Goal: Task Accomplishment & Management: Use online tool/utility

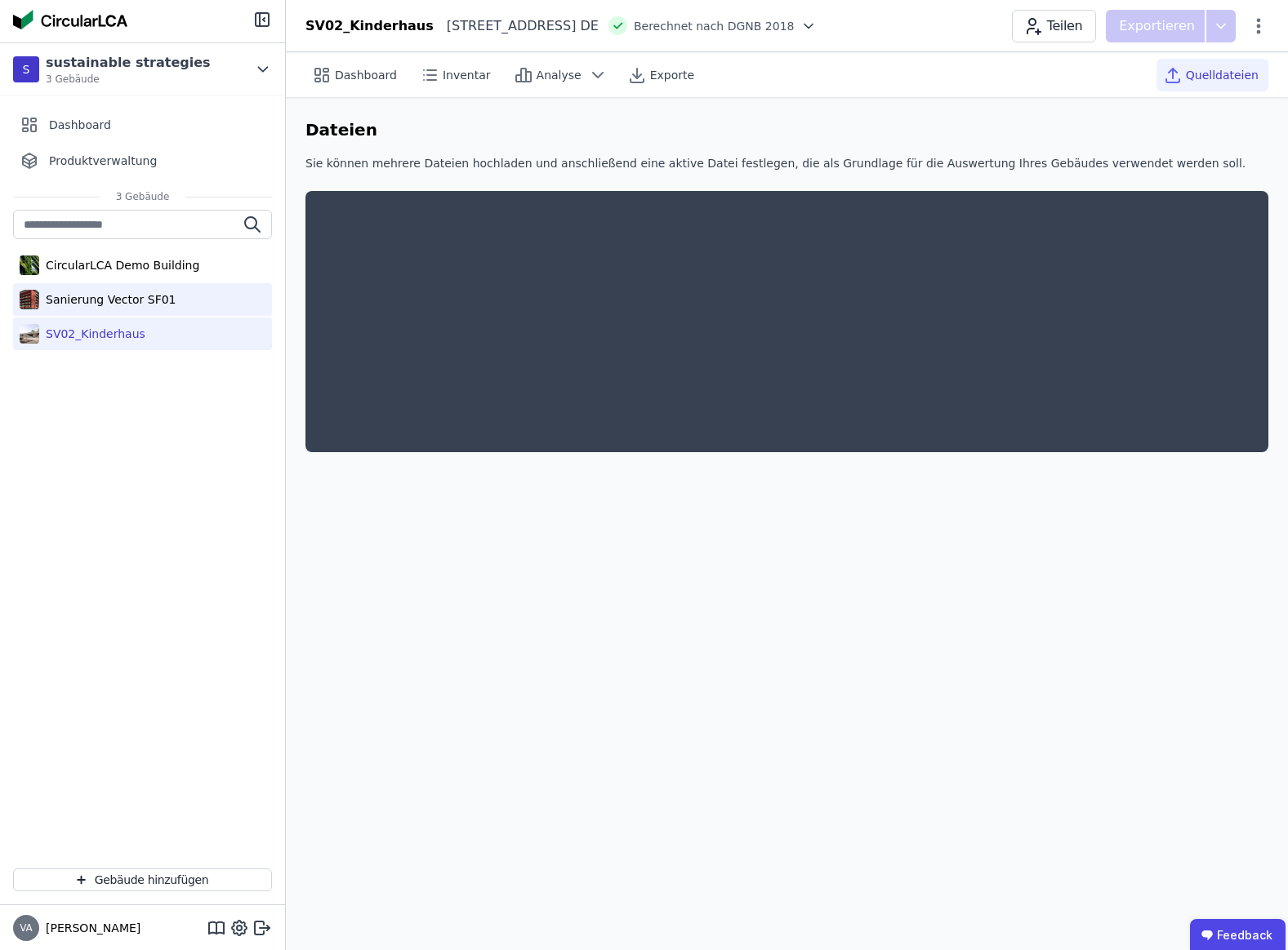
click at [152, 307] on div "Sanierung Vector SF01" at bounding box center [108, 300] width 137 height 17
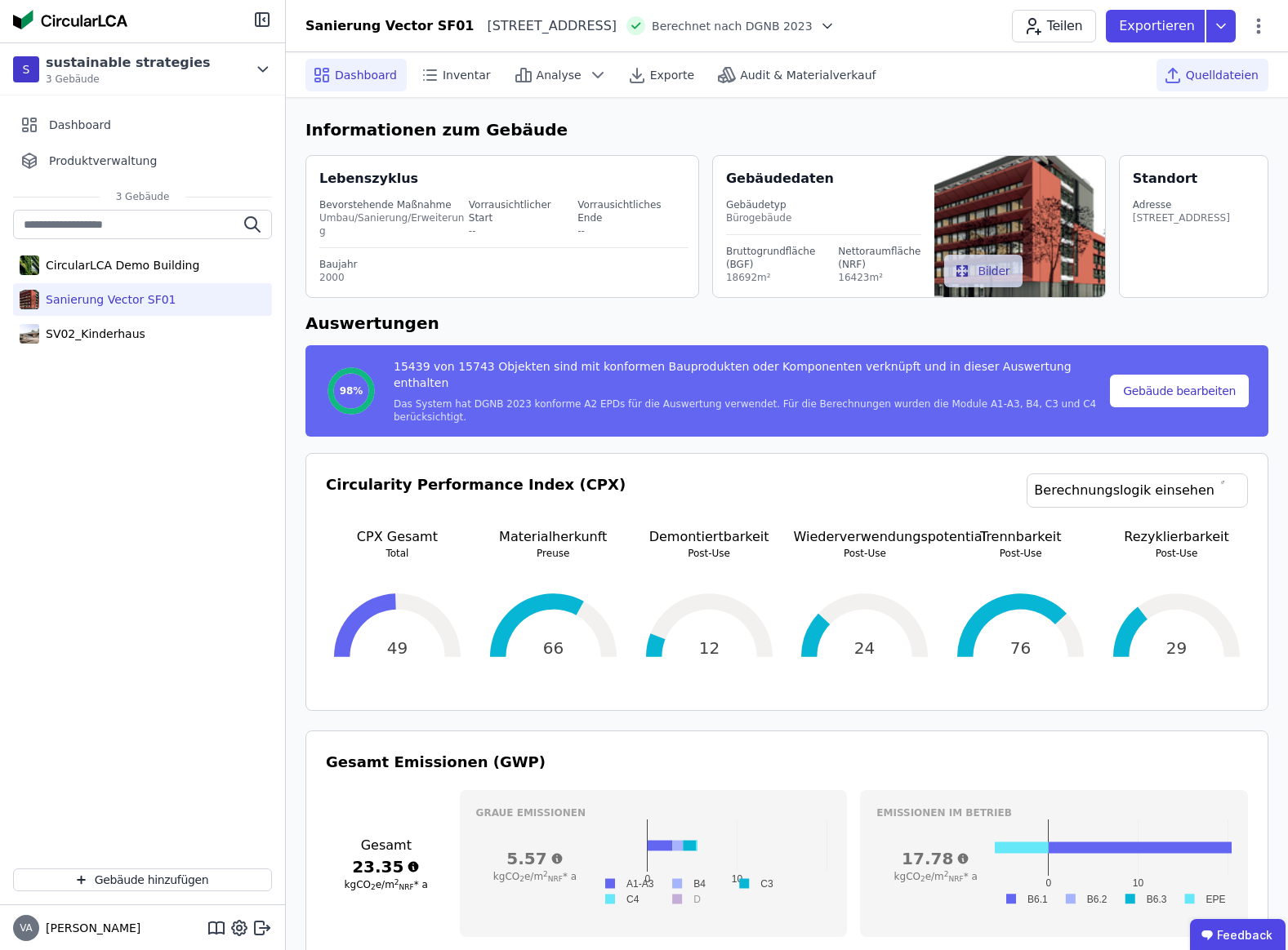
click at [1219, 77] on span "Quelldateien" at bounding box center [1222, 74] width 73 height 17
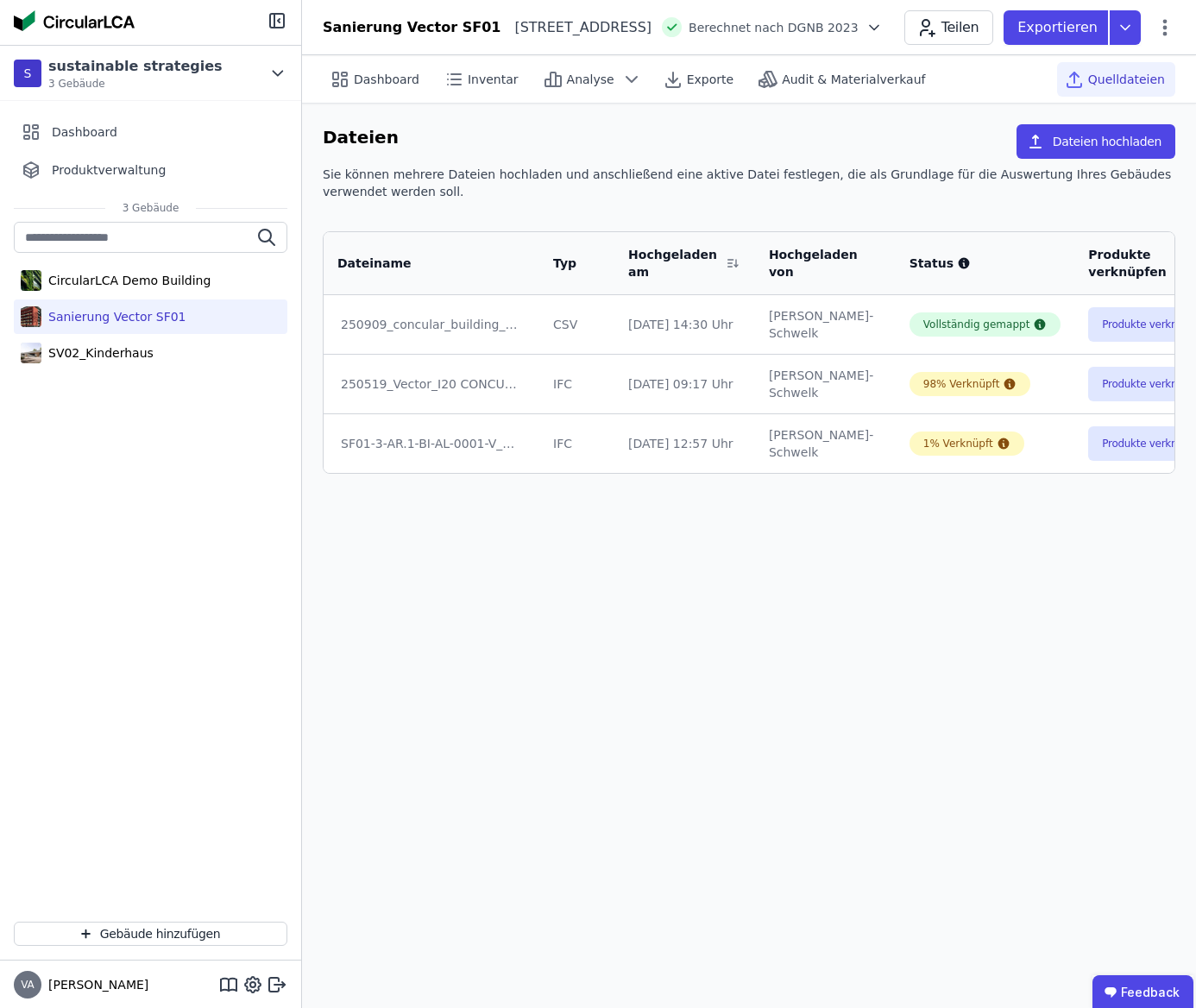
click at [1096, 147] on button "Dateien hochladen" at bounding box center [1095, 141] width 158 height 34
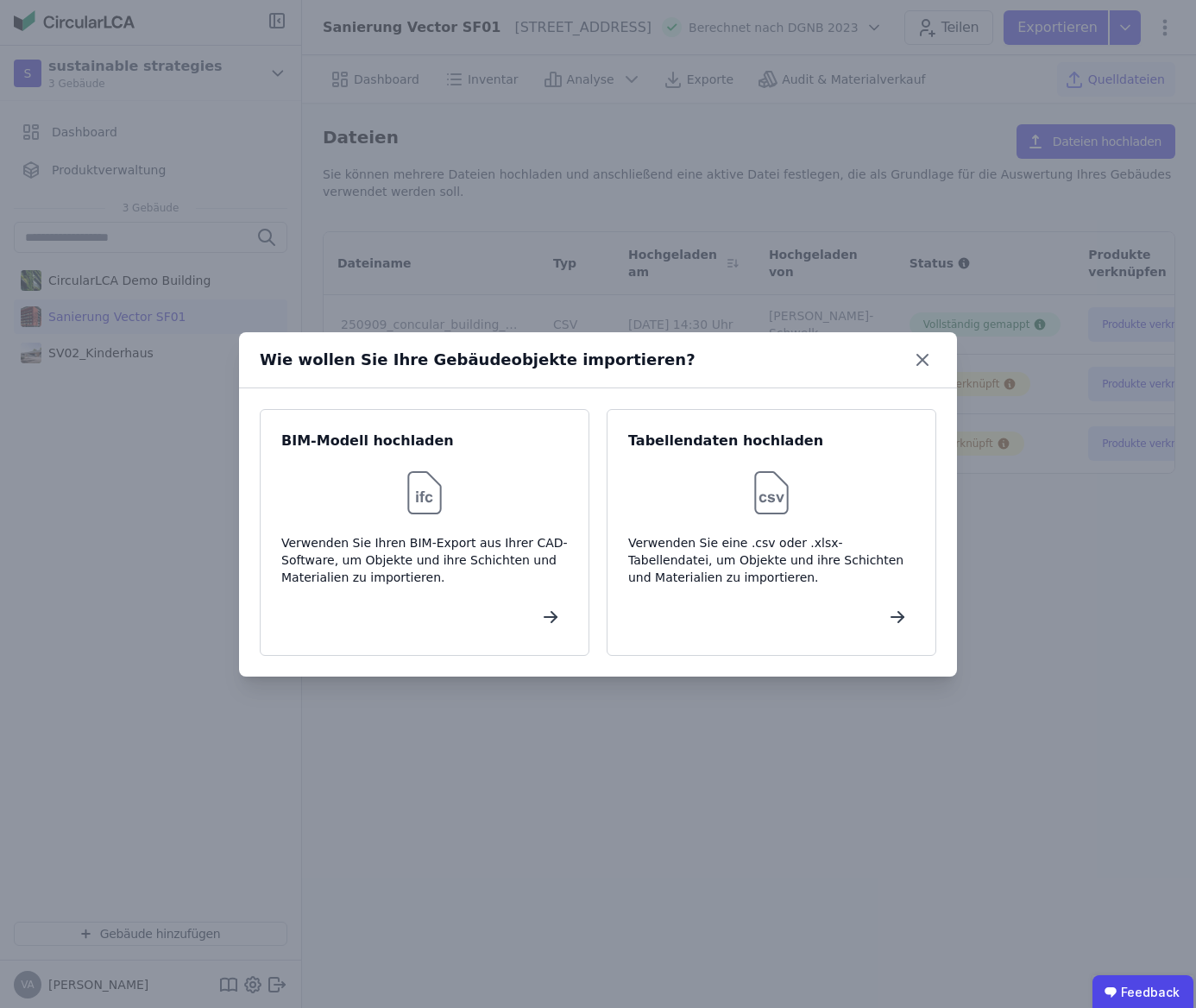
click at [449, 521] on div "BIM-Modell hochladen Verwenden Sie Ihren BIM-Export aus Ihrer CAD-Software, um …" at bounding box center [424, 533] width 330 height 246
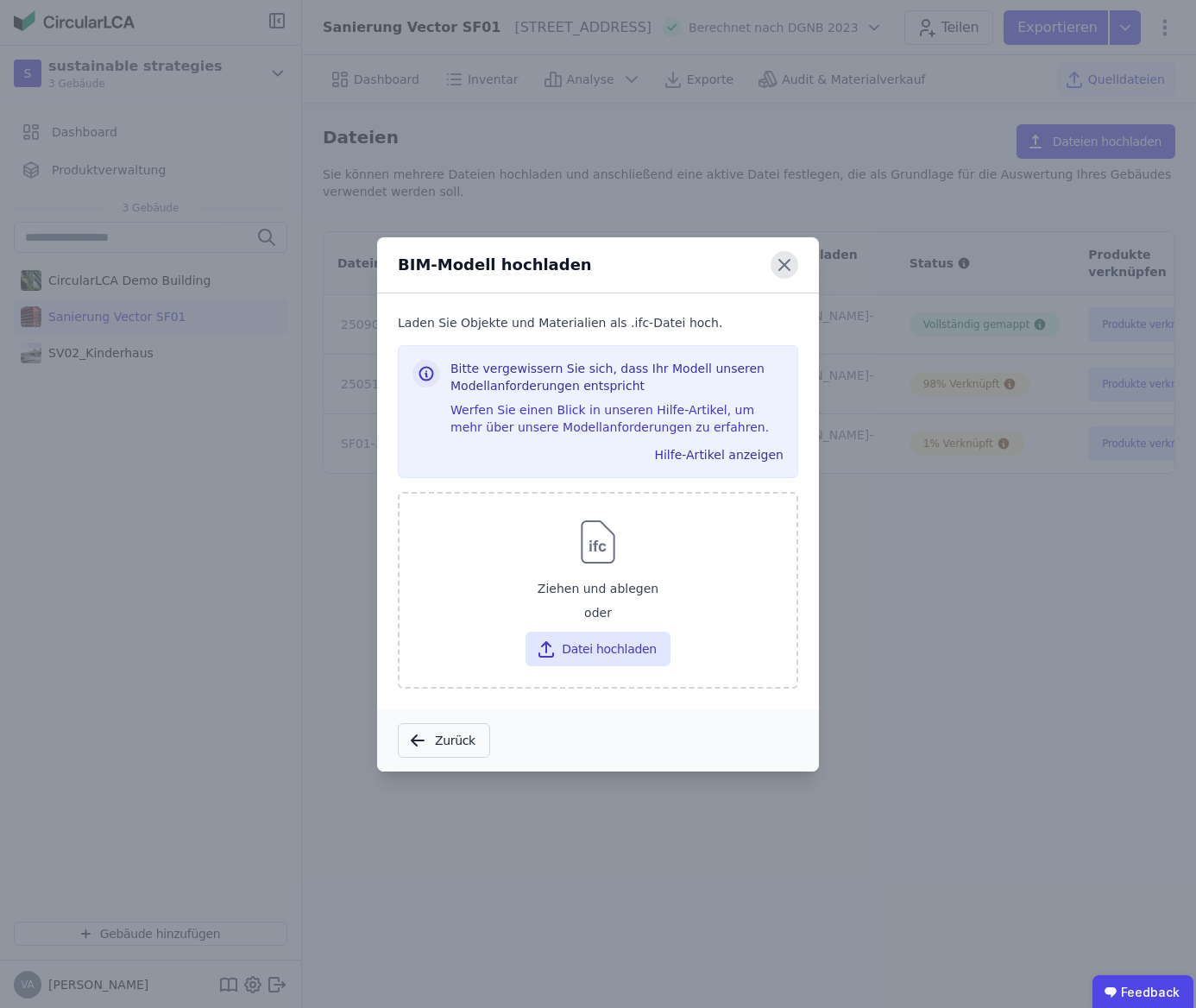
click at [787, 259] on icon at bounding box center [785, 265] width 28 height 28
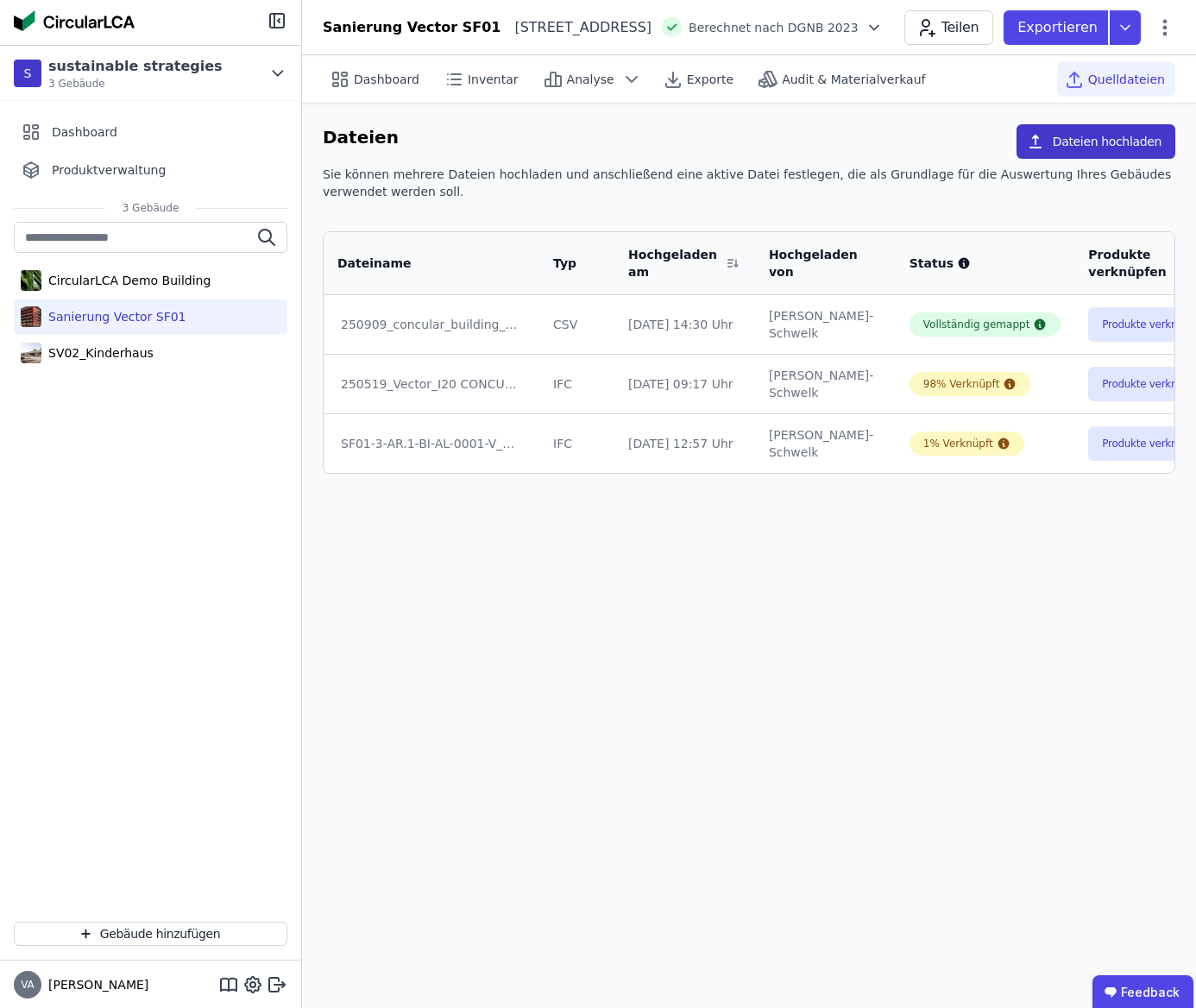
click at [1088, 144] on button "Dateien hochladen" at bounding box center [1095, 141] width 158 height 34
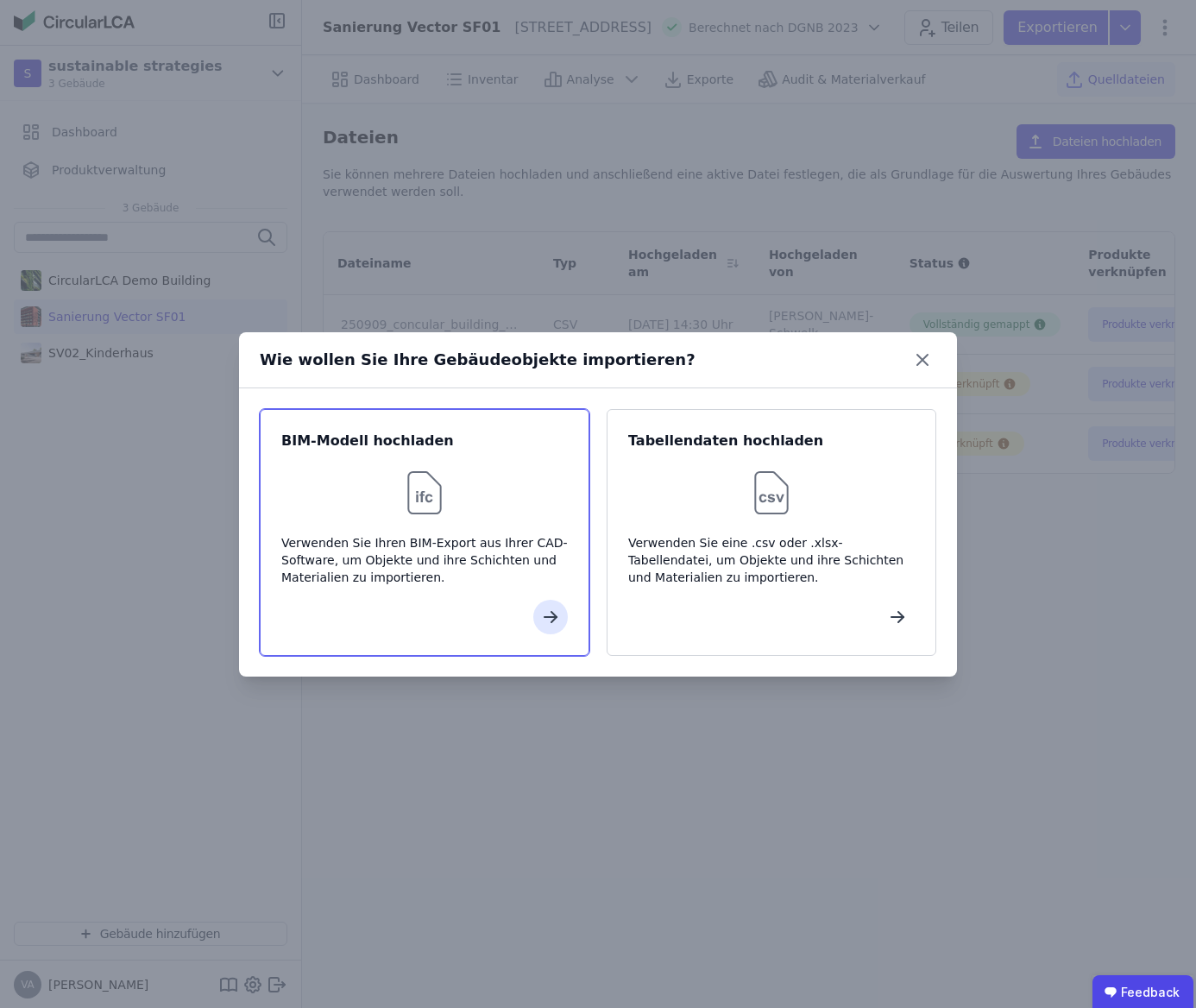
click at [434, 548] on div "Verwenden Sie Ihren BIM-Export aus Ihrer CAD-Software, um Objekte und ihre Schi…" at bounding box center [424, 561] width 286 height 52
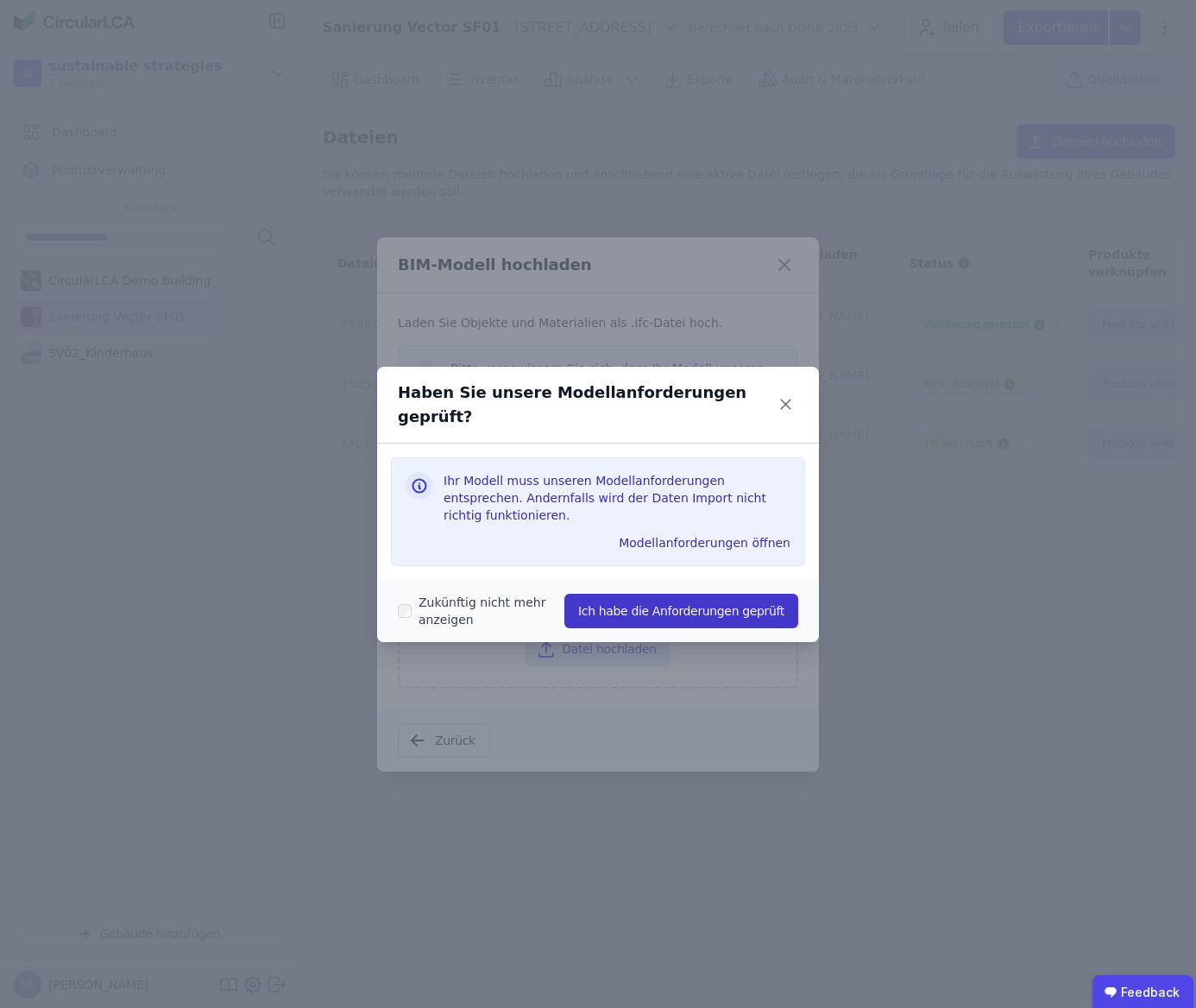
click at [608, 594] on button "Ich habe die Anforderungen geprüft" at bounding box center [681, 611] width 233 height 34
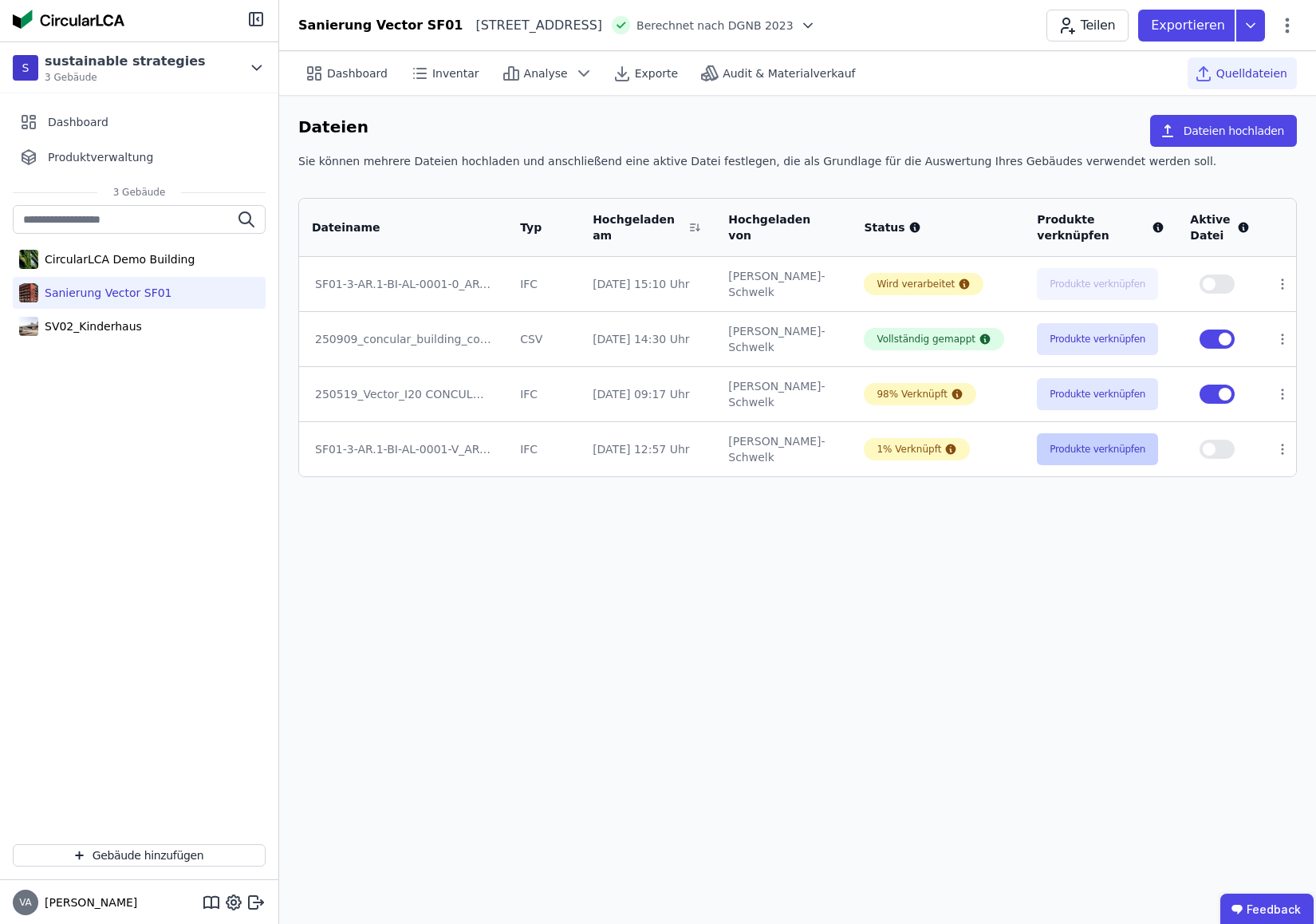
click at [1112, 449] on button "Produkte verknüpfen" at bounding box center [1098, 449] width 122 height 32
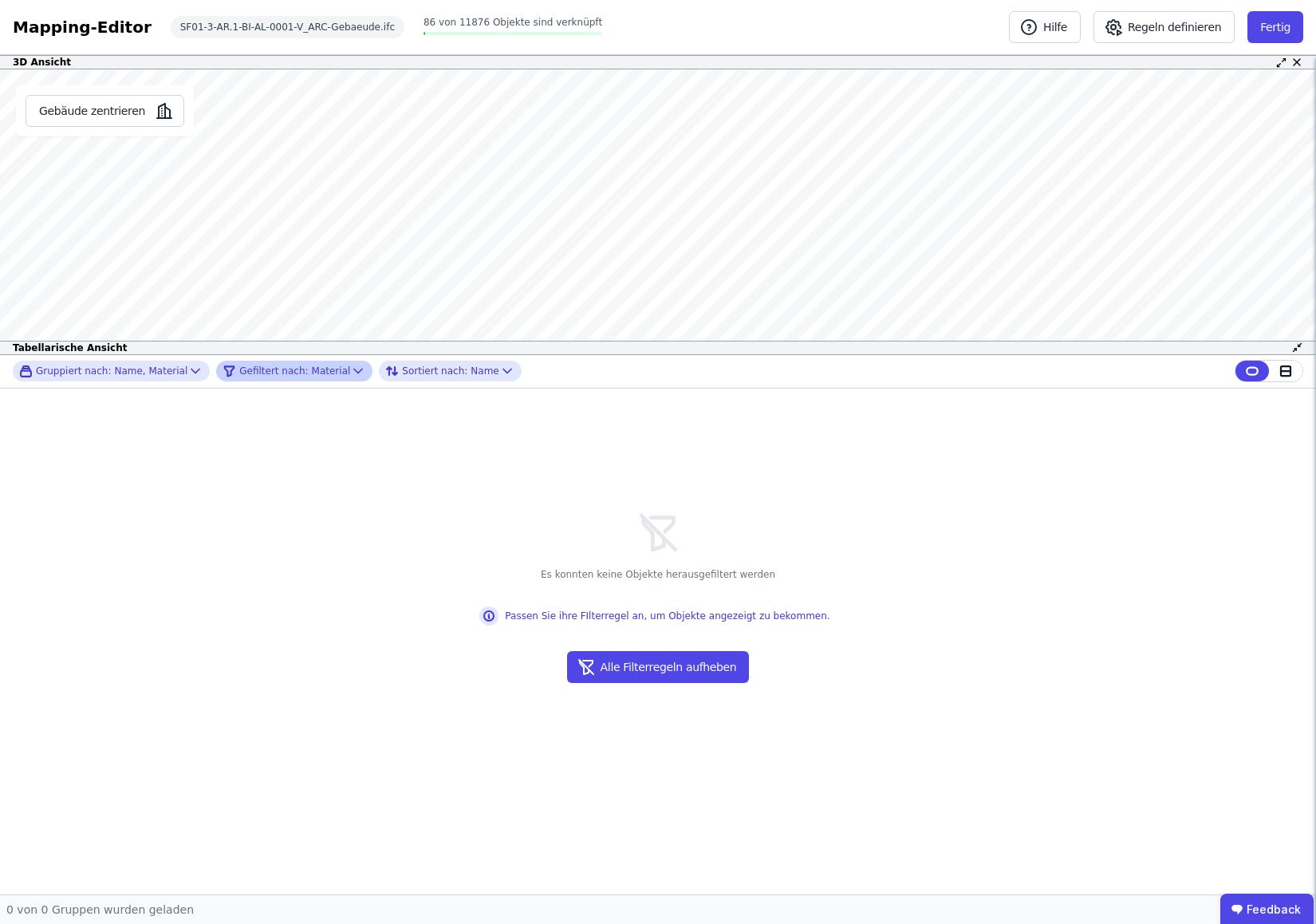
click at [350, 371] on icon at bounding box center [358, 371] width 16 height 16
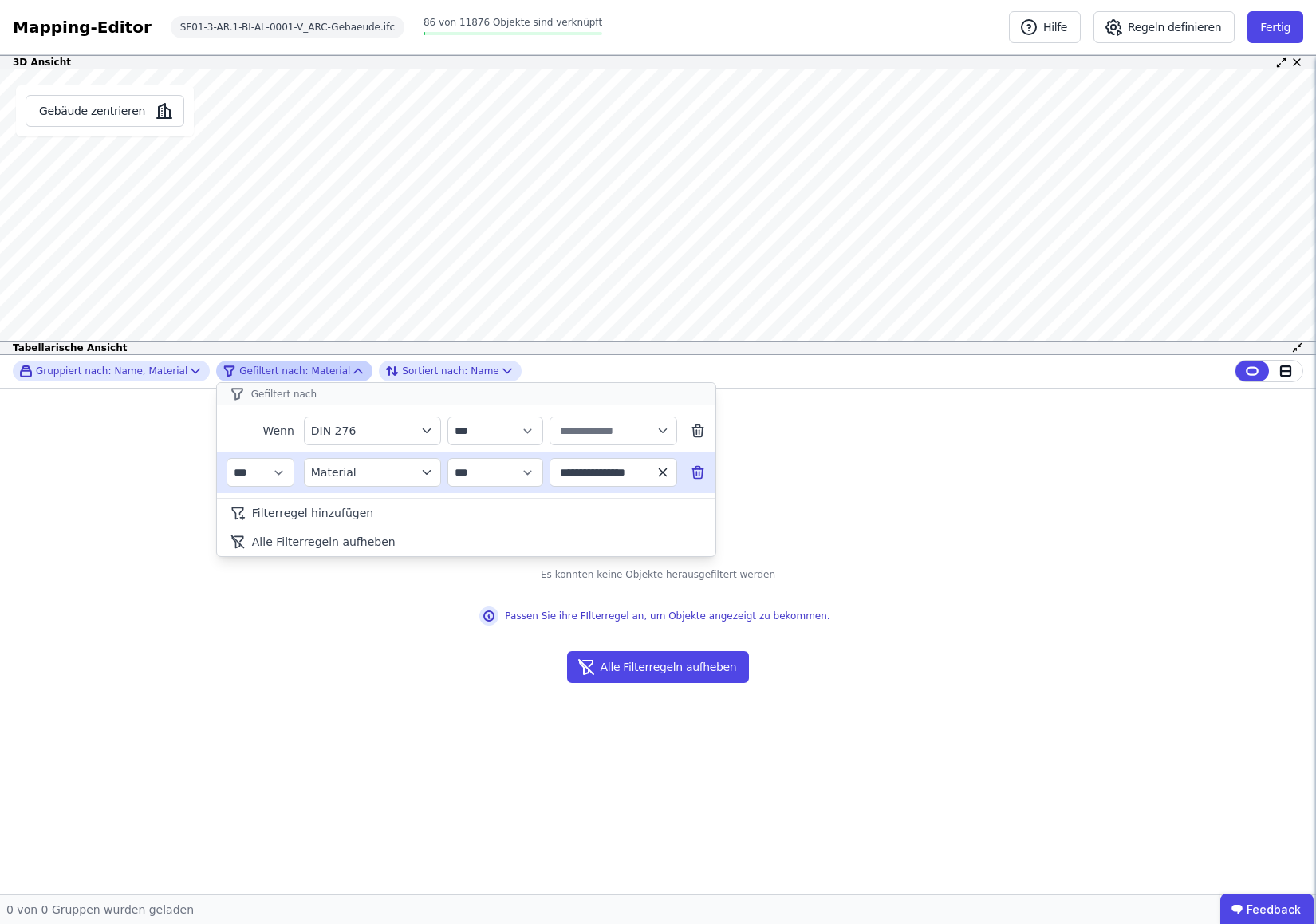
click at [664, 478] on icon "button" at bounding box center [663, 472] width 15 height 15
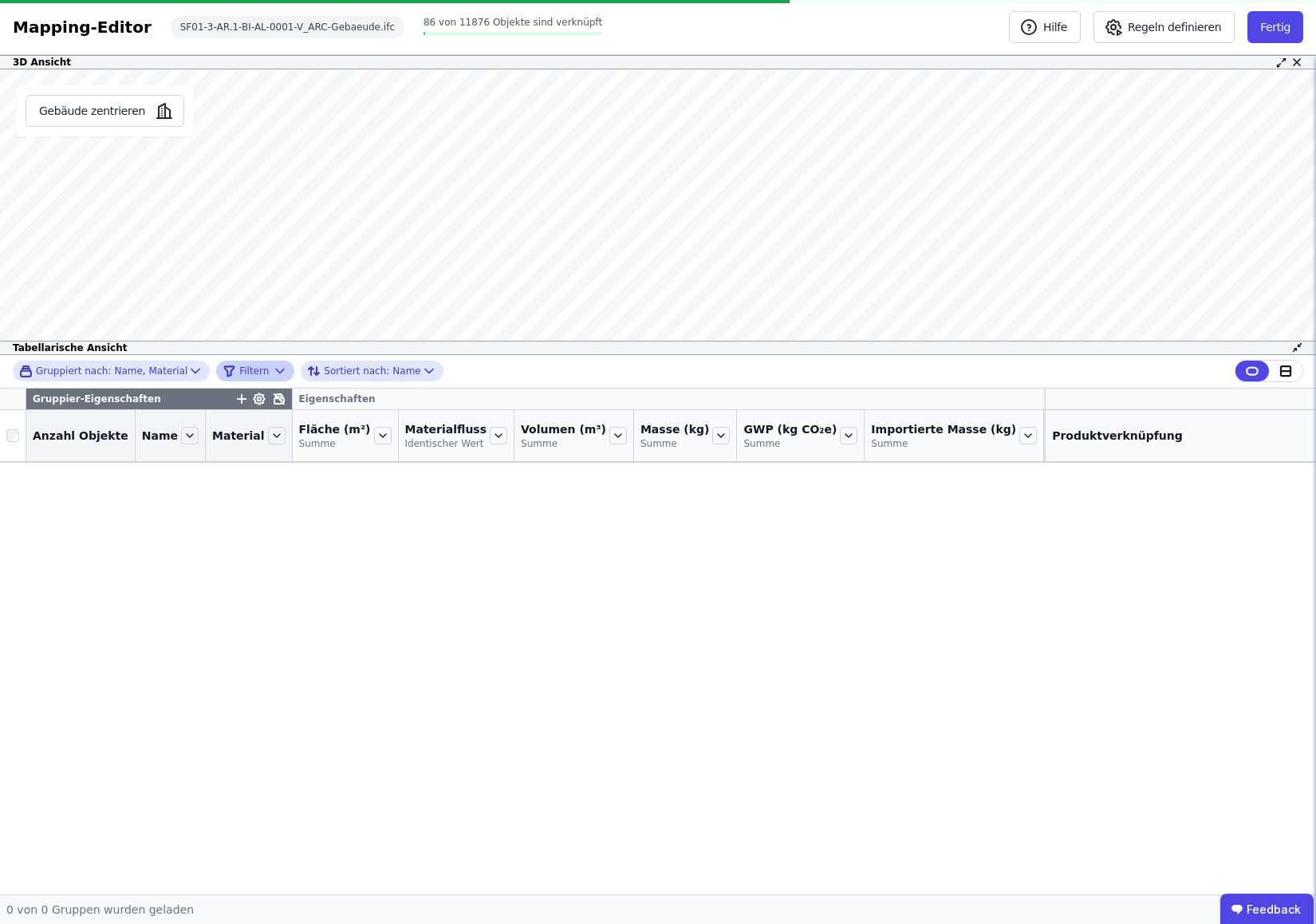
click at [596, 366] on div "Gruppiert nach: Name, Material Filtern Sortiert nach: Name" at bounding box center [658, 372] width 1316 height 33
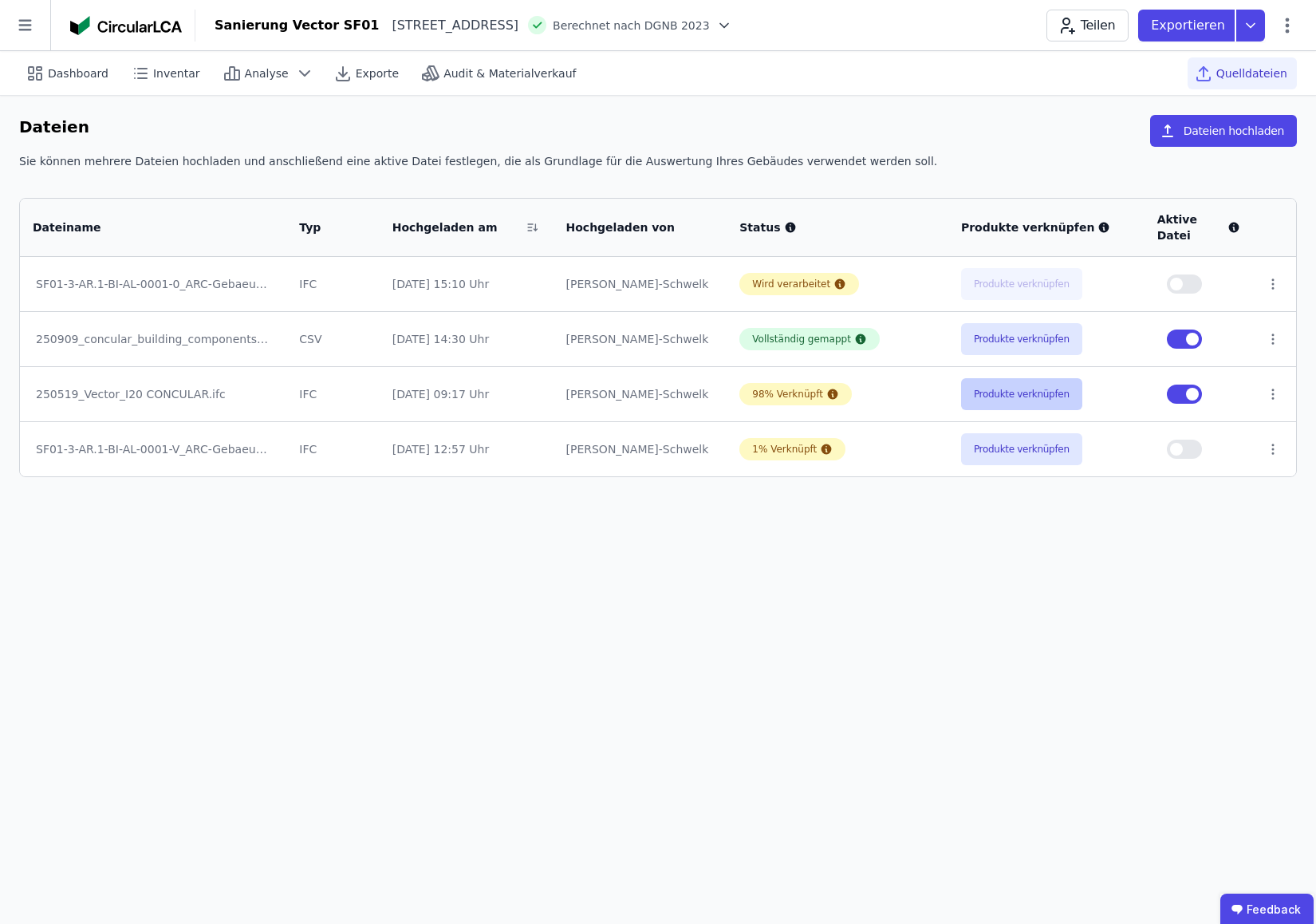
click at [970, 403] on button "Produkte verknüpfen" at bounding box center [1022, 394] width 122 height 32
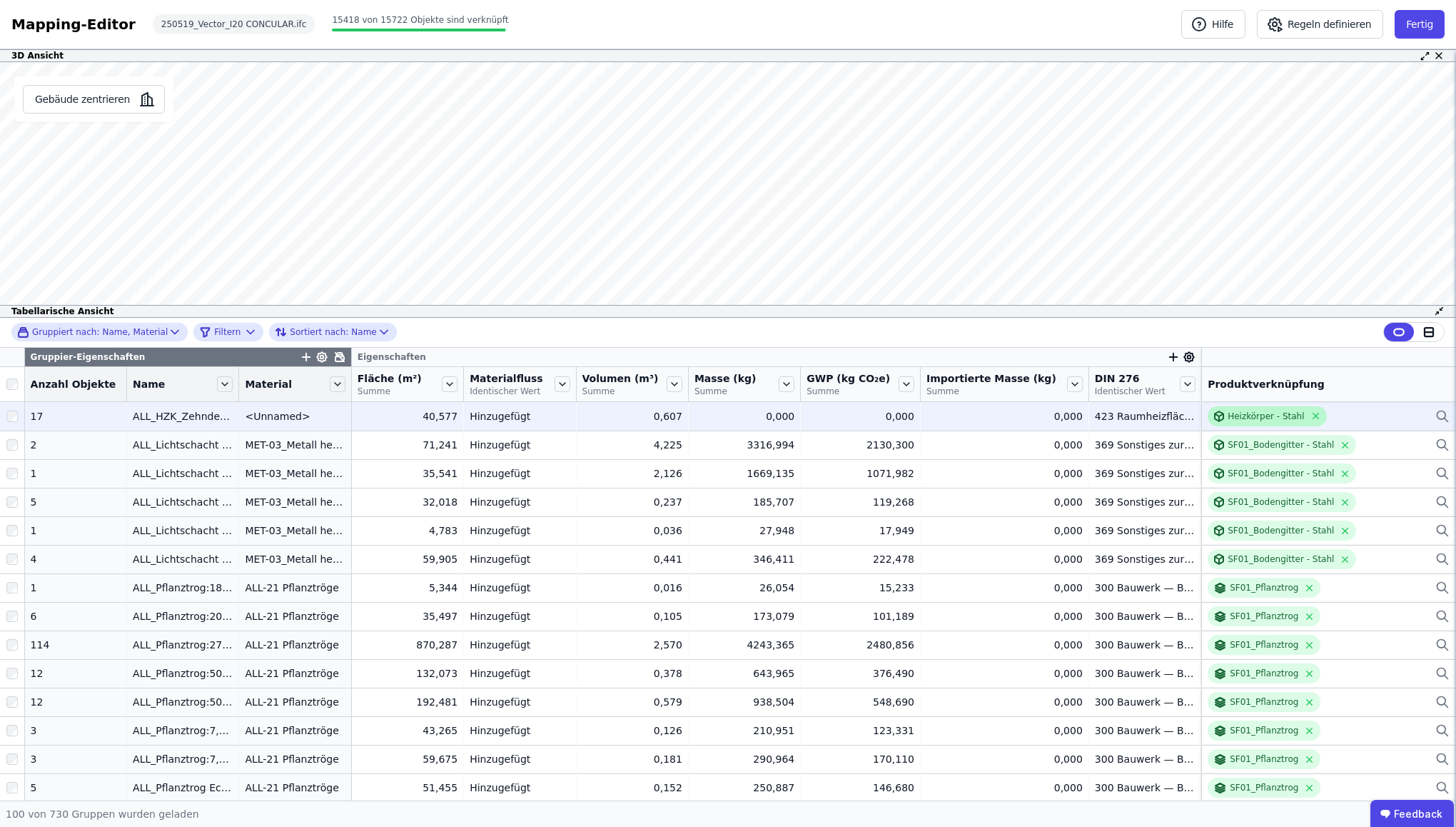
click at [1125, 414] on div "Heizkörper - Stahl" at bounding box center [1266, 416] width 77 height 11
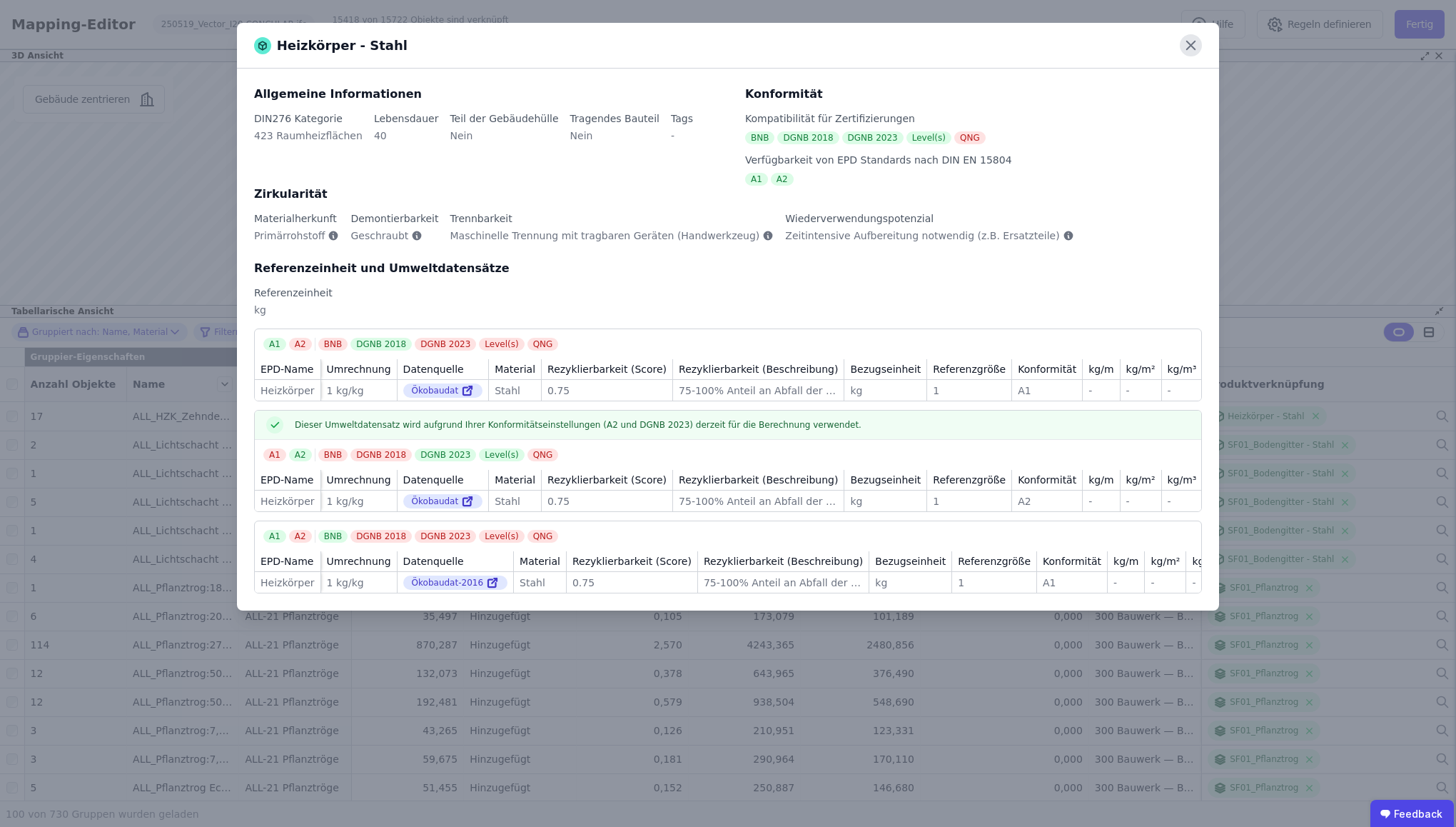
click at [1125, 47] on icon at bounding box center [1191, 45] width 22 height 22
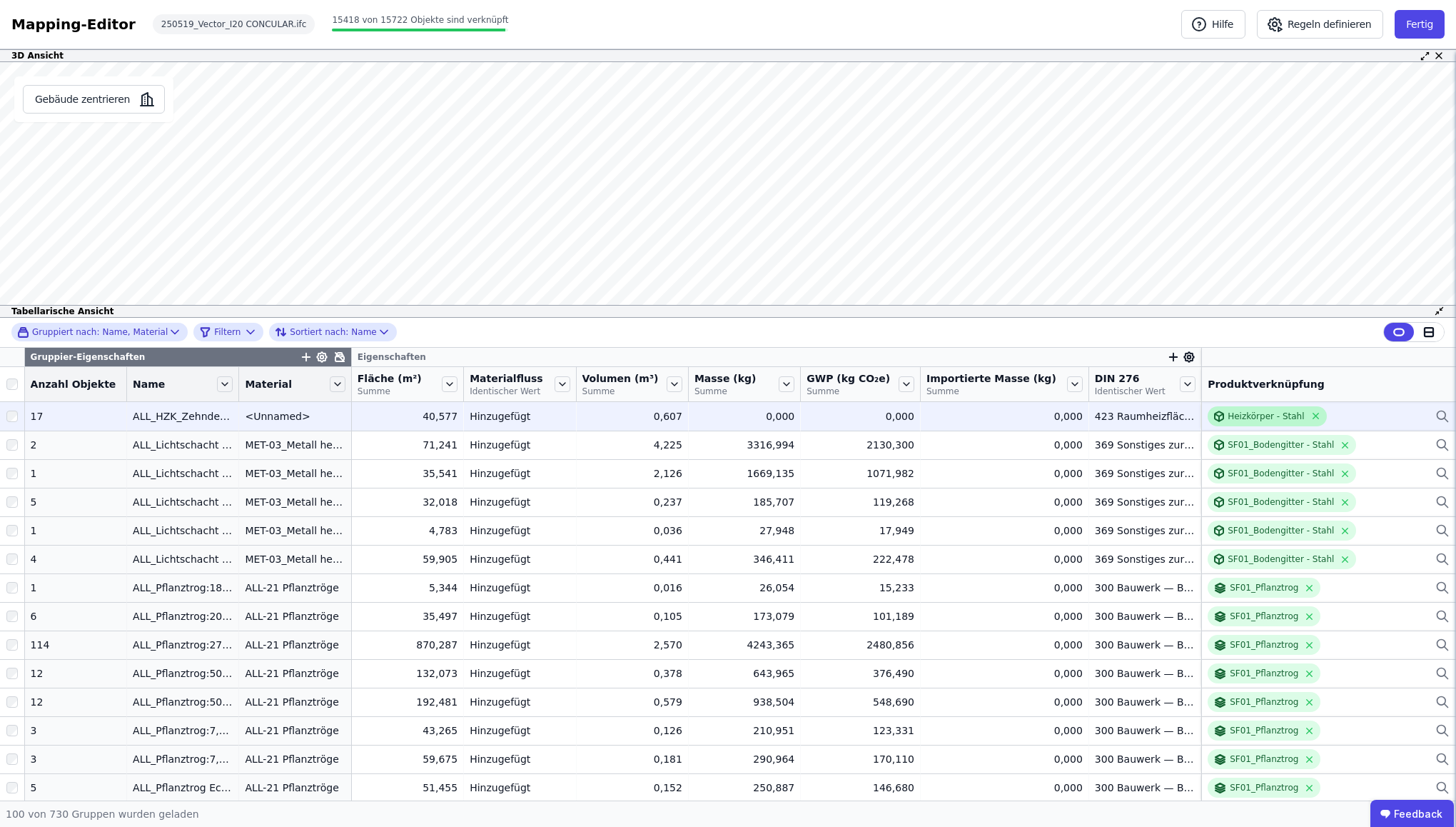
click at [1125, 422] on div "Heizkörper - Stahl" at bounding box center [1267, 416] width 119 height 20
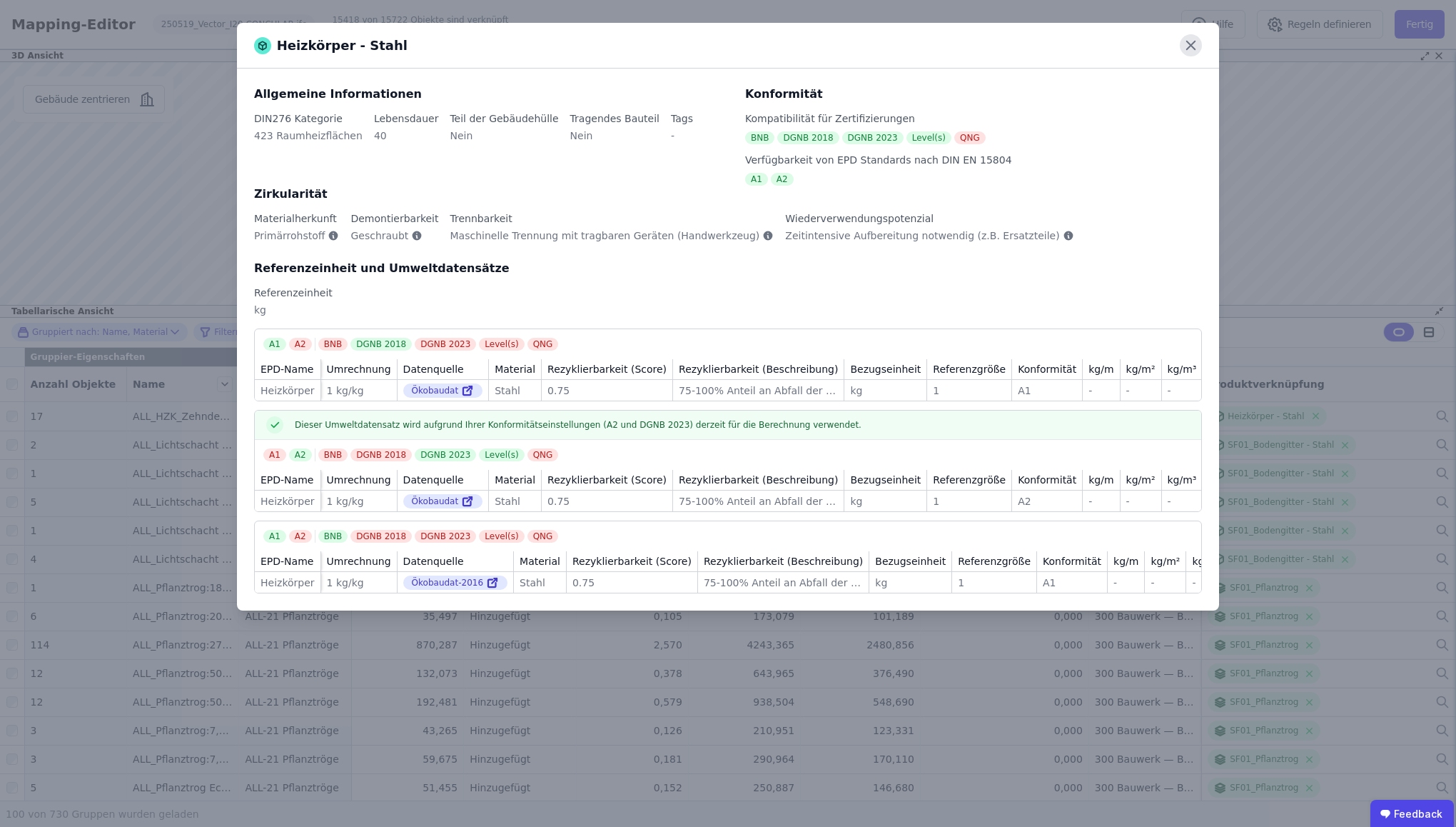
click at [1125, 48] on icon at bounding box center [1191, 45] width 22 height 22
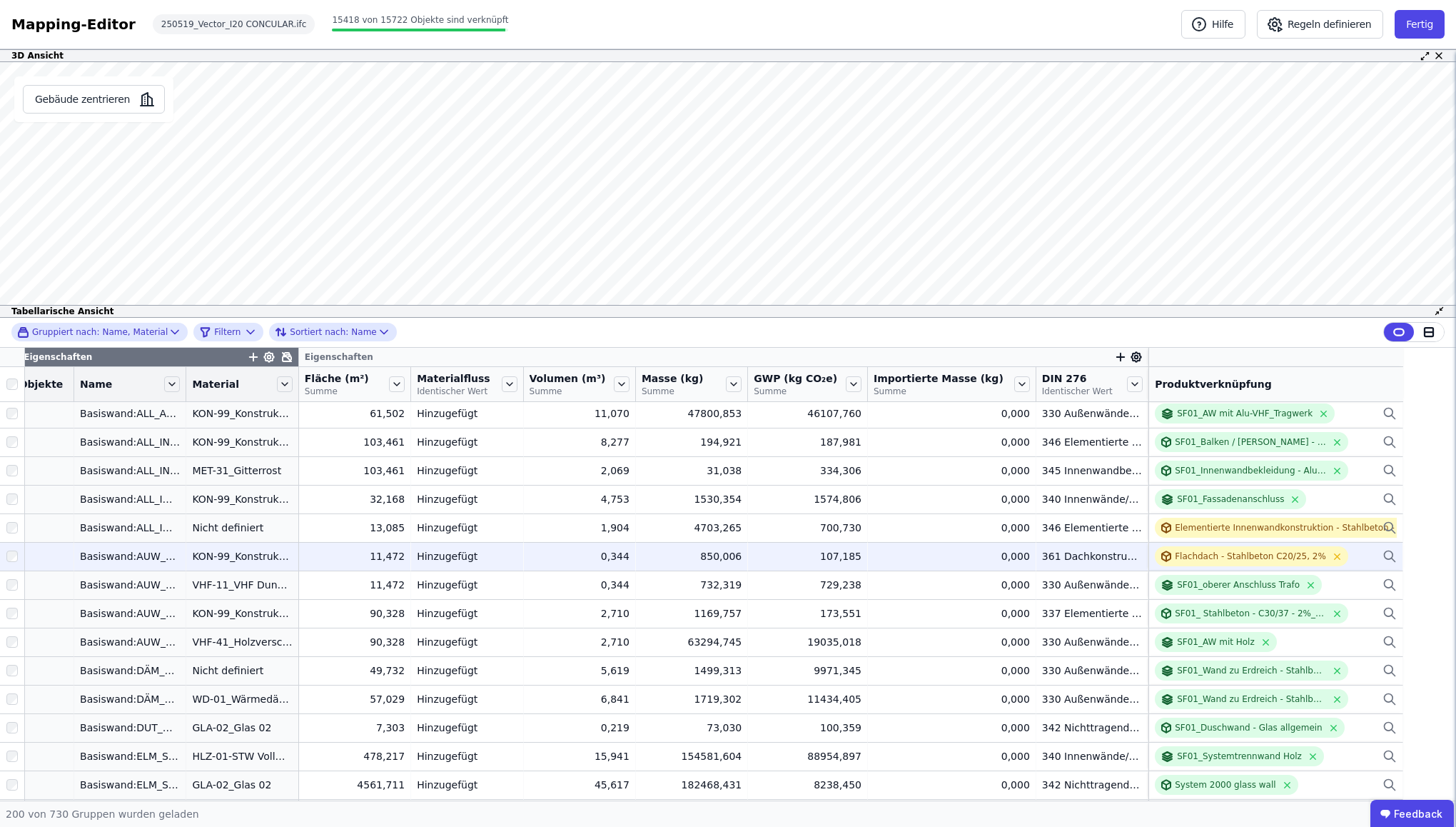
scroll to position [437, 53]
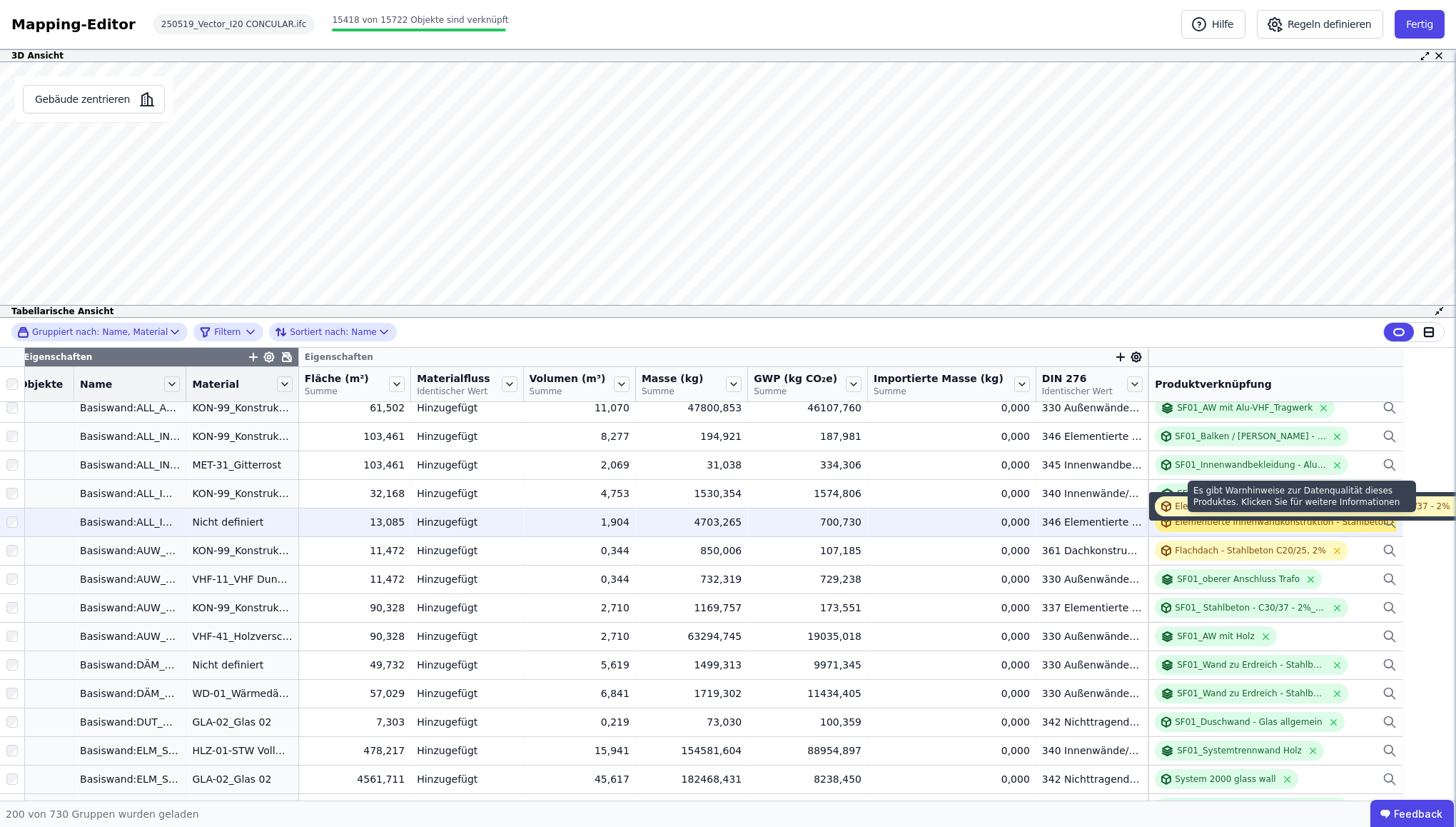
click at [1125, 526] on div "Elementierte Innenwandkonstruktion - Stahlbeton - C30/37 - 2%" at bounding box center [1312, 522] width 275 height 11
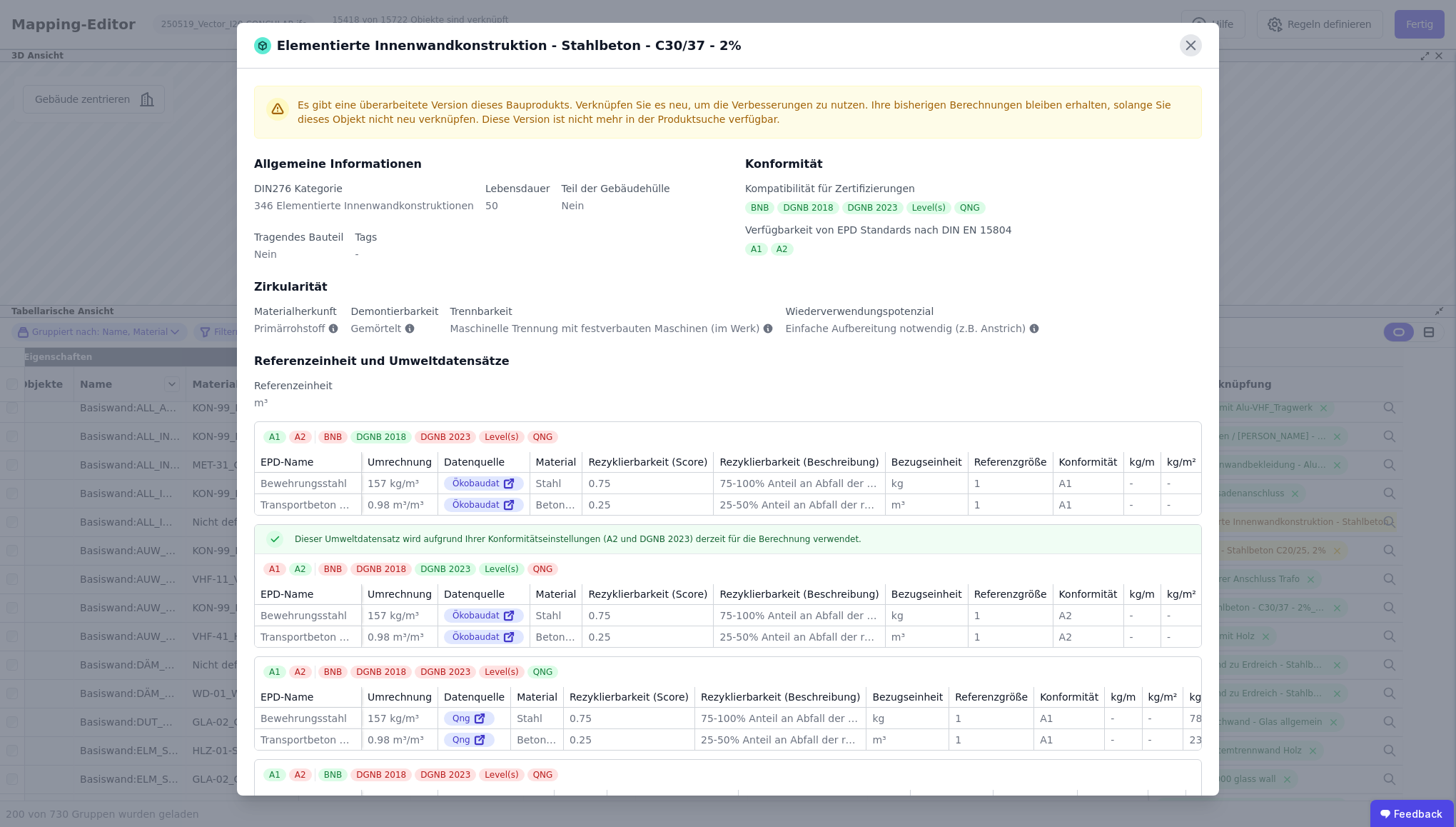
click at [1125, 41] on icon at bounding box center [1191, 45] width 22 height 22
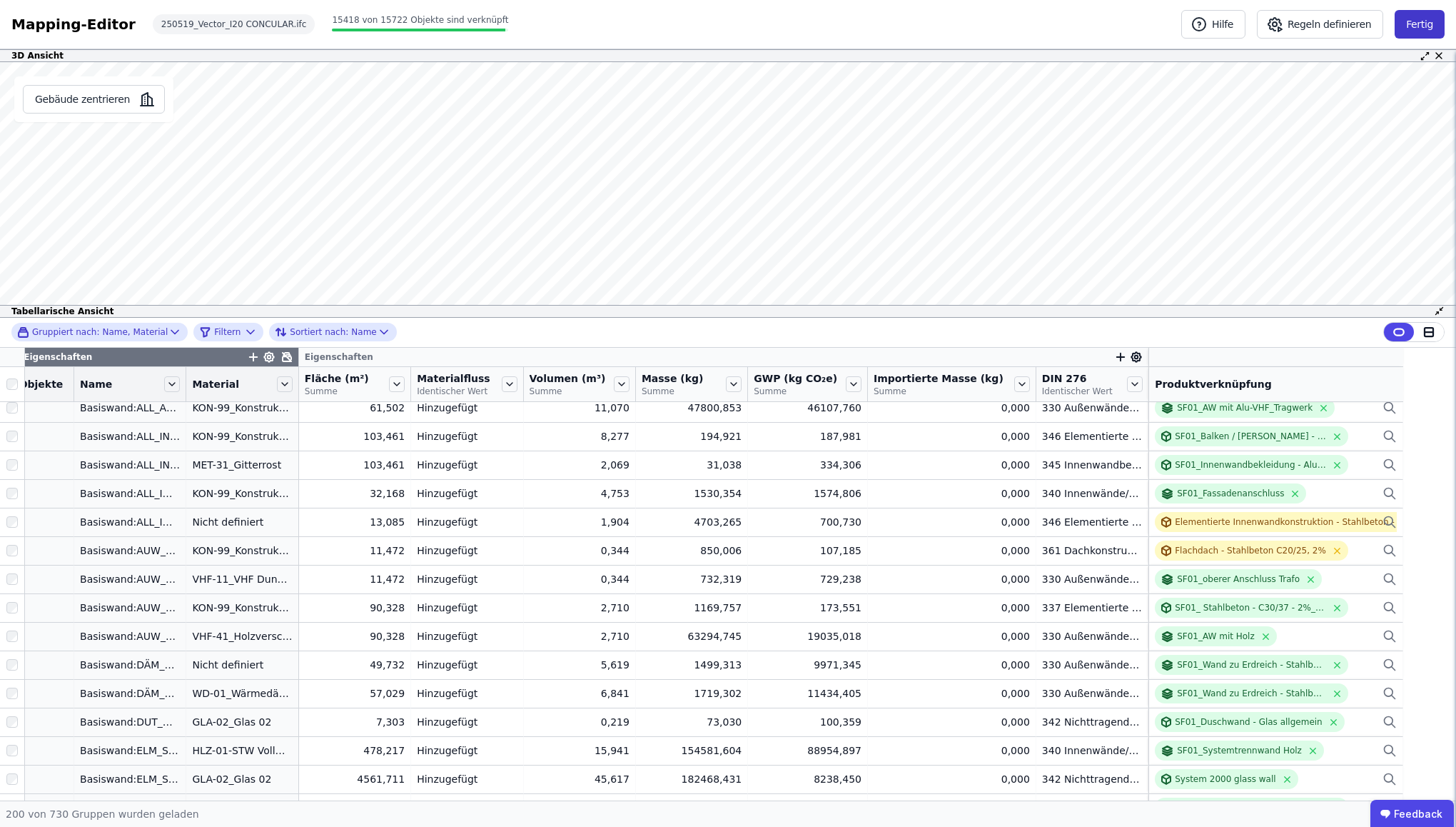
click at [1125, 24] on button "Fertig" at bounding box center [1419, 24] width 50 height 28
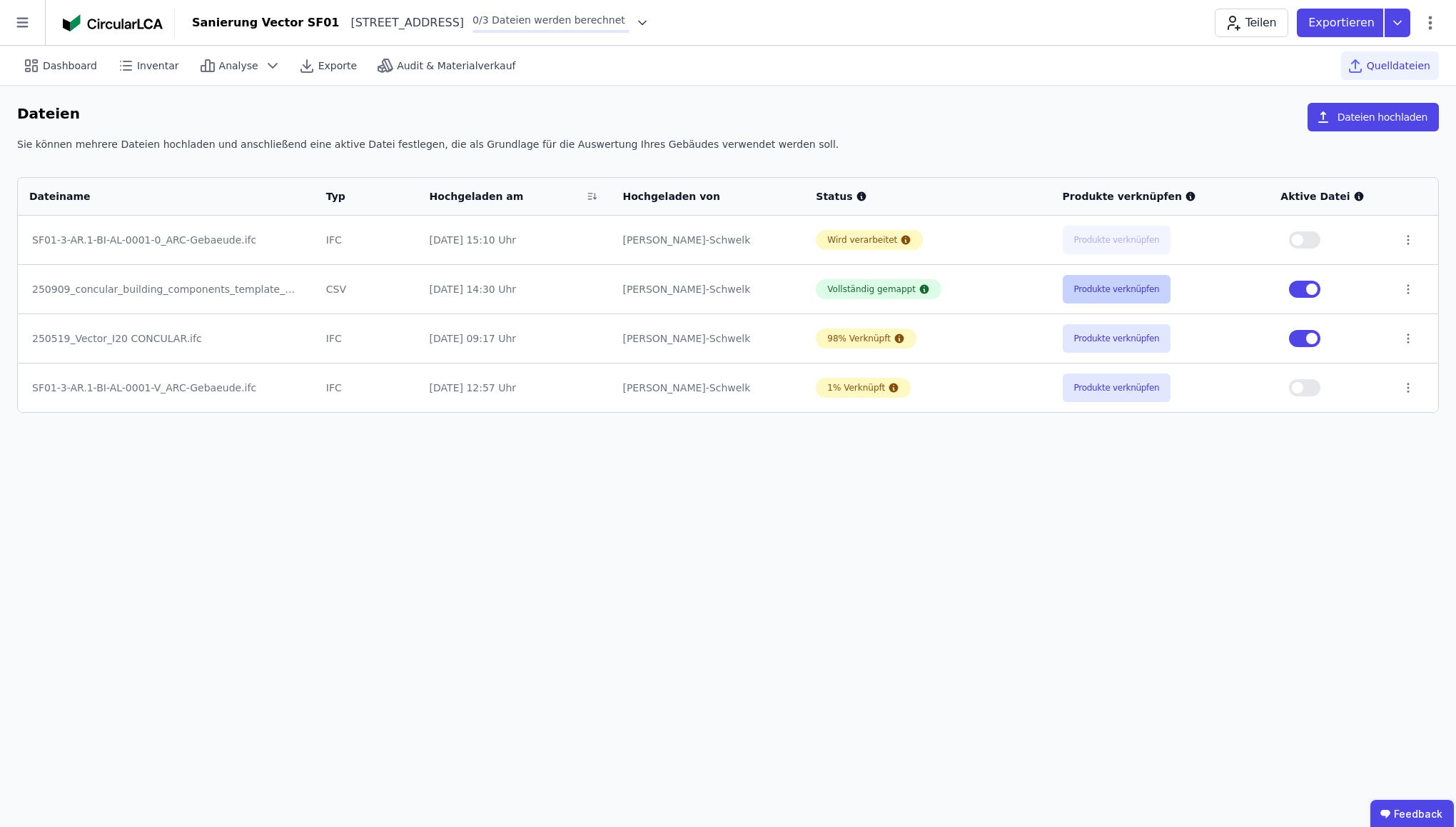
click at [1125, 293] on button "Produkte verknüpfen" at bounding box center [1117, 289] width 109 height 28
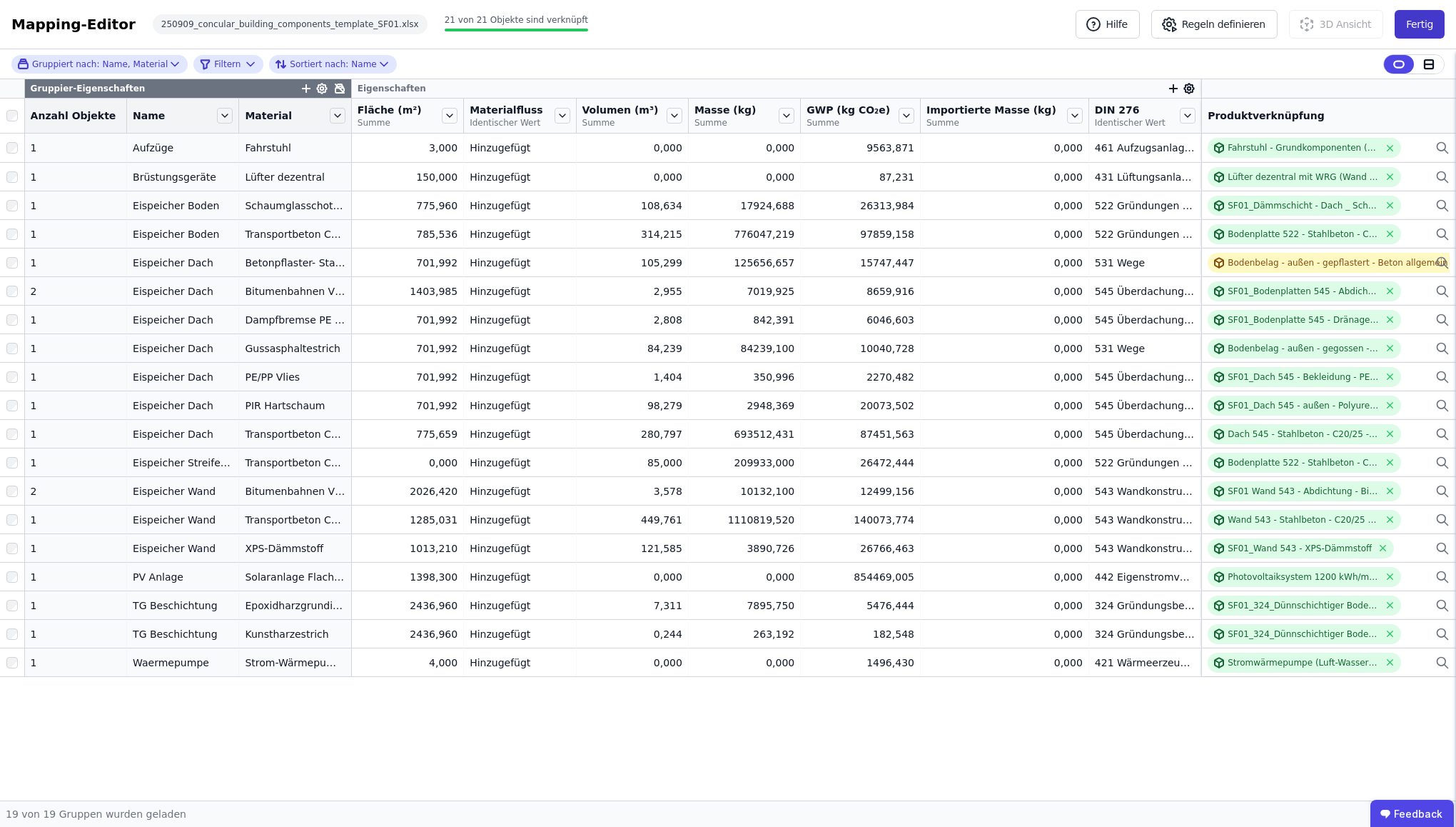
click at [1125, 31] on button "Fertig" at bounding box center [1419, 24] width 50 height 28
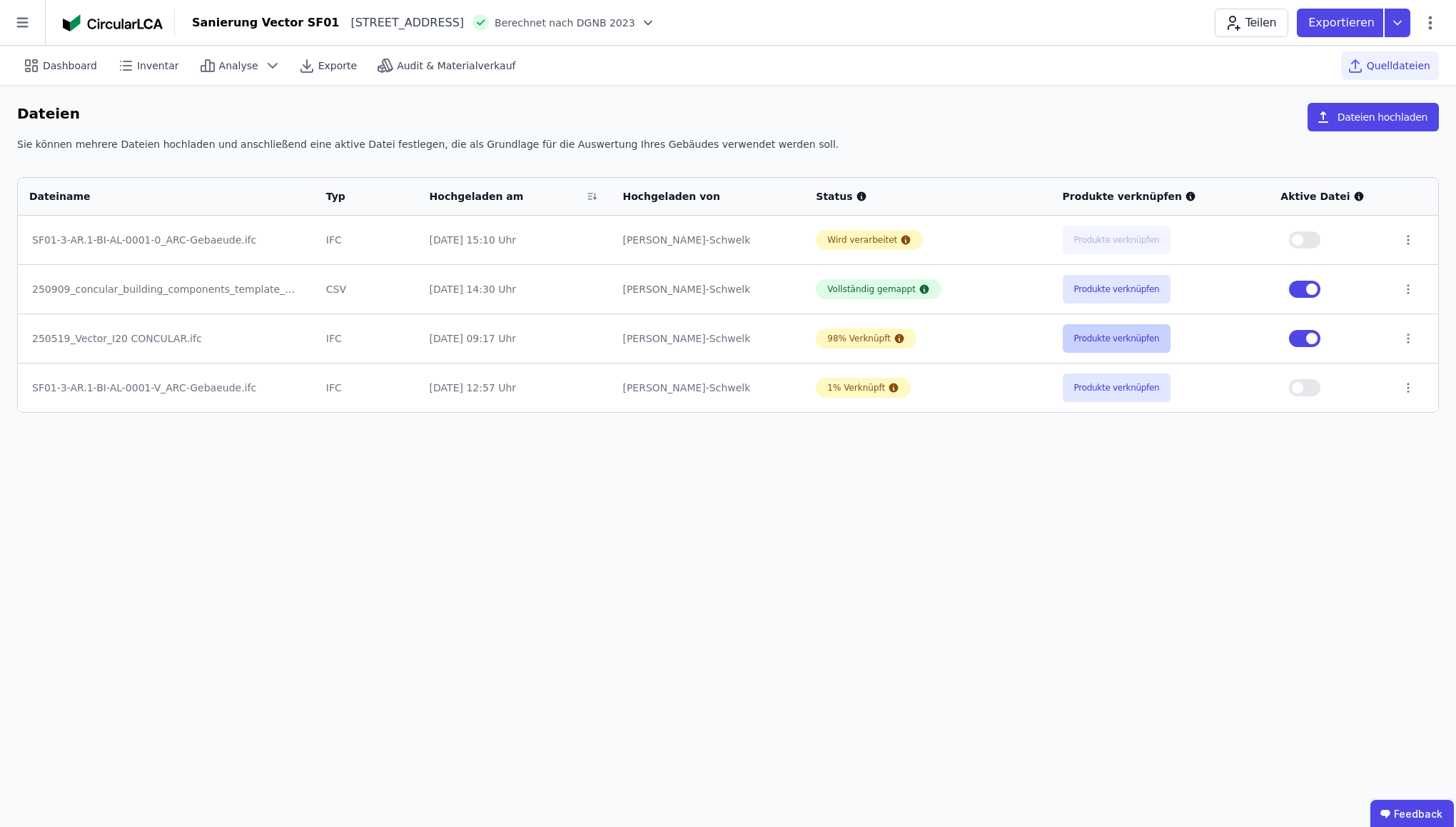
click at [1067, 334] on button "Produkte verknüpfen" at bounding box center [1117, 338] width 109 height 28
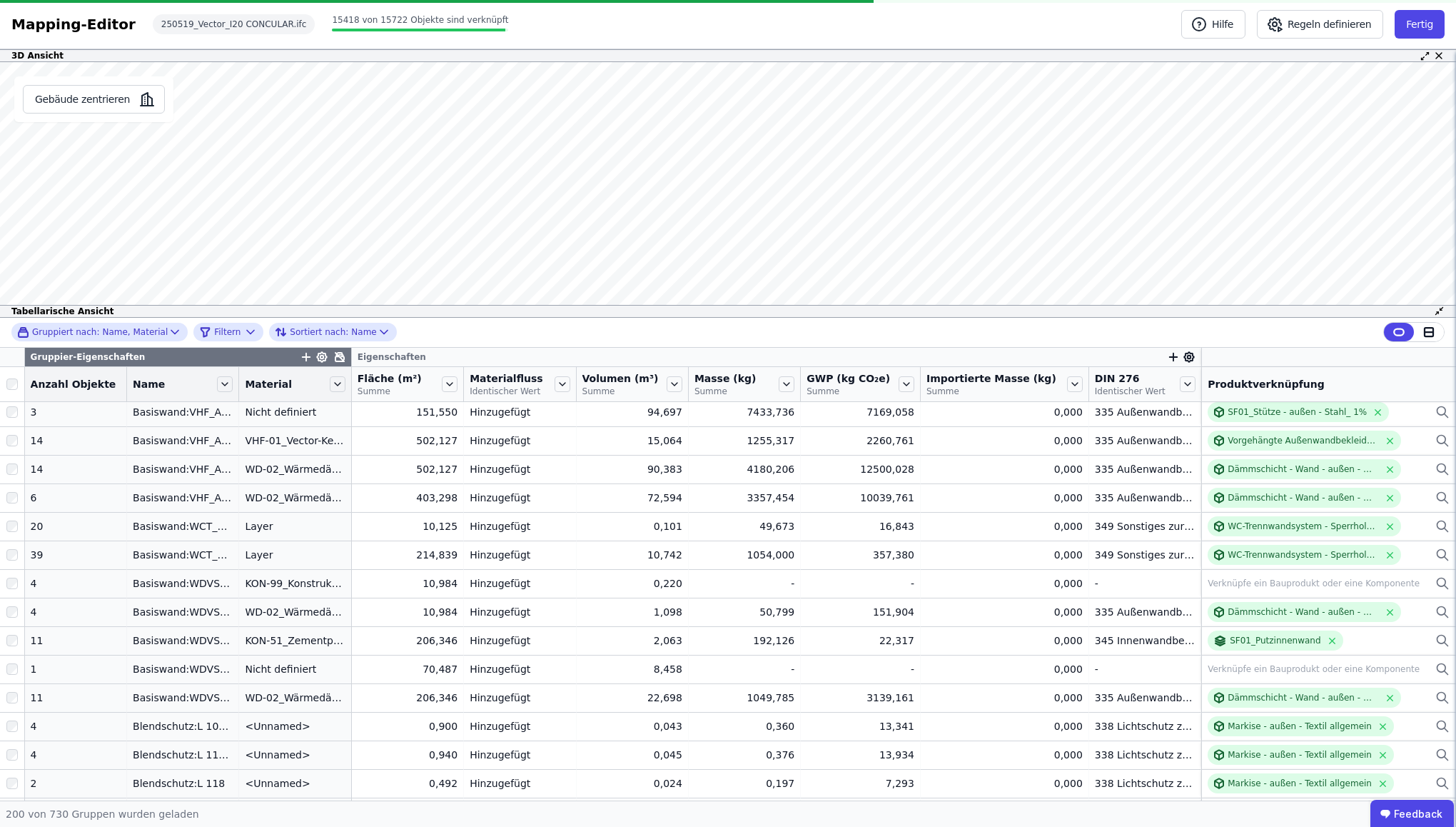
scroll to position [4546, 0]
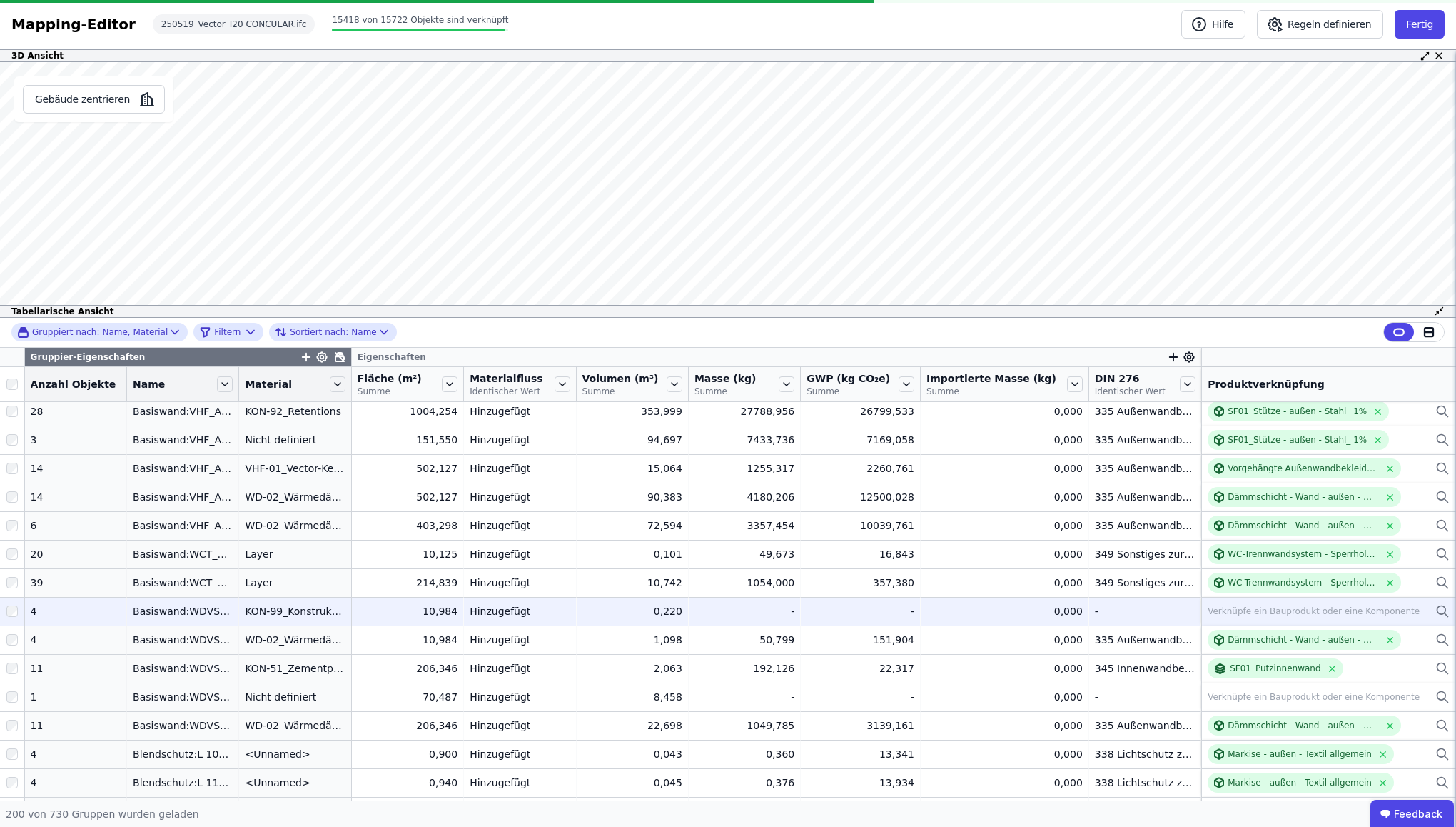
click at [1125, 615] on div "Verknüpfe ein Bauprodukt oder eine Komponente" at bounding box center [1313, 611] width 212 height 11
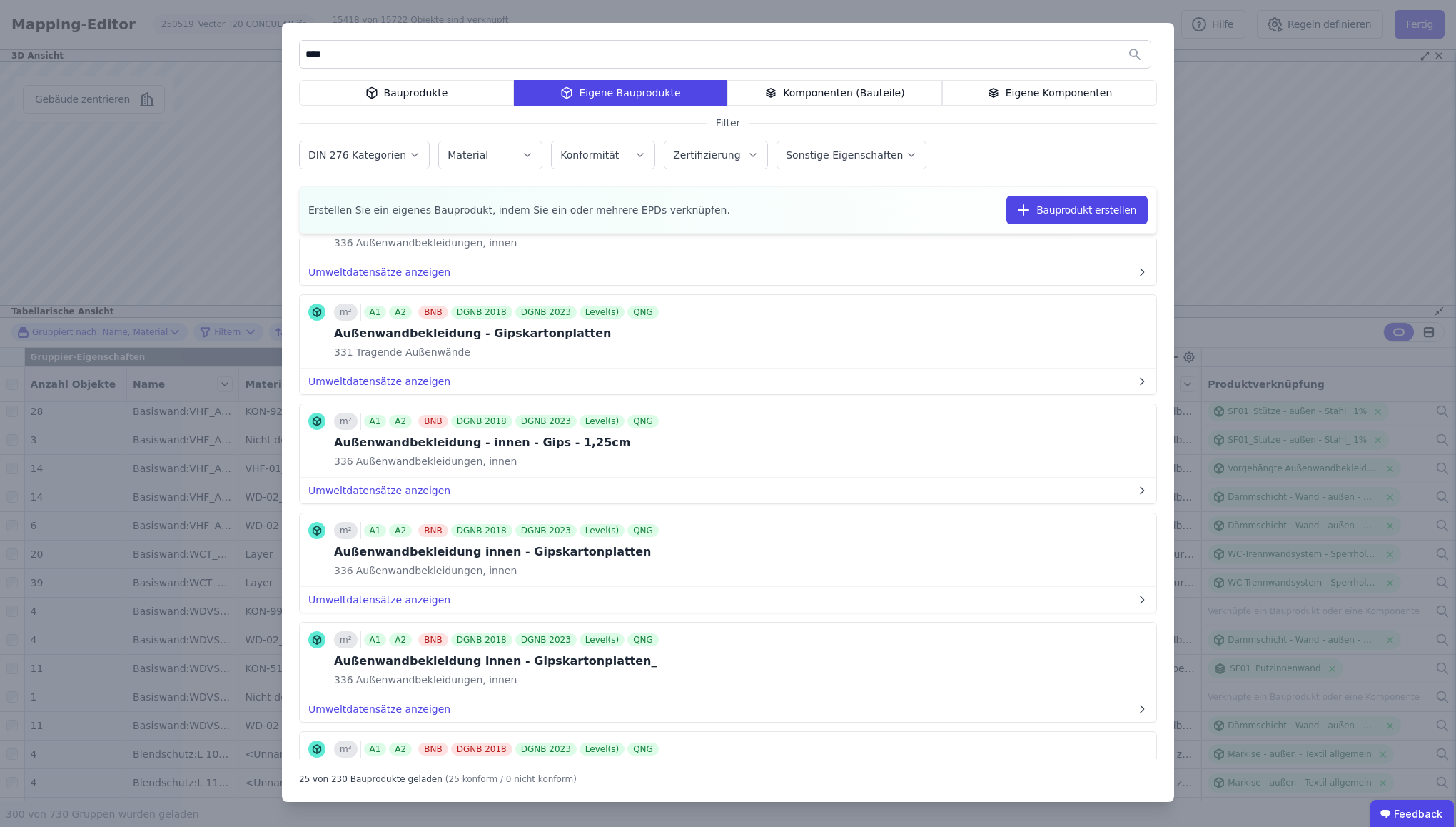
scroll to position [0, 0]
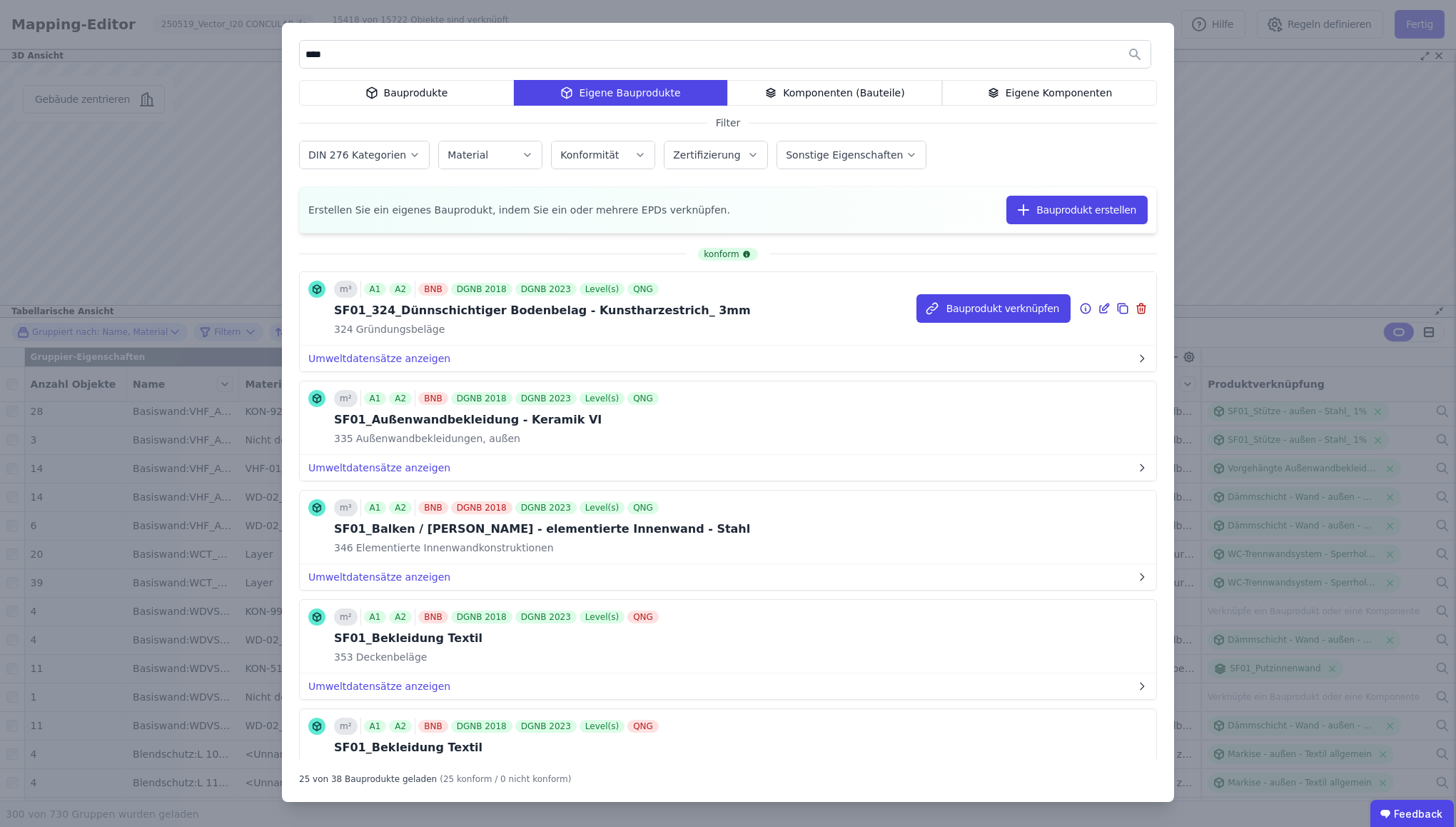
type input "****"
click at [1090, 309] on icon at bounding box center [1085, 308] width 13 height 17
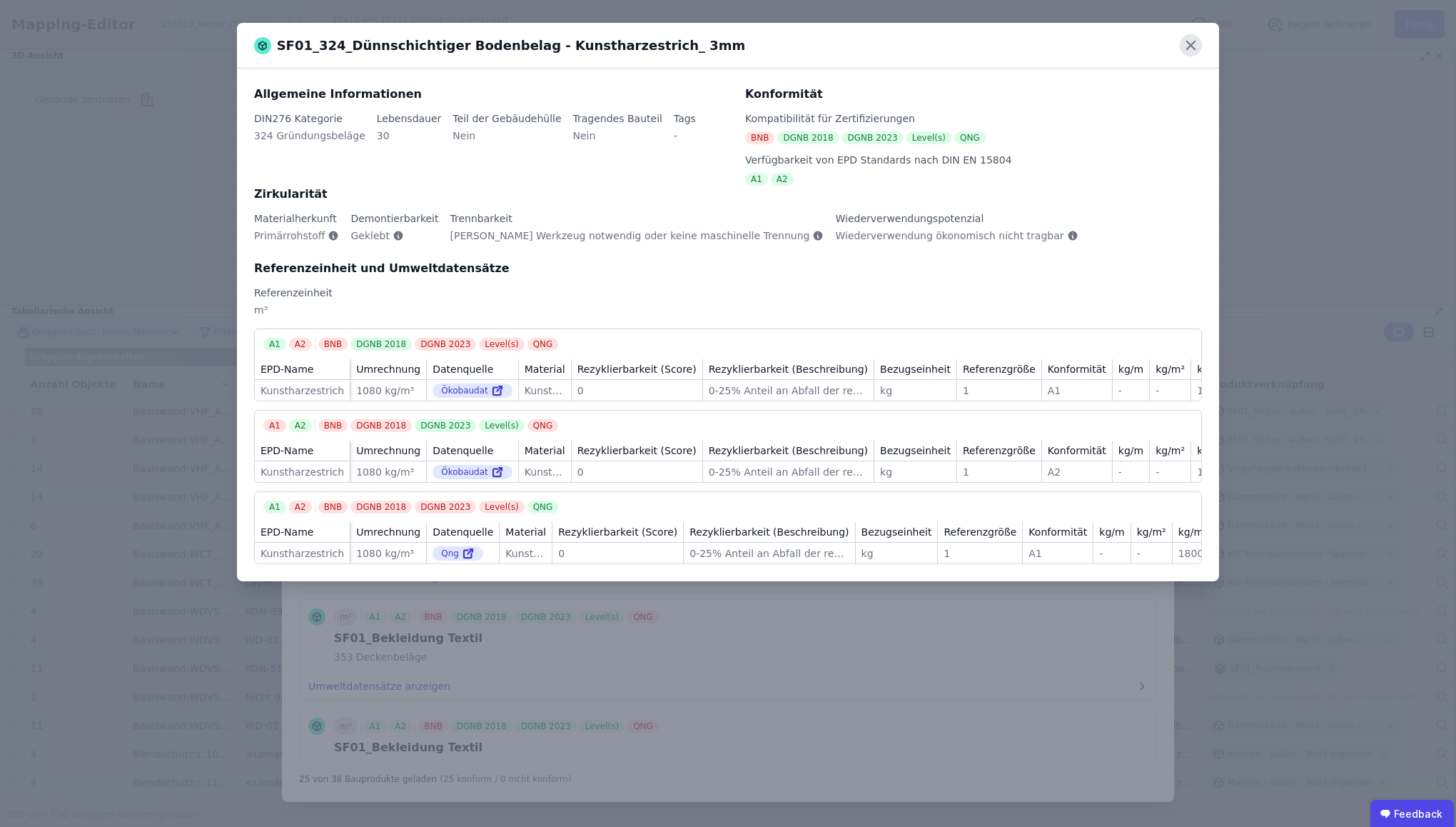
click at [1125, 51] on icon at bounding box center [1191, 45] width 22 height 22
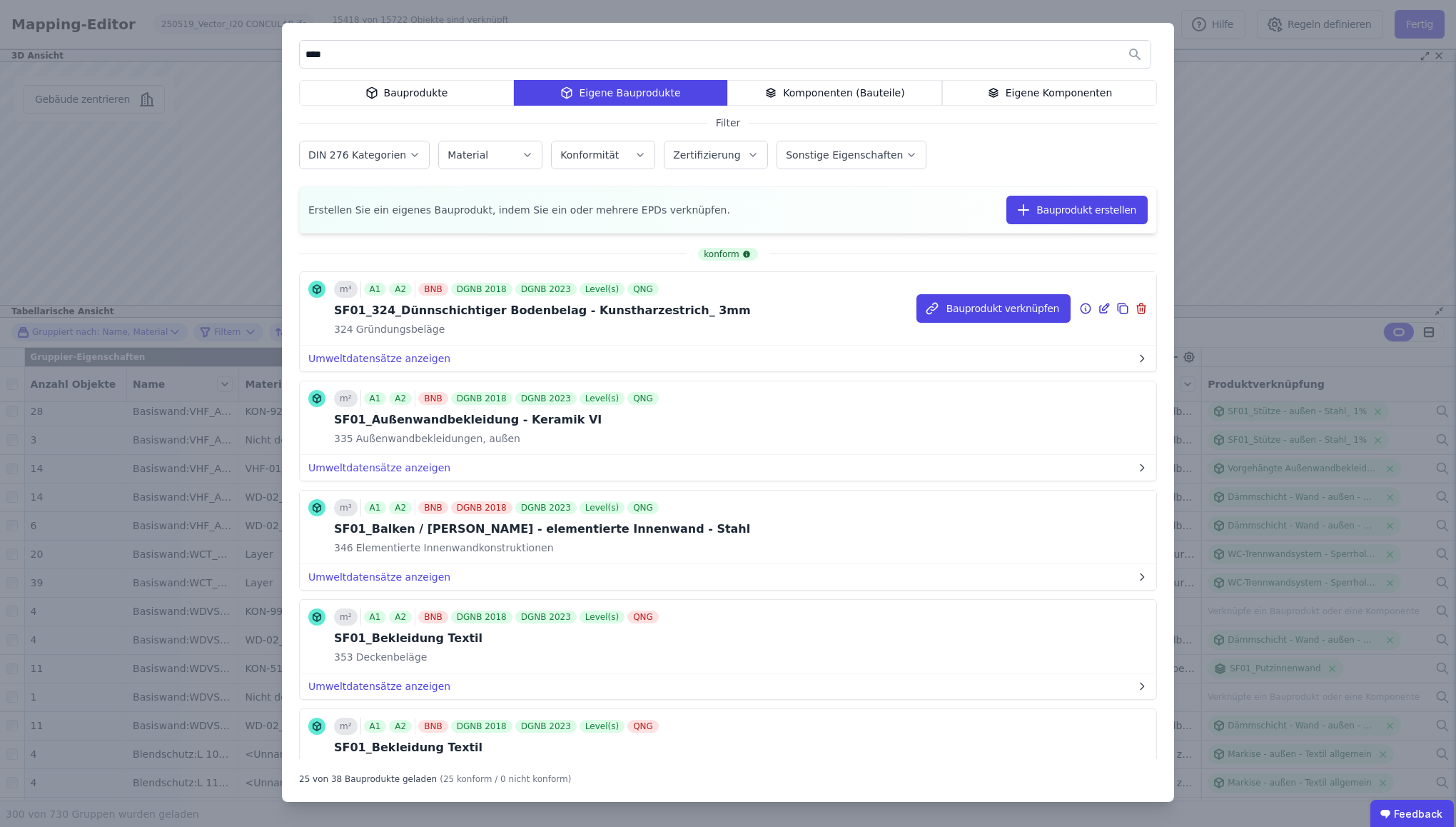
click at [1105, 307] on icon at bounding box center [1106, 307] width 6 height 6
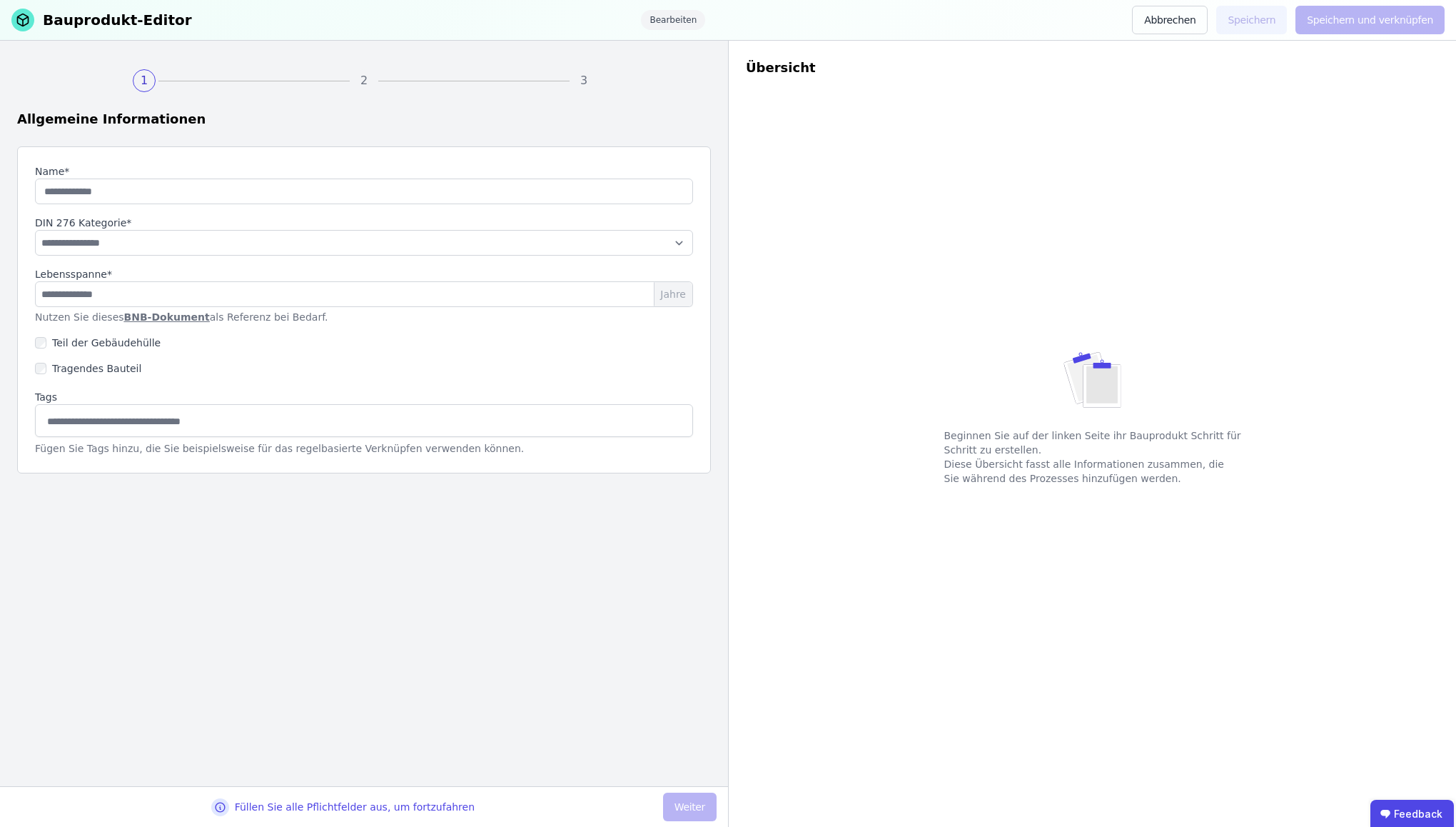
type input "**********"
type input "**"
select select "**********"
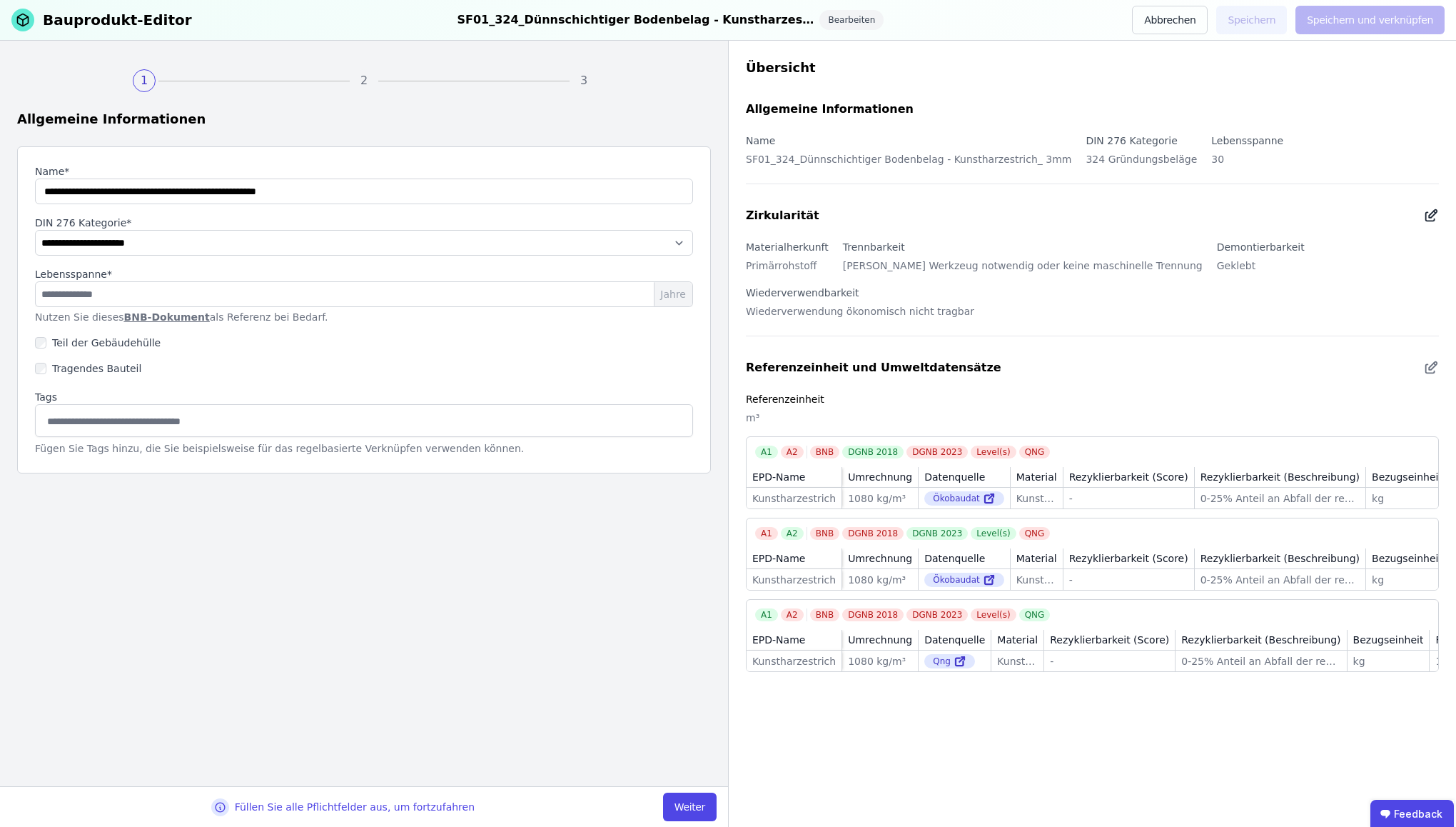
click at [1125, 214] on icon at bounding box center [1431, 215] width 15 height 17
select select "**********"
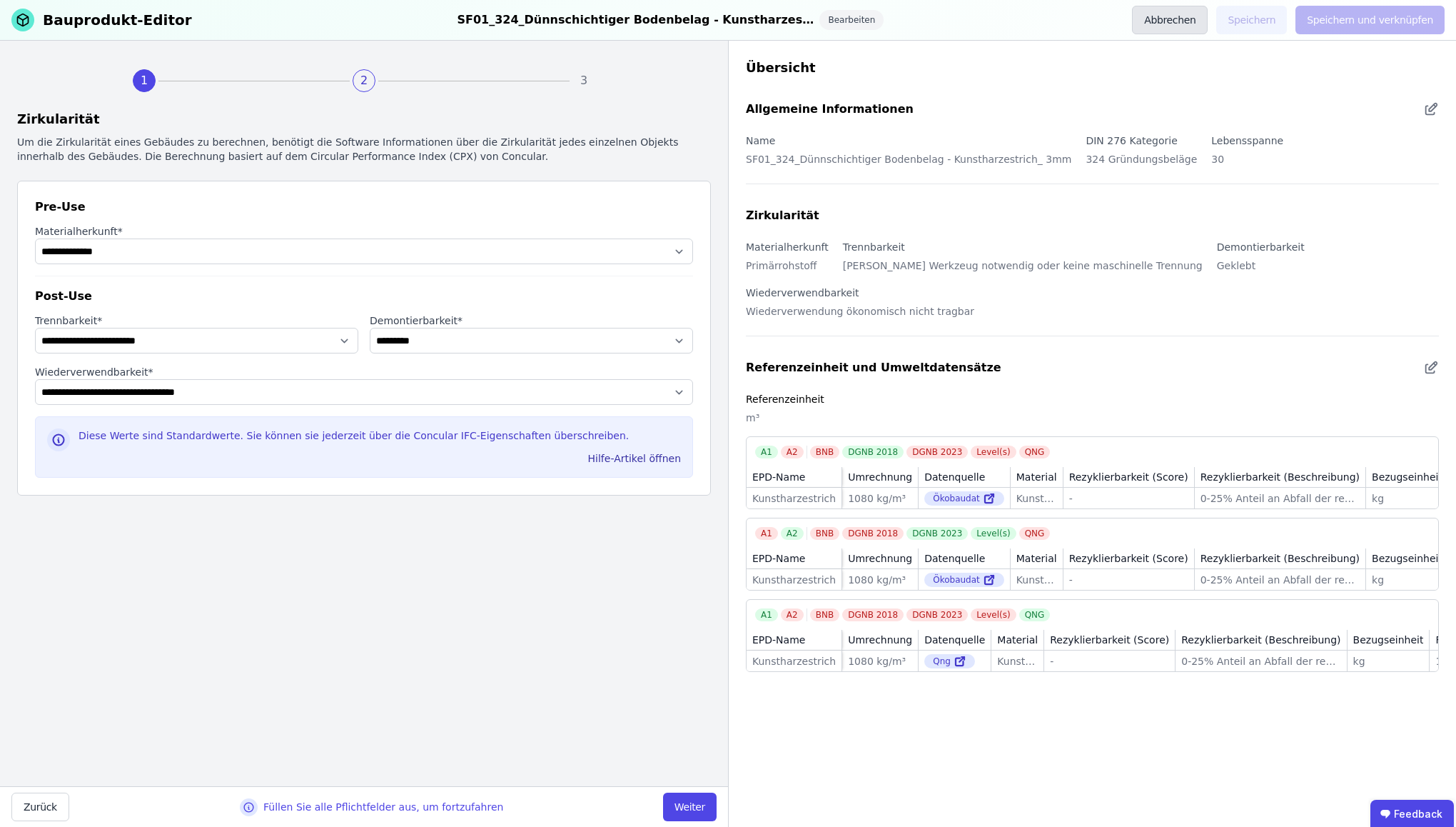
click at [1125, 24] on button "Abbrechen" at bounding box center [1169, 19] width 76 height 28
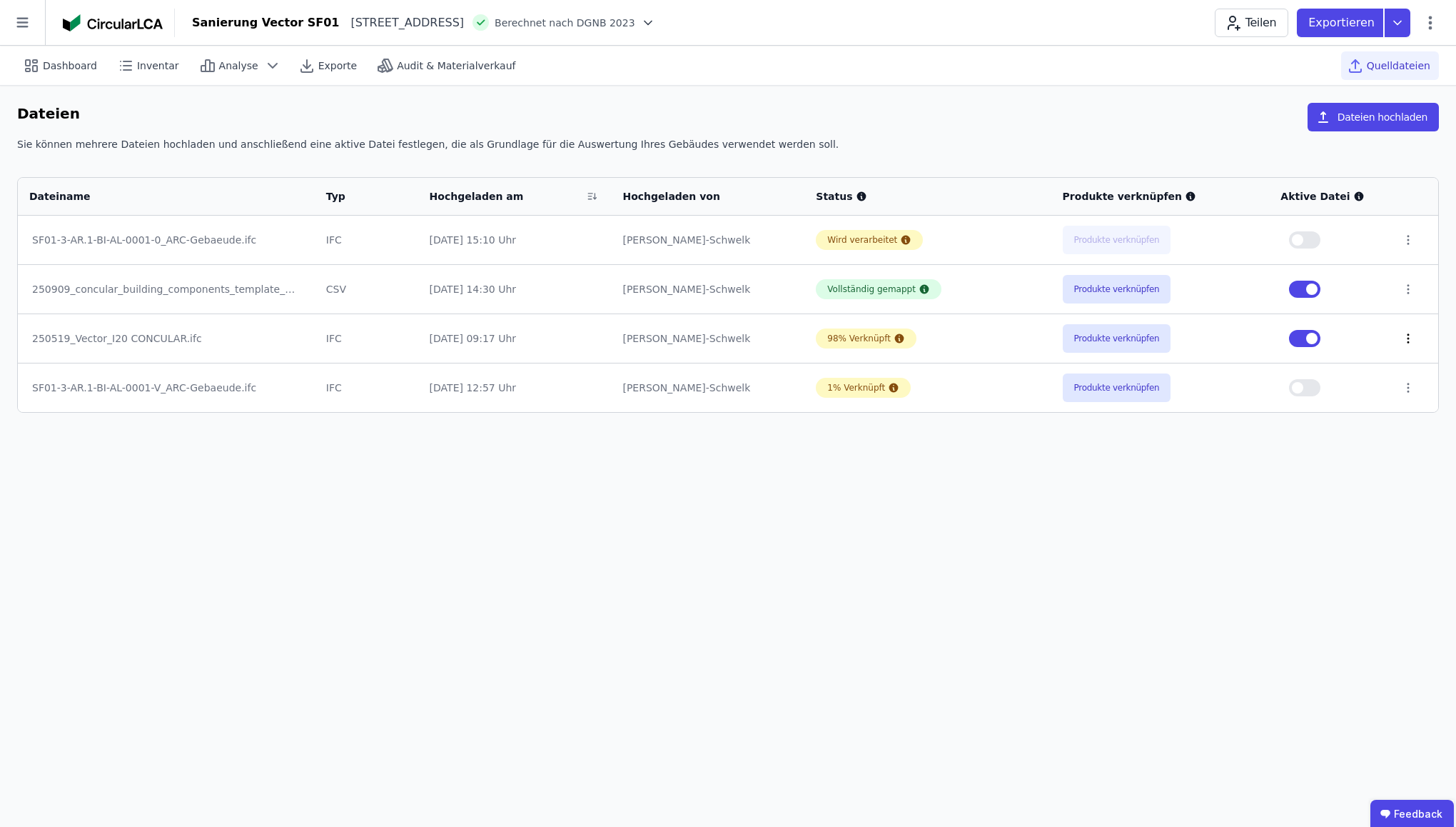
click at [1406, 336] on icon at bounding box center [1408, 338] width 13 height 13
click at [1326, 318] on link "Herunterladen" at bounding box center [1334, 313] width 143 height 23
click at [895, 240] on icon at bounding box center [900, 240] width 9 height 9
click at [1093, 241] on button "Produkte verknüpfen" at bounding box center [1117, 239] width 109 height 28
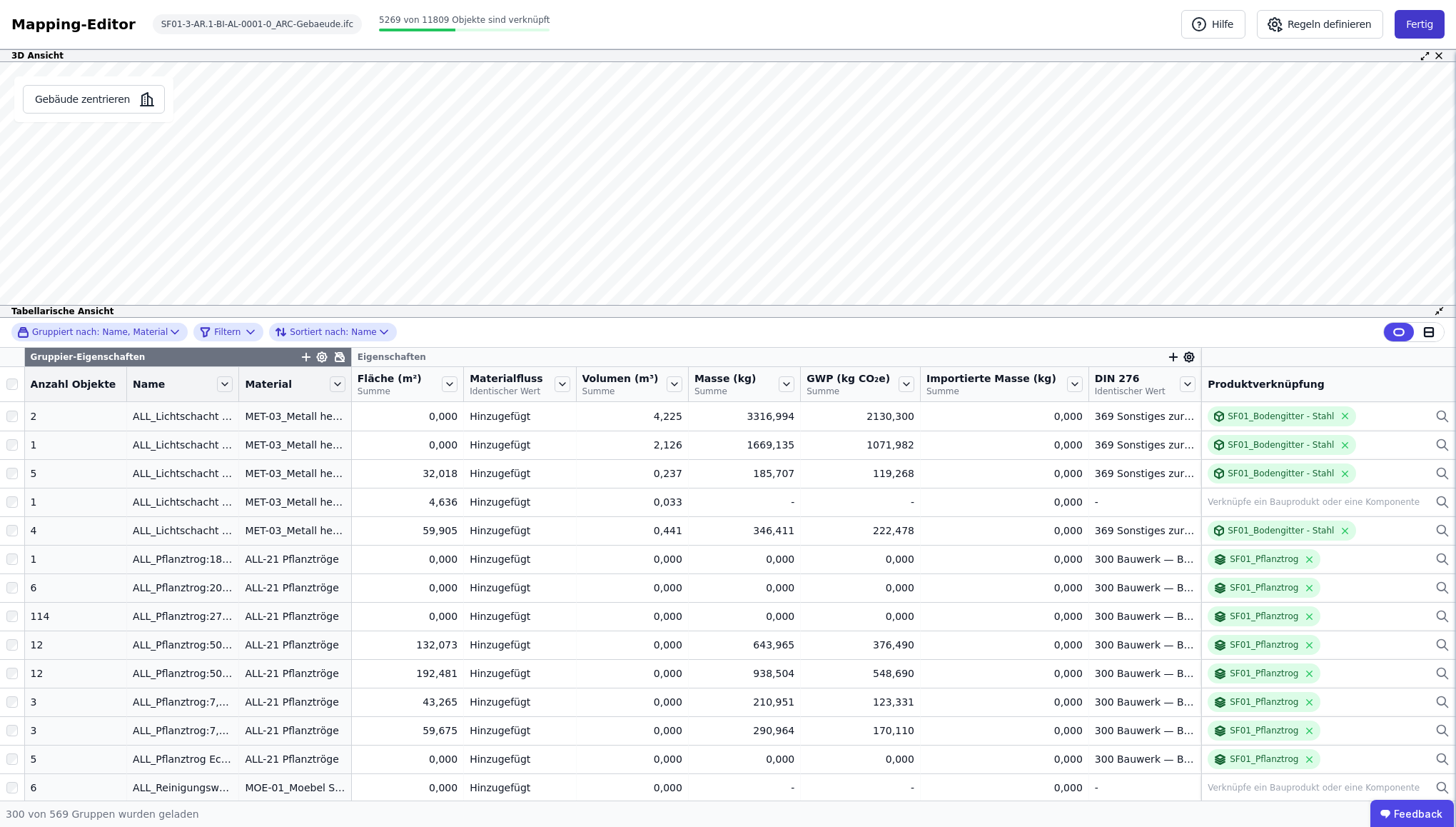
click at [1408, 33] on button "Fertig" at bounding box center [1419, 24] width 50 height 28
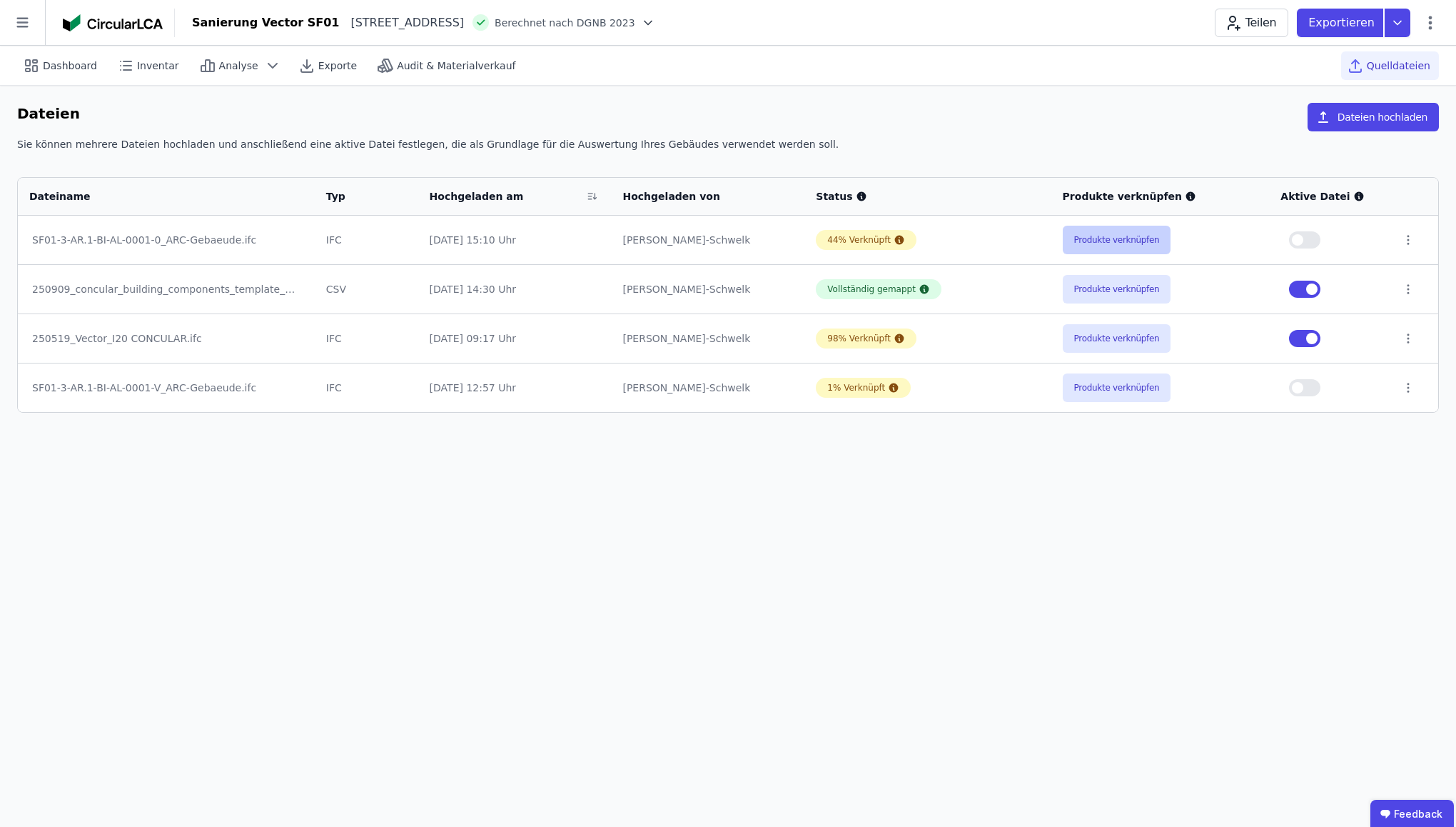
click at [1126, 245] on button "Produkte verknüpfen" at bounding box center [1117, 239] width 109 height 28
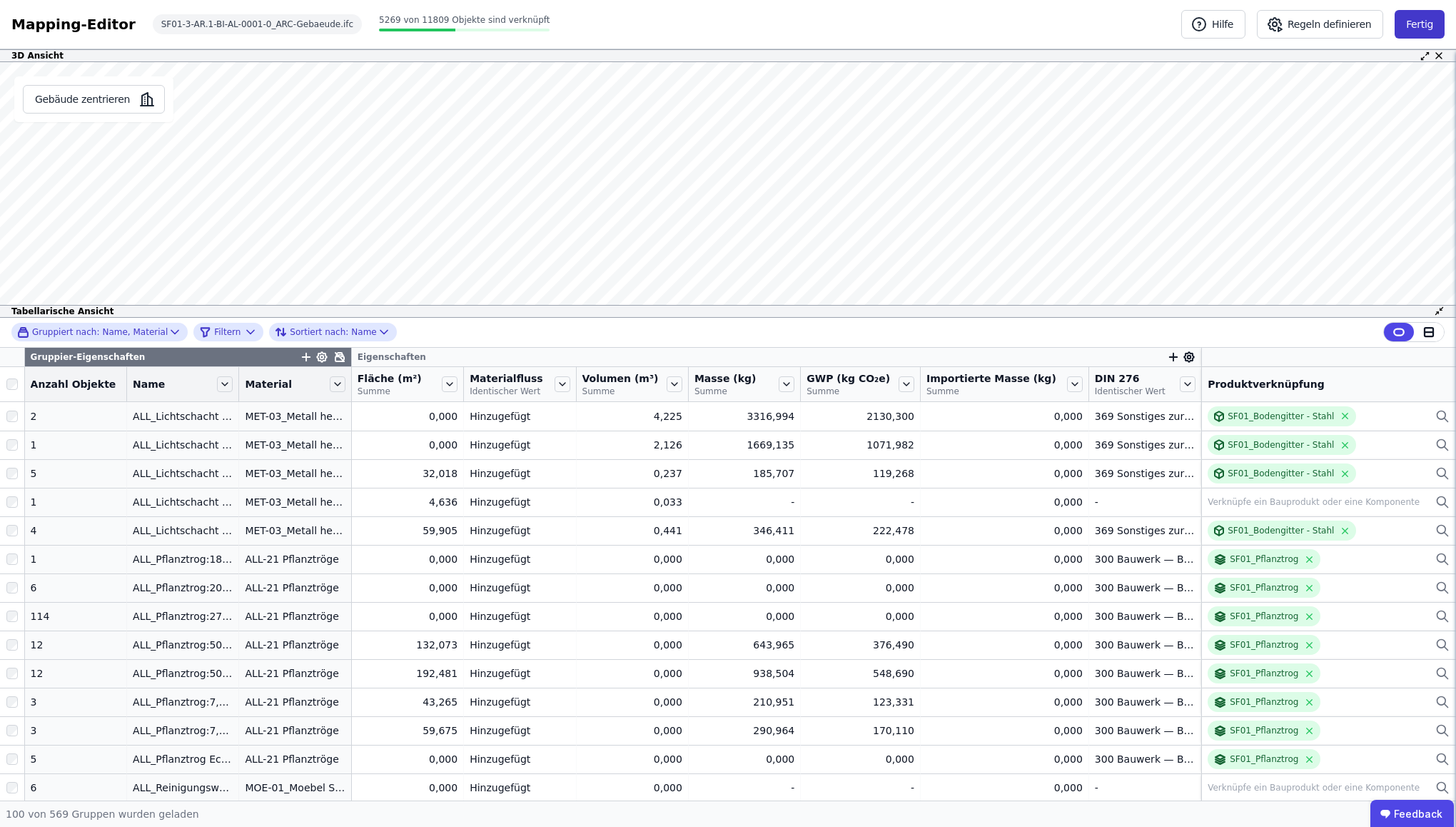
click at [1423, 29] on button "Fertig" at bounding box center [1419, 24] width 50 height 28
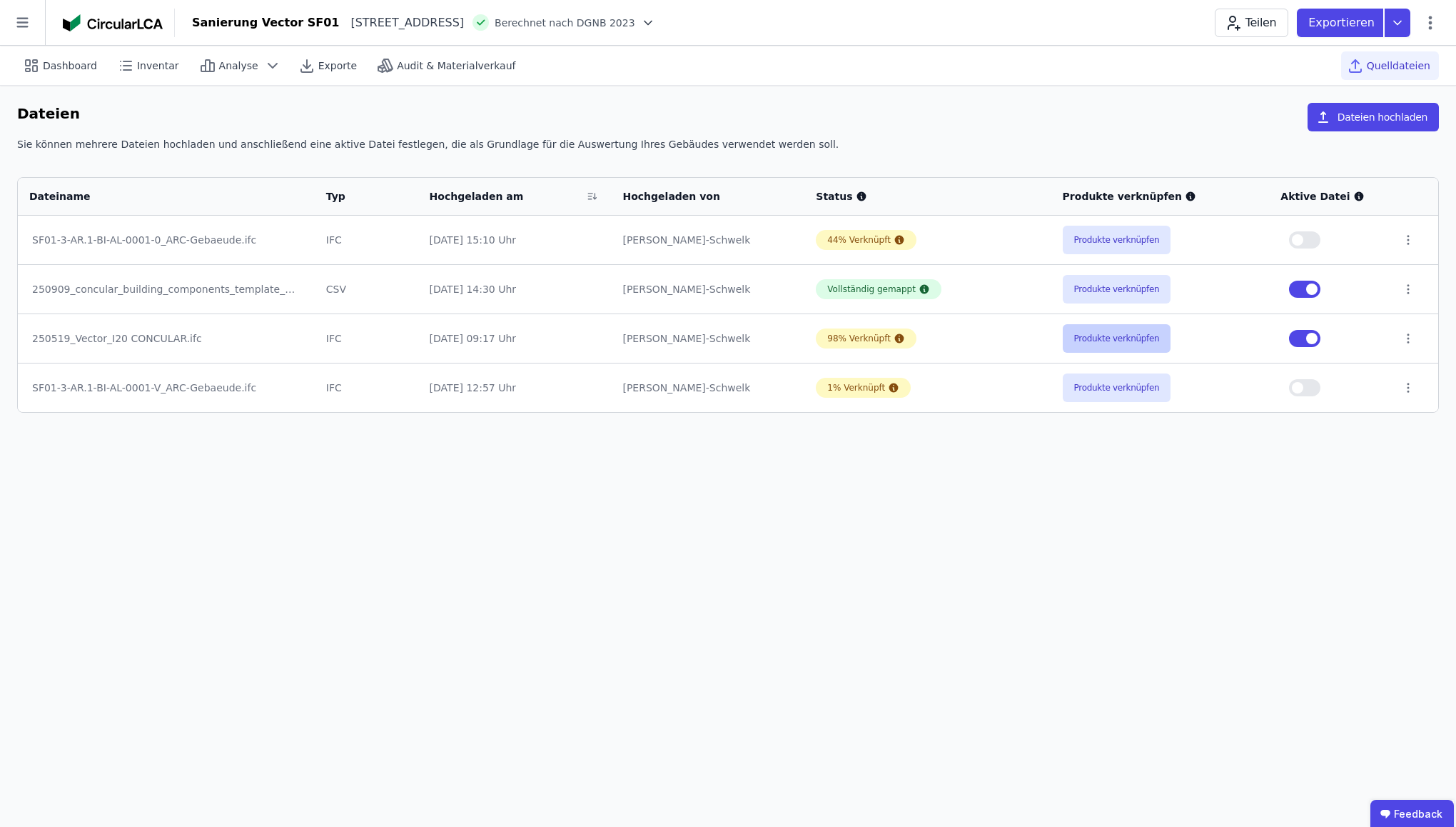
click at [1099, 338] on button "Produkte verknüpfen" at bounding box center [1117, 338] width 109 height 28
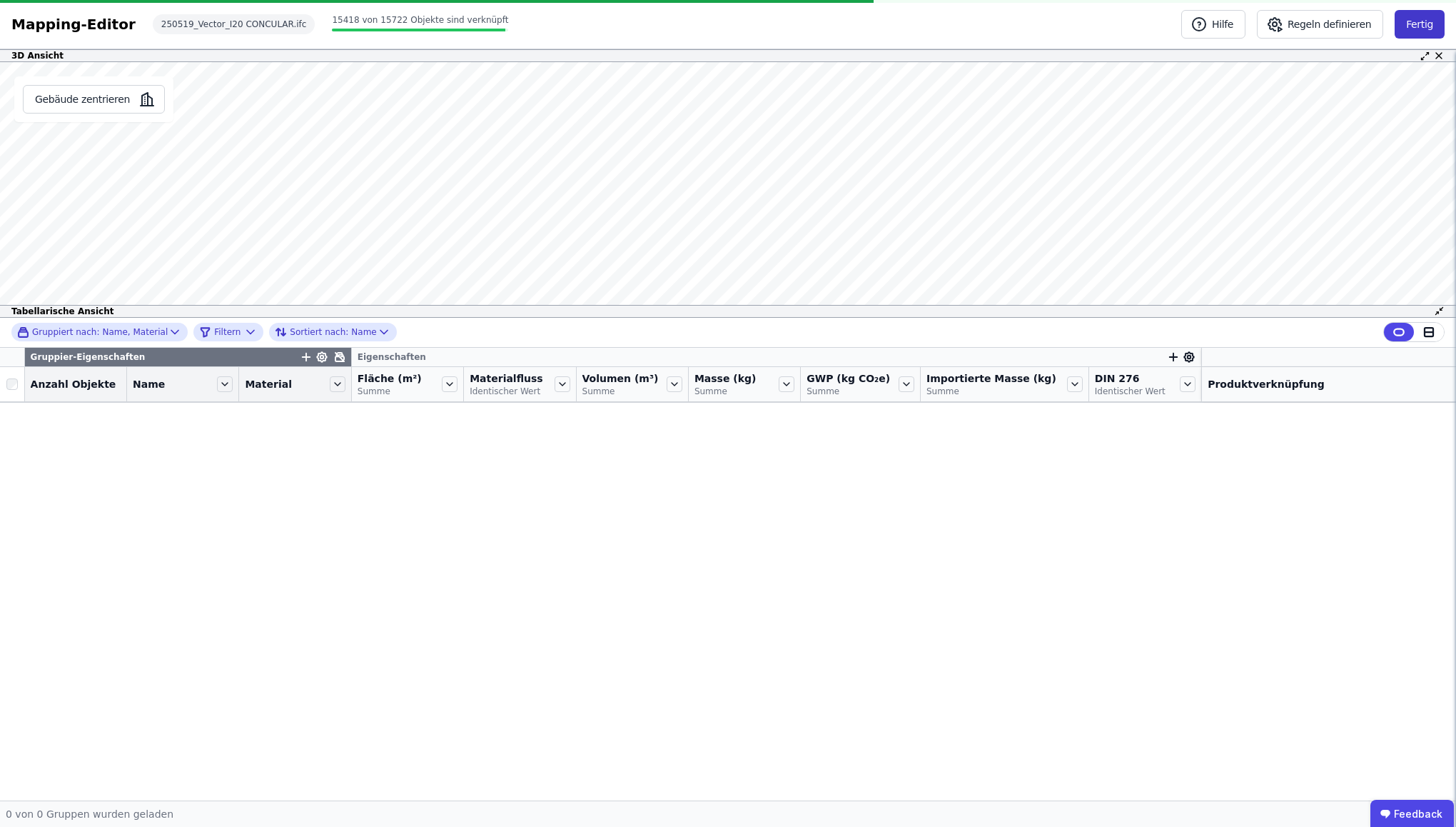
click at [1413, 28] on button "Fertig" at bounding box center [1419, 24] width 50 height 28
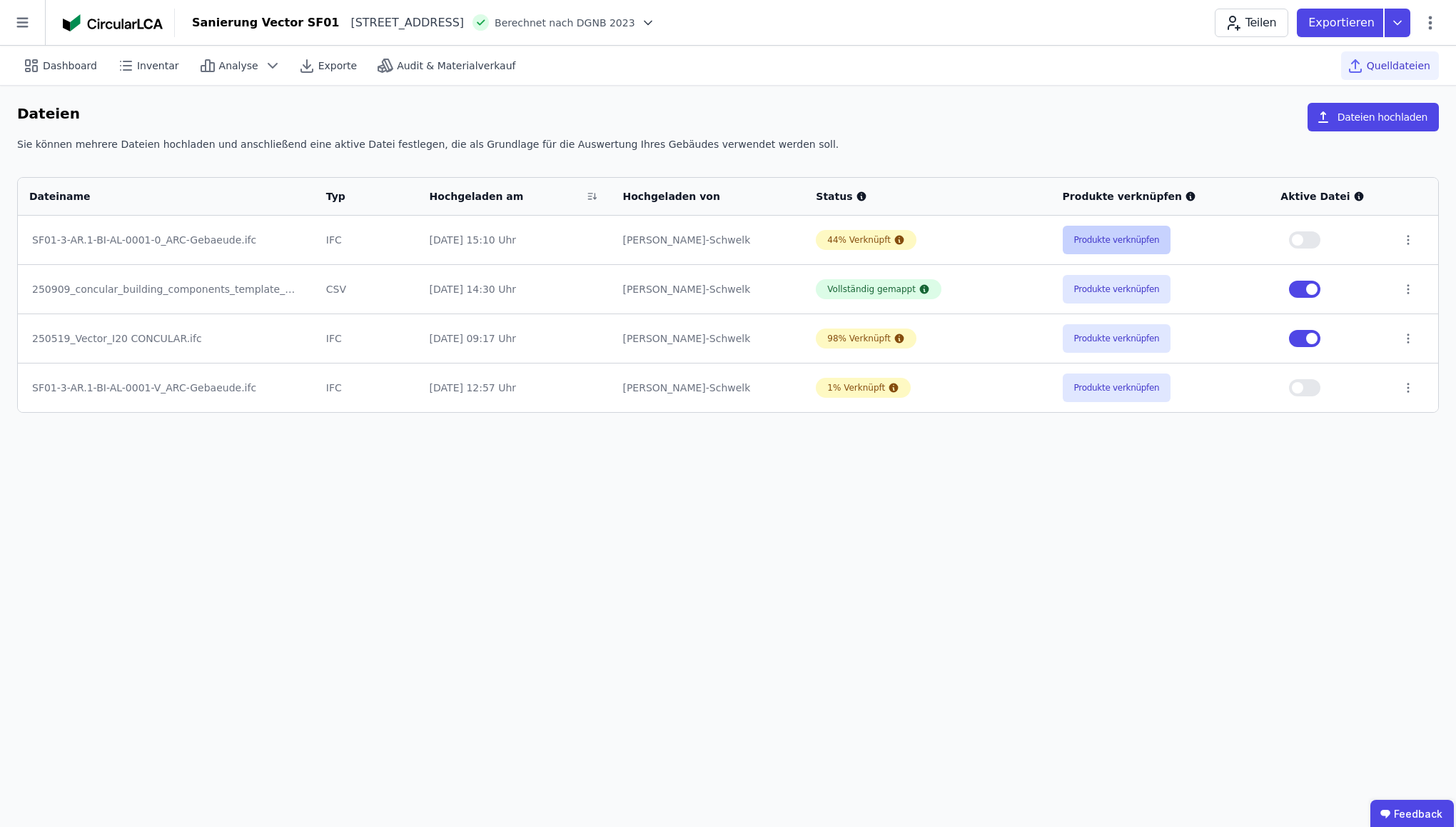
click at [1103, 242] on button "Produkte verknüpfen" at bounding box center [1117, 239] width 109 height 28
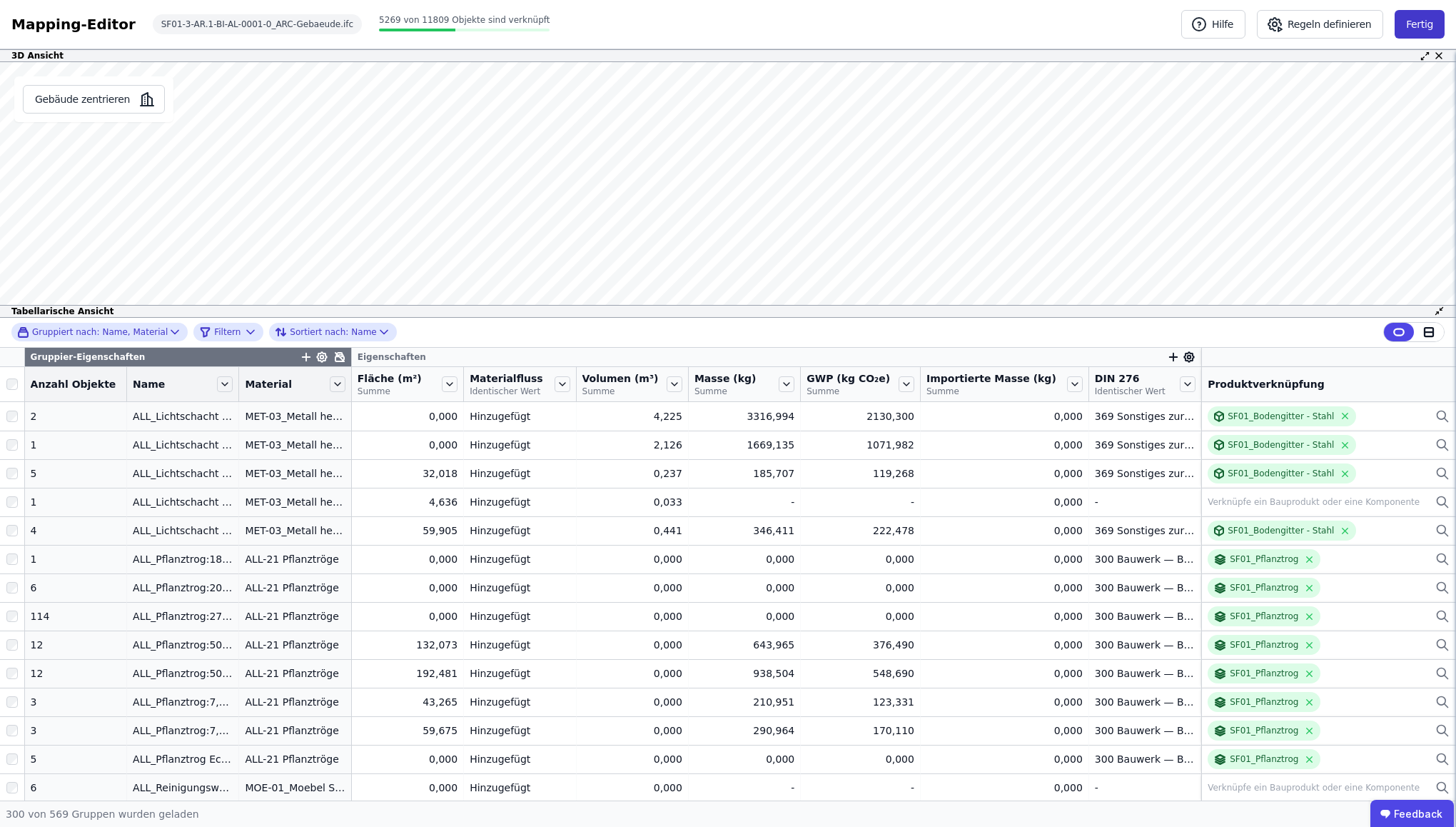
click at [1416, 32] on button "Fertig" at bounding box center [1419, 24] width 50 height 28
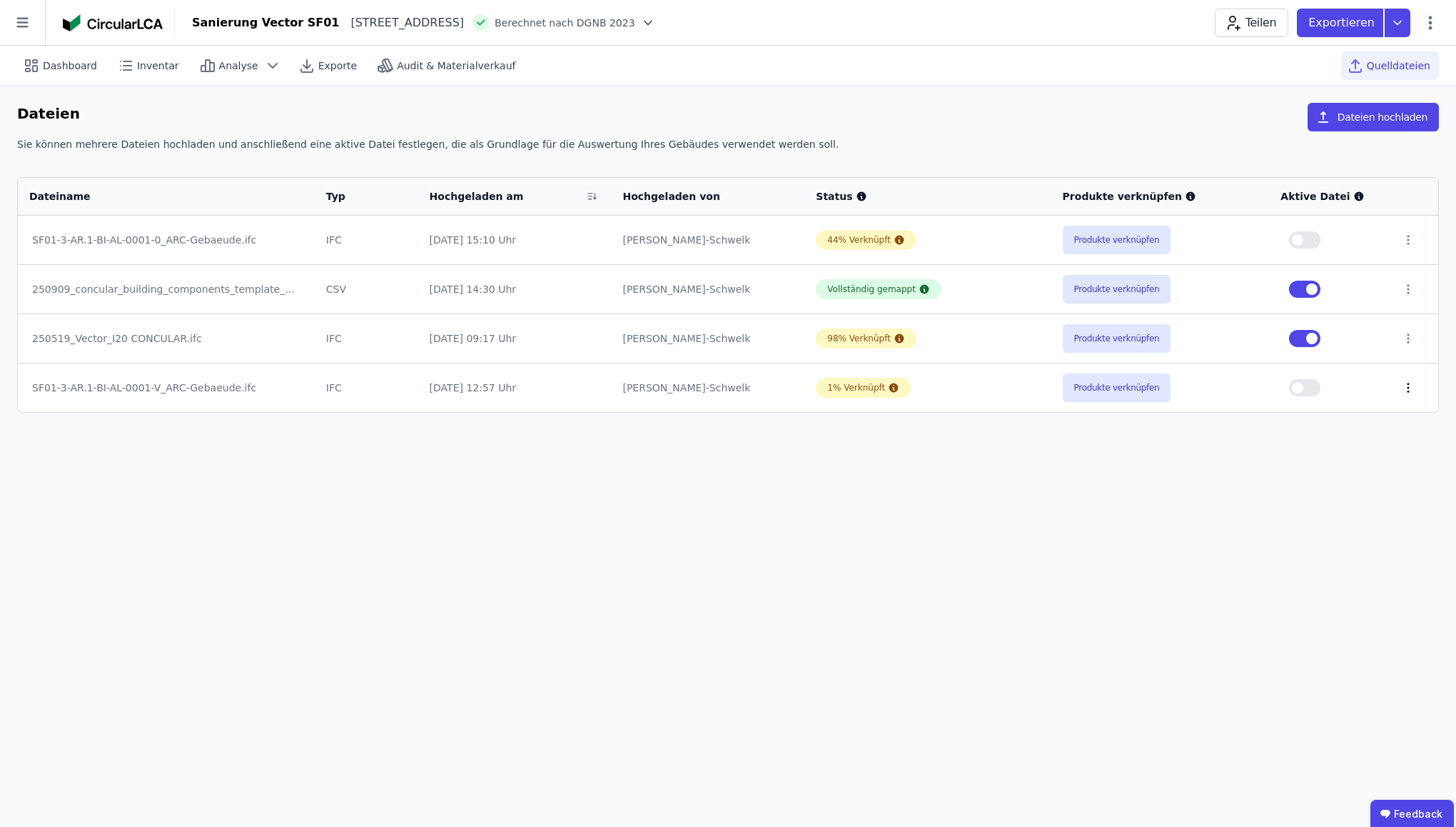
click at [1408, 383] on icon at bounding box center [1409, 387] width 2 height 8
click at [1286, 533] on div "Dashboard Inventar Analyse Exporte Audit & Materialverkauf Quelldateien Dateien…" at bounding box center [728, 436] width 1456 height 781
click at [1409, 389] on icon at bounding box center [1408, 387] width 13 height 13
click at [1360, 389] on div "Löschen" at bounding box center [1334, 385] width 143 height 23
click at [636, 474] on div "Dashboard Inventar Analyse Exporte Audit & Materialverkauf Quelldateien Dateien…" at bounding box center [728, 436] width 1456 height 781
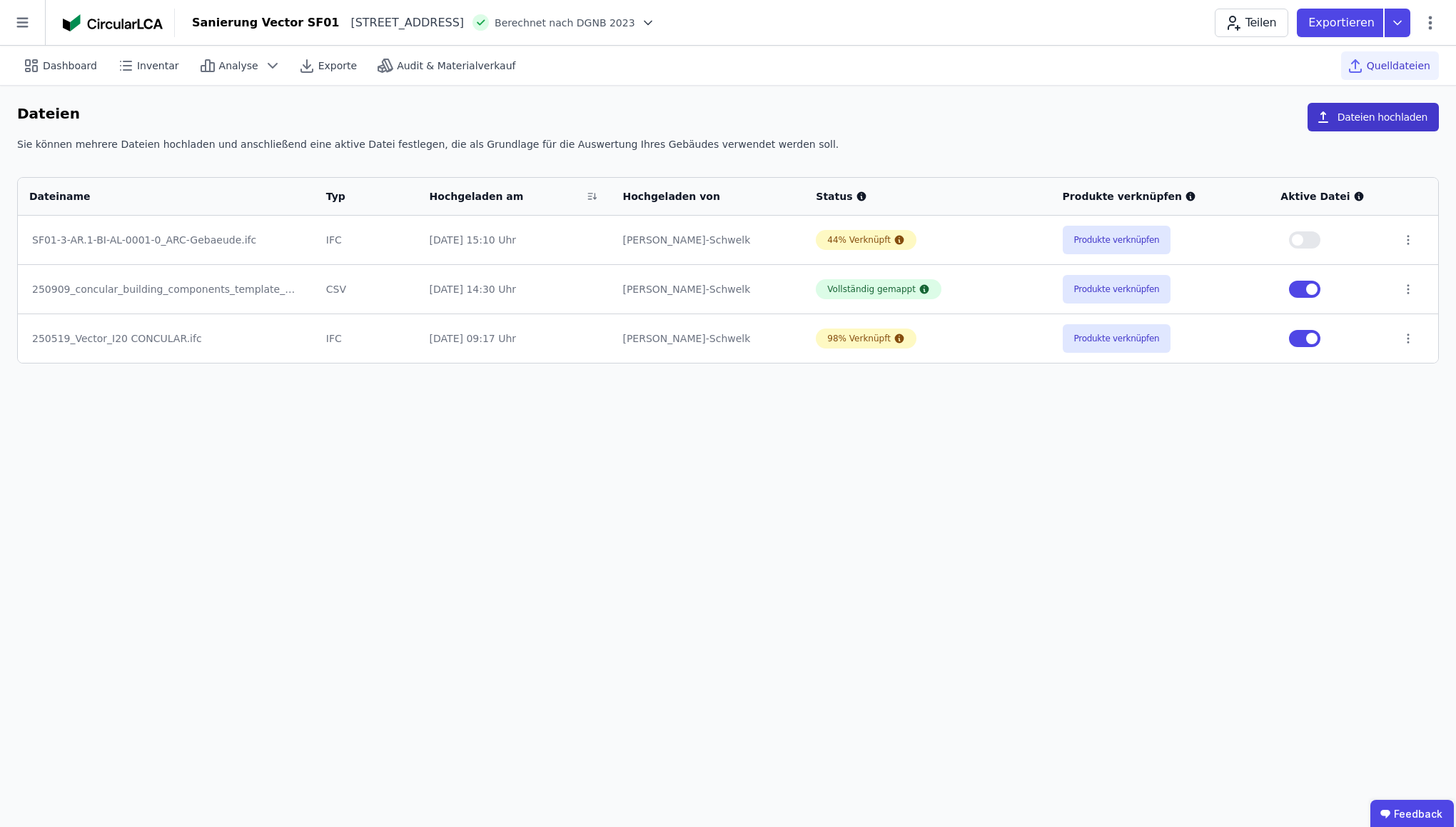
click at [1363, 112] on button "Dateien hochladen" at bounding box center [1373, 117] width 131 height 28
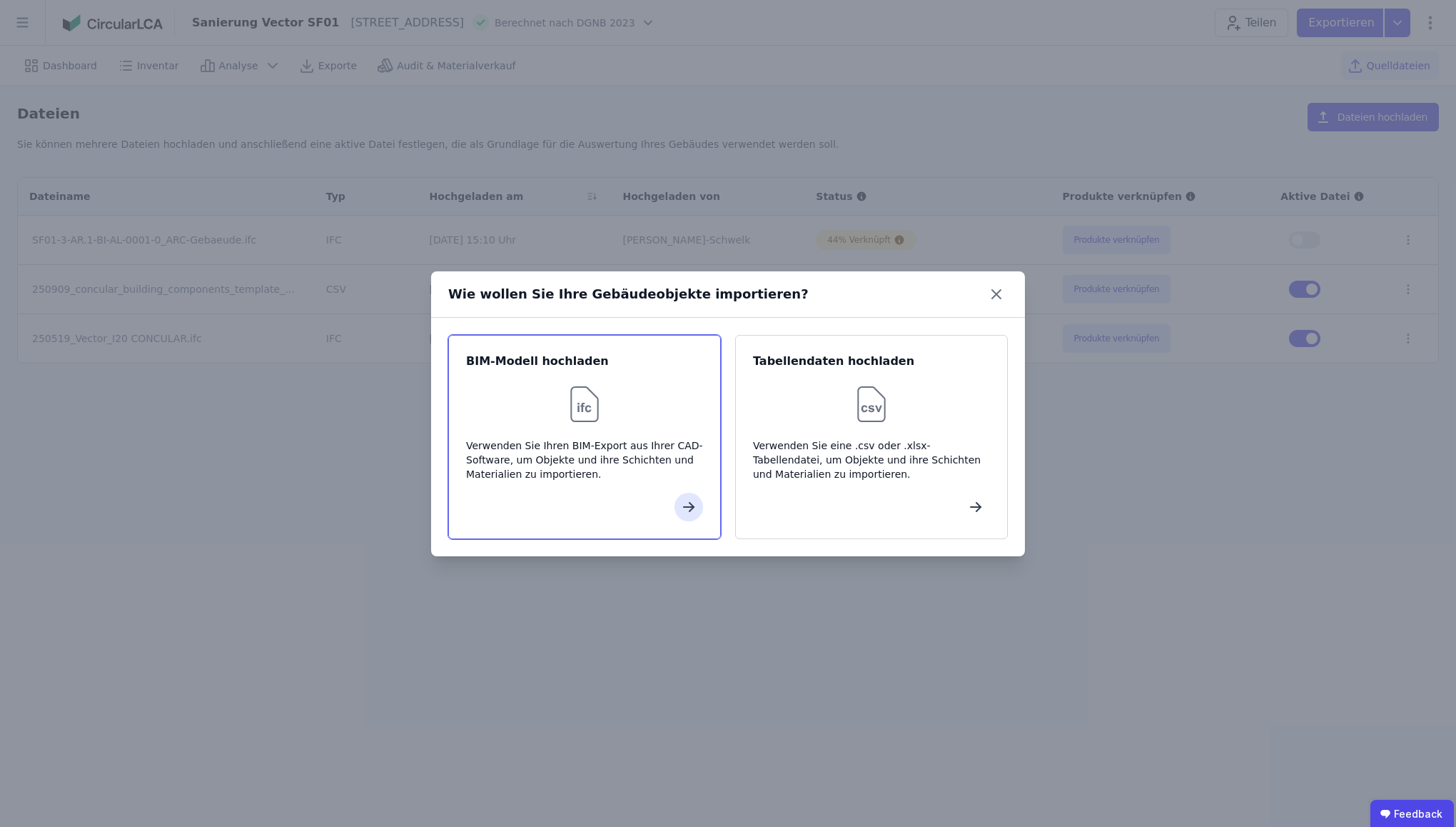
click at [585, 392] on img at bounding box center [585, 404] width 46 height 46
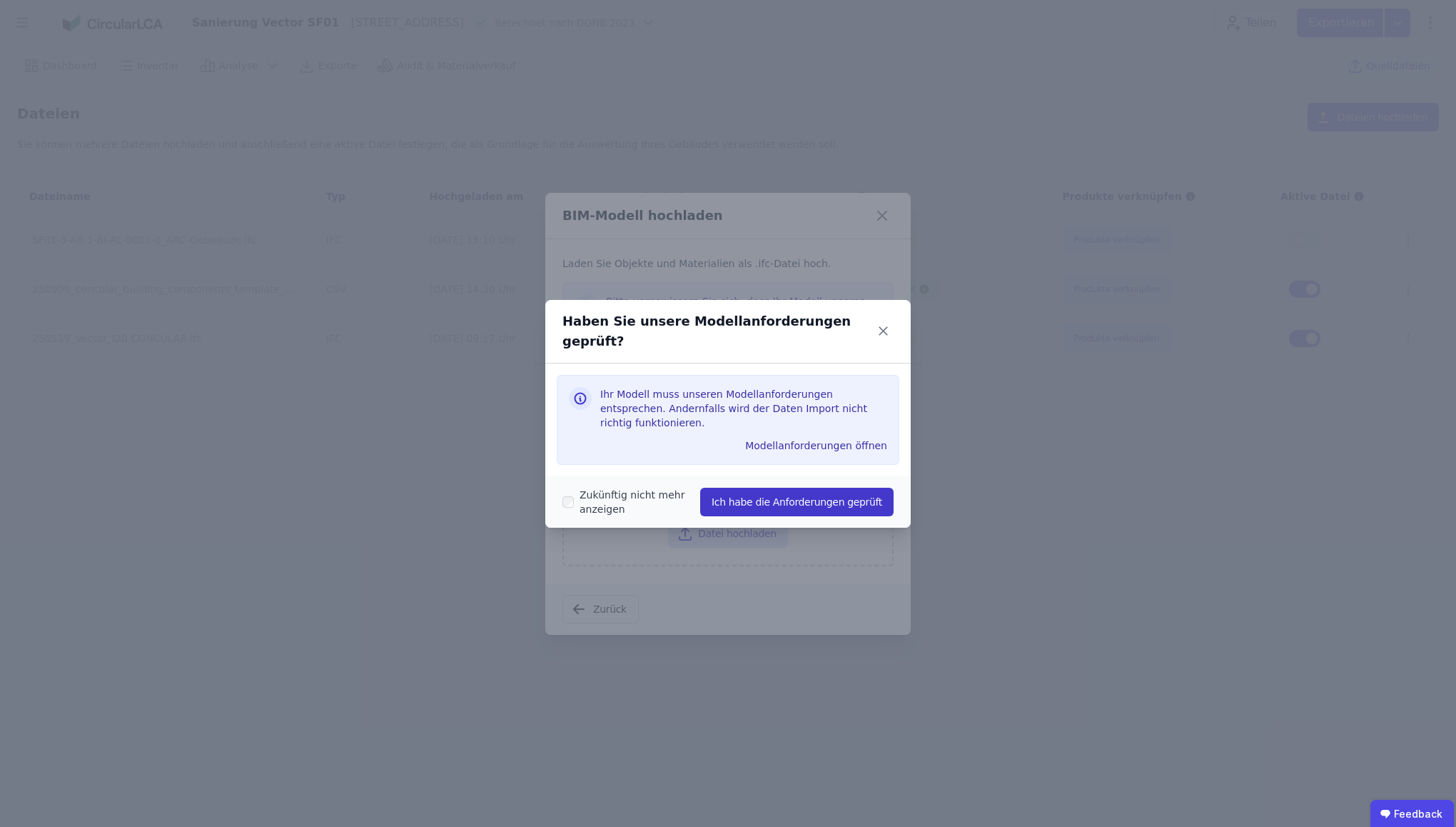
click at [763, 487] on button "Ich habe die Anforderungen geprüft" at bounding box center [797, 501] width 193 height 28
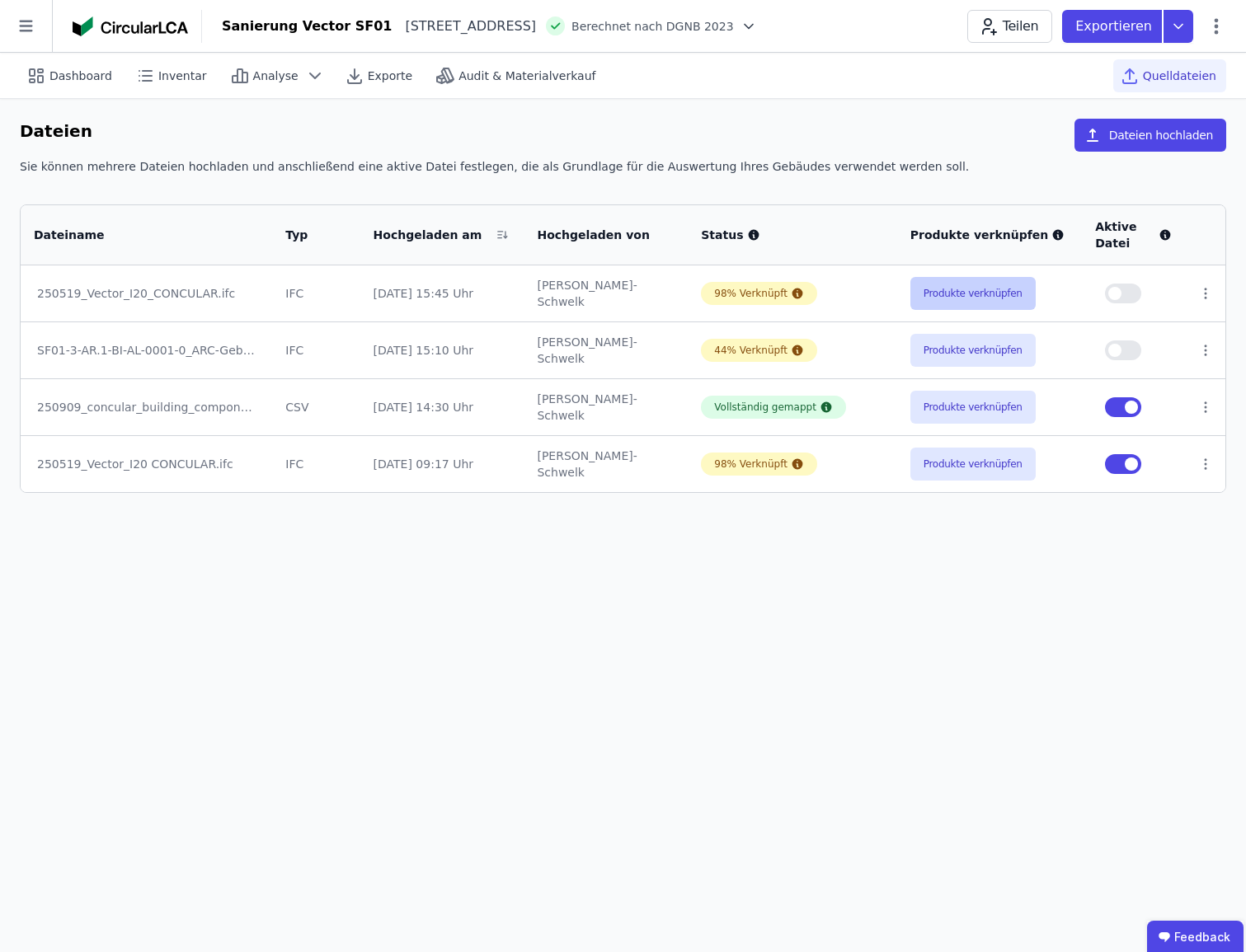
click at [979, 291] on button "Produkte verknüpfen" at bounding box center [973, 293] width 126 height 33
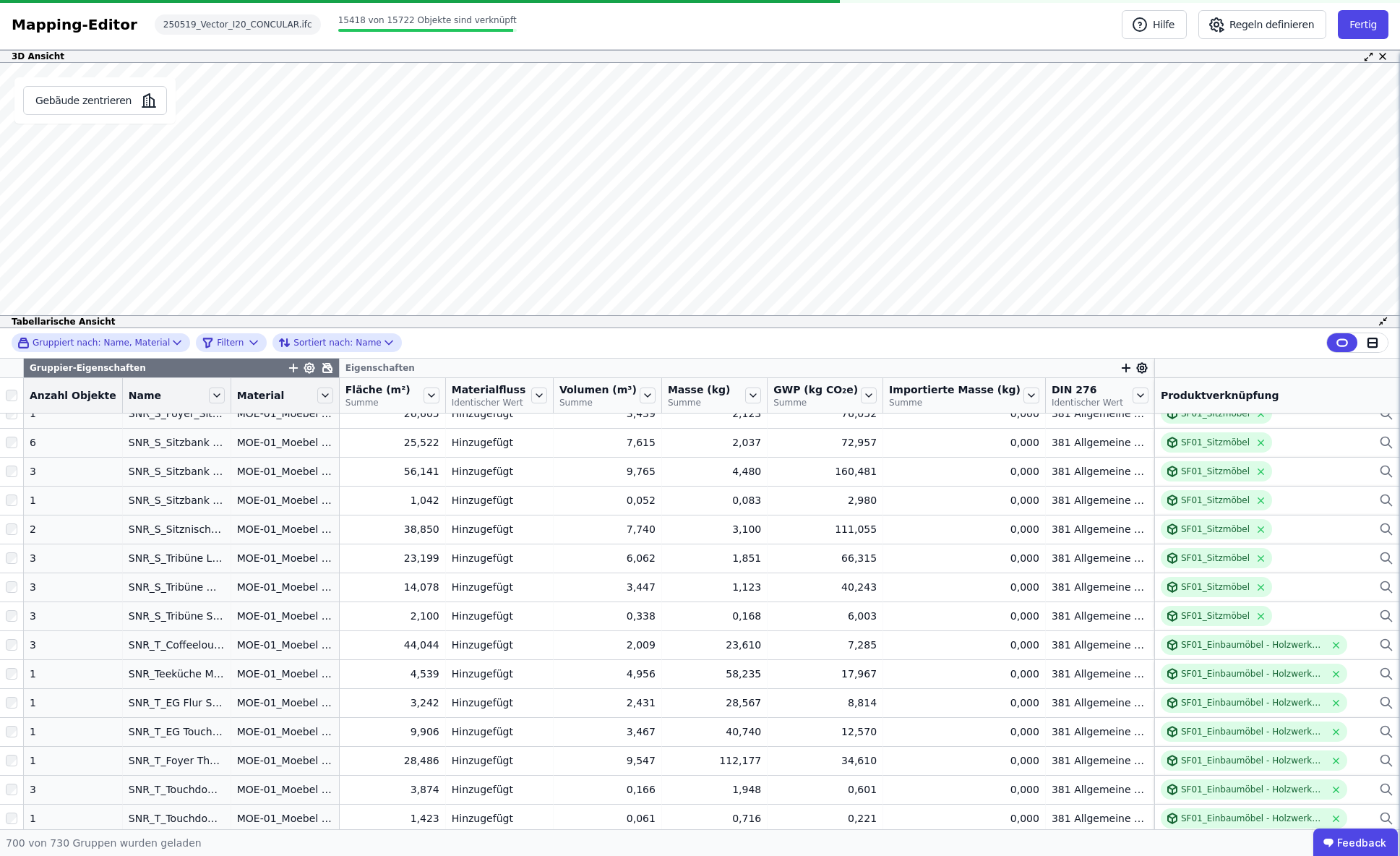
scroll to position [16935, 0]
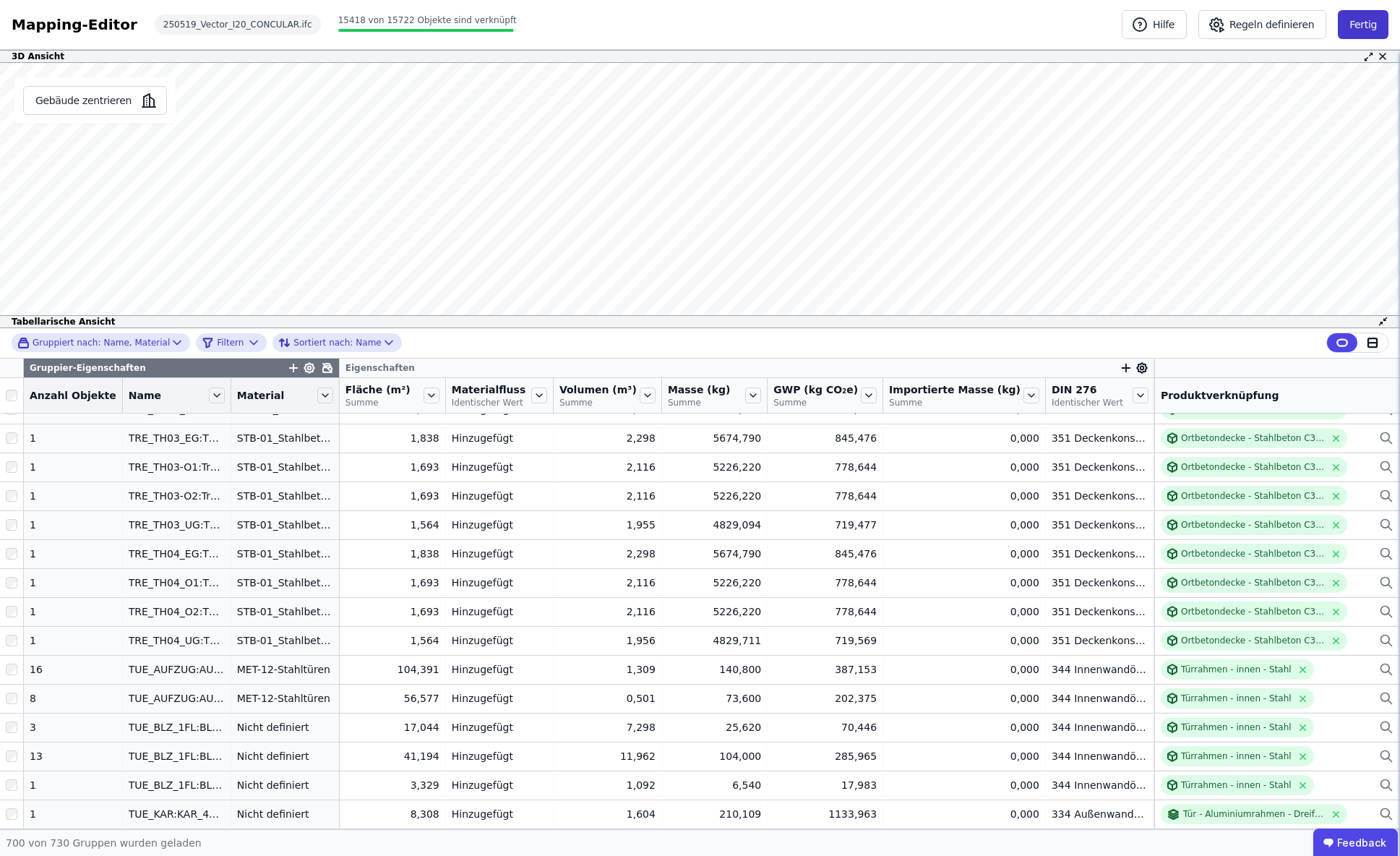
click at [1369, 29] on button "Fertig" at bounding box center [1363, 24] width 50 height 29
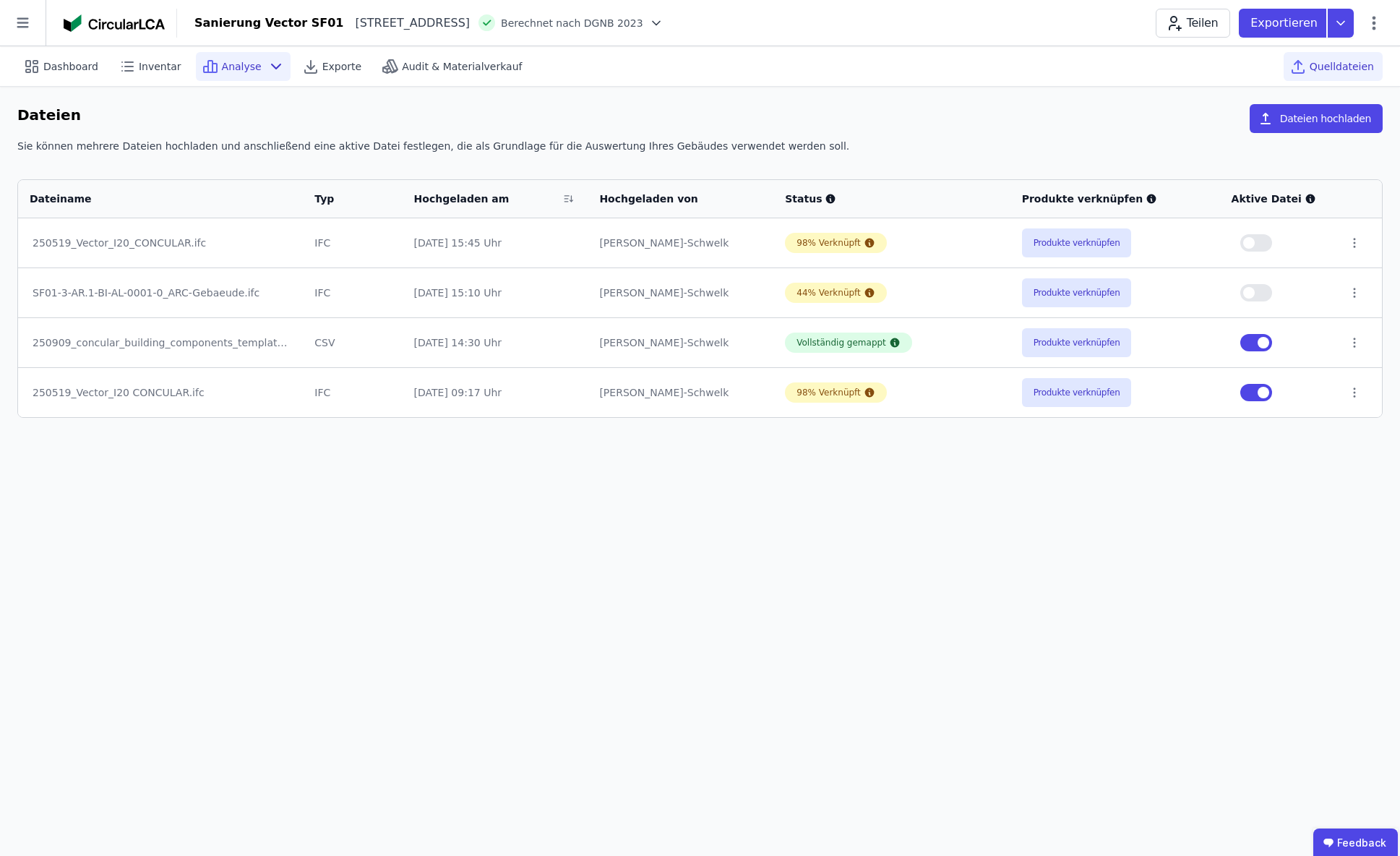
click at [229, 63] on span "Analyse" at bounding box center [241, 66] width 40 height 15
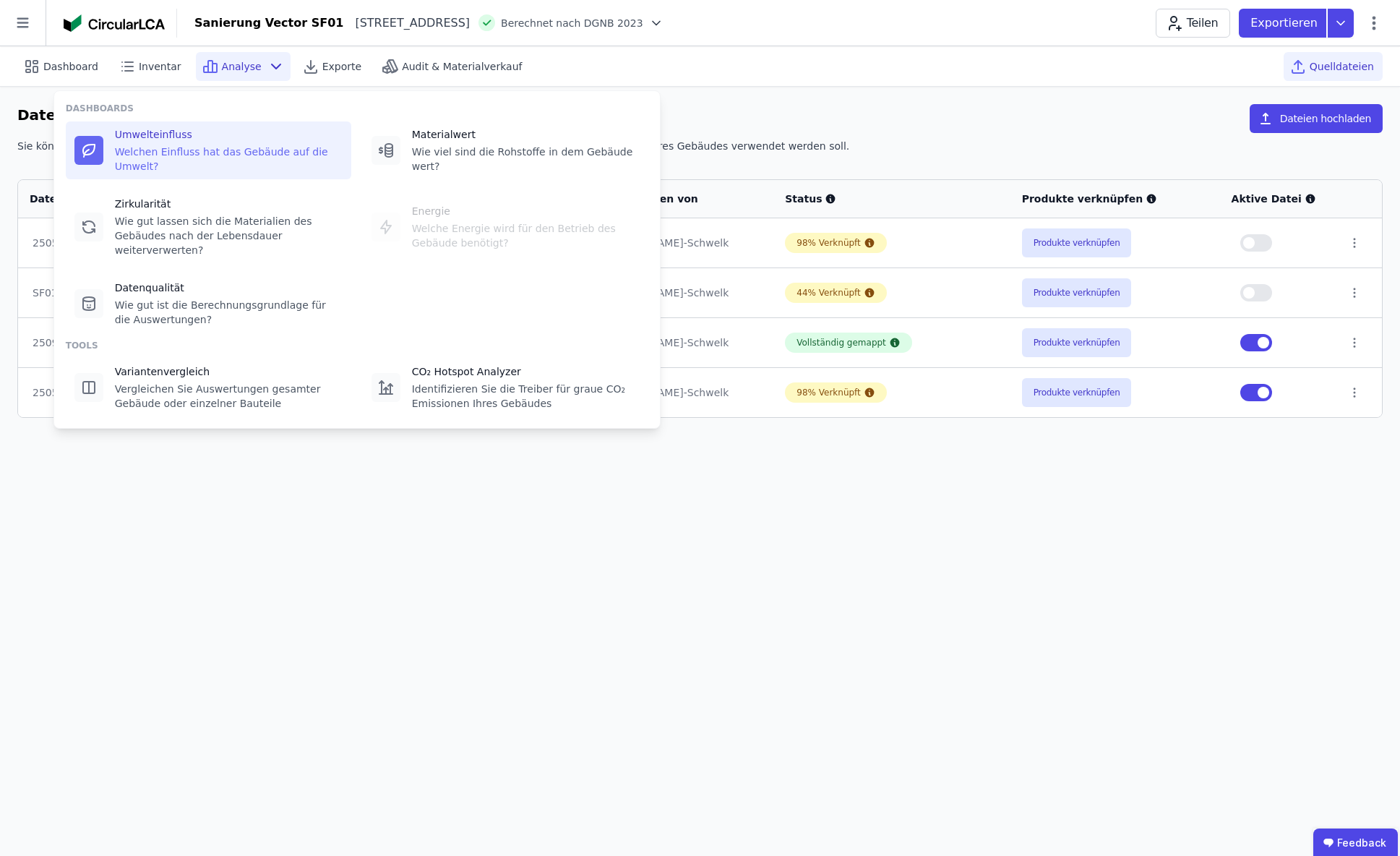
click at [192, 139] on div "Umwelteinfluss" at bounding box center [228, 134] width 227 height 15
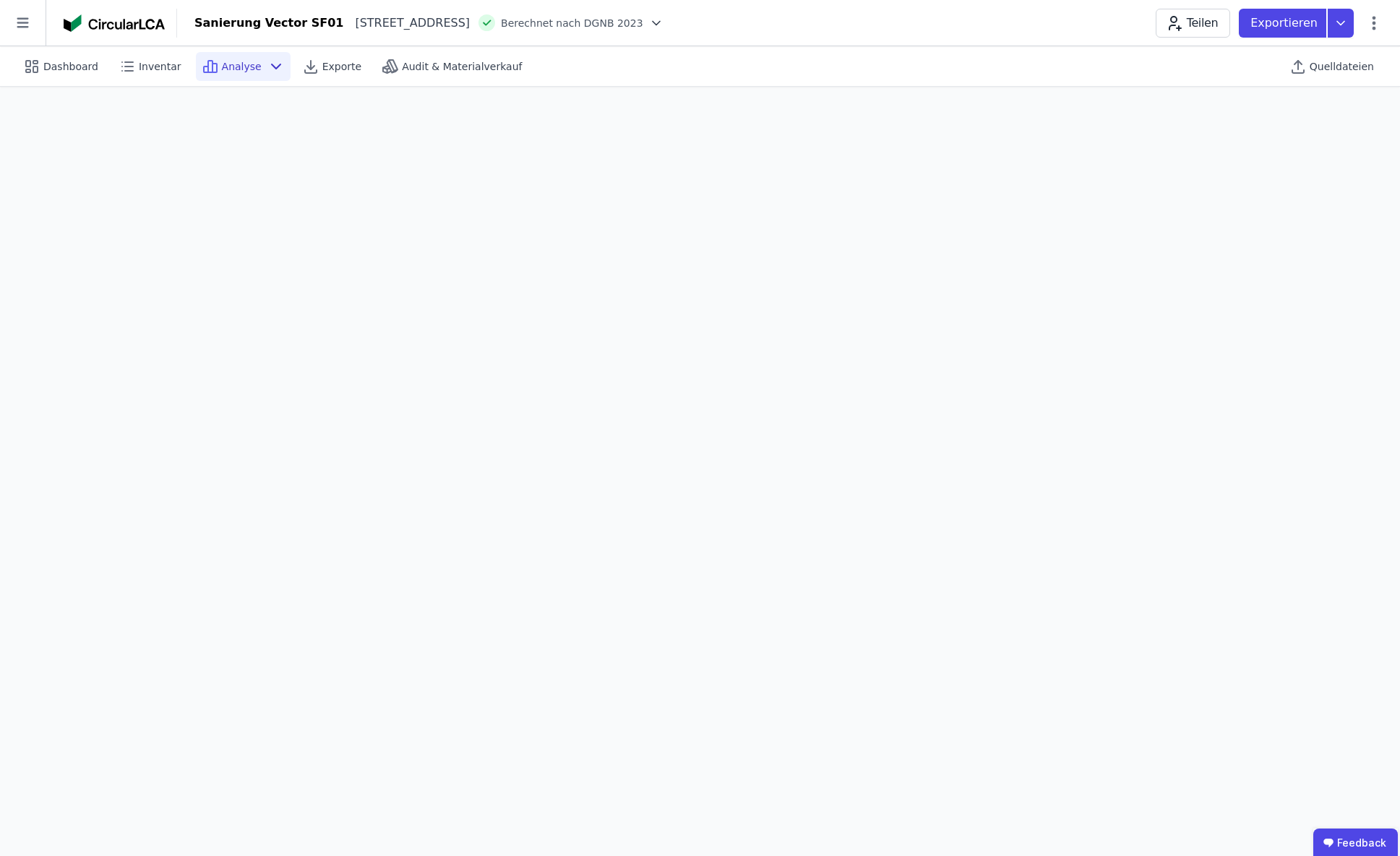
click at [272, 68] on icon at bounding box center [275, 67] width 9 height 5
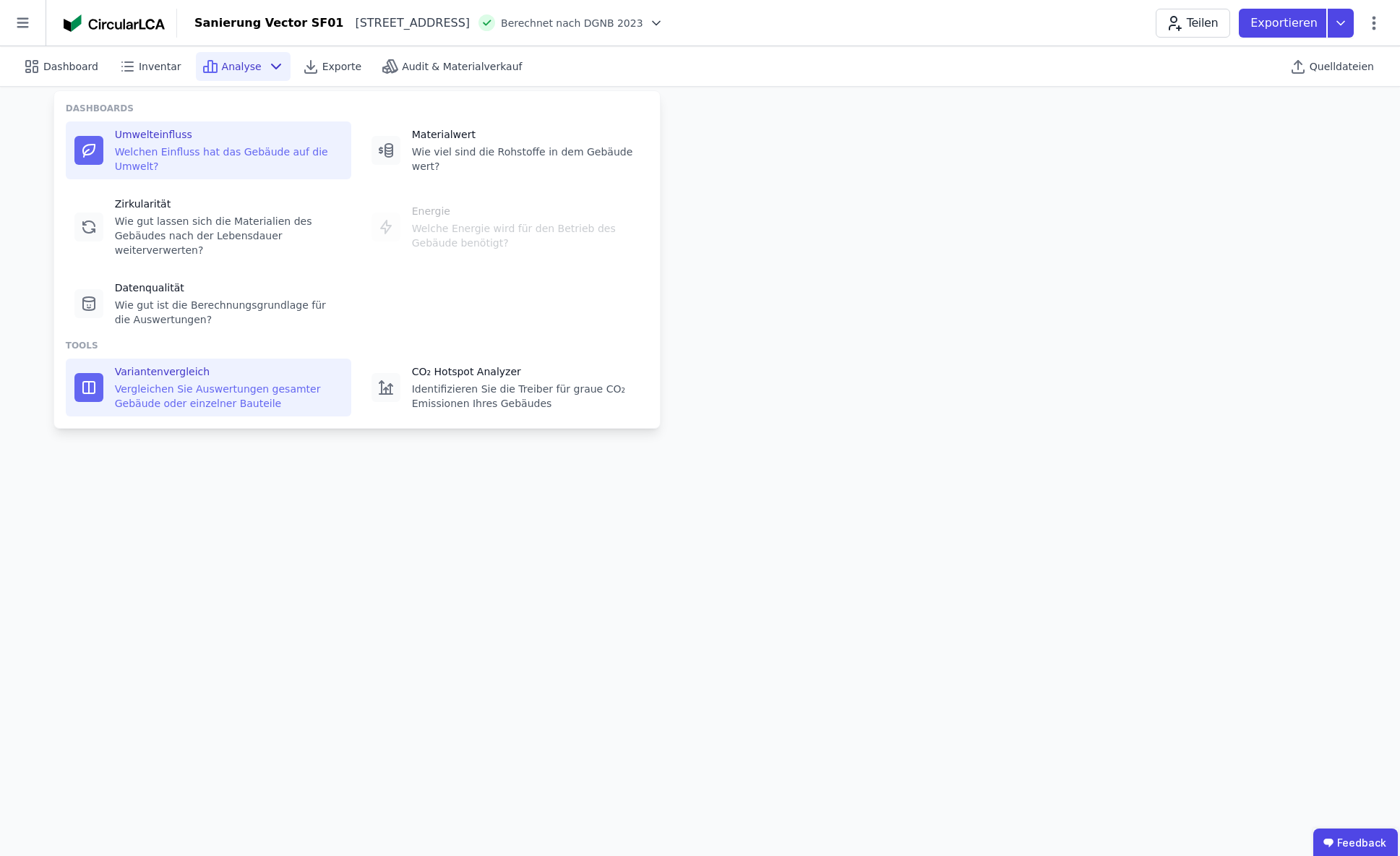
click at [168, 362] on div "Variantenvergleich Vergleichen Sie Auswertungen gesamter Gebäude oder einzelner…" at bounding box center [209, 387] width 286 height 58
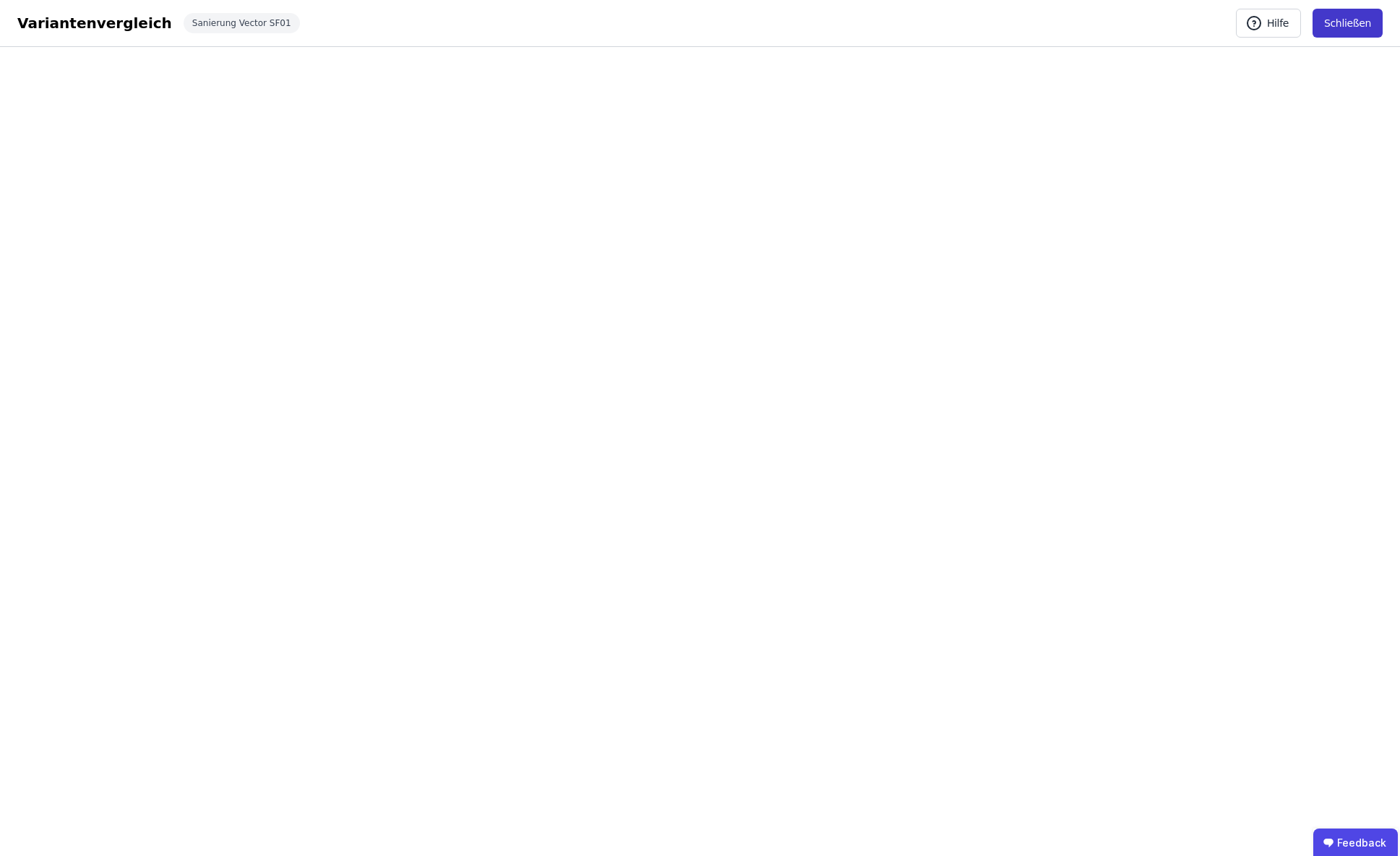
click at [1369, 29] on button "Schließen" at bounding box center [1348, 23] width 70 height 29
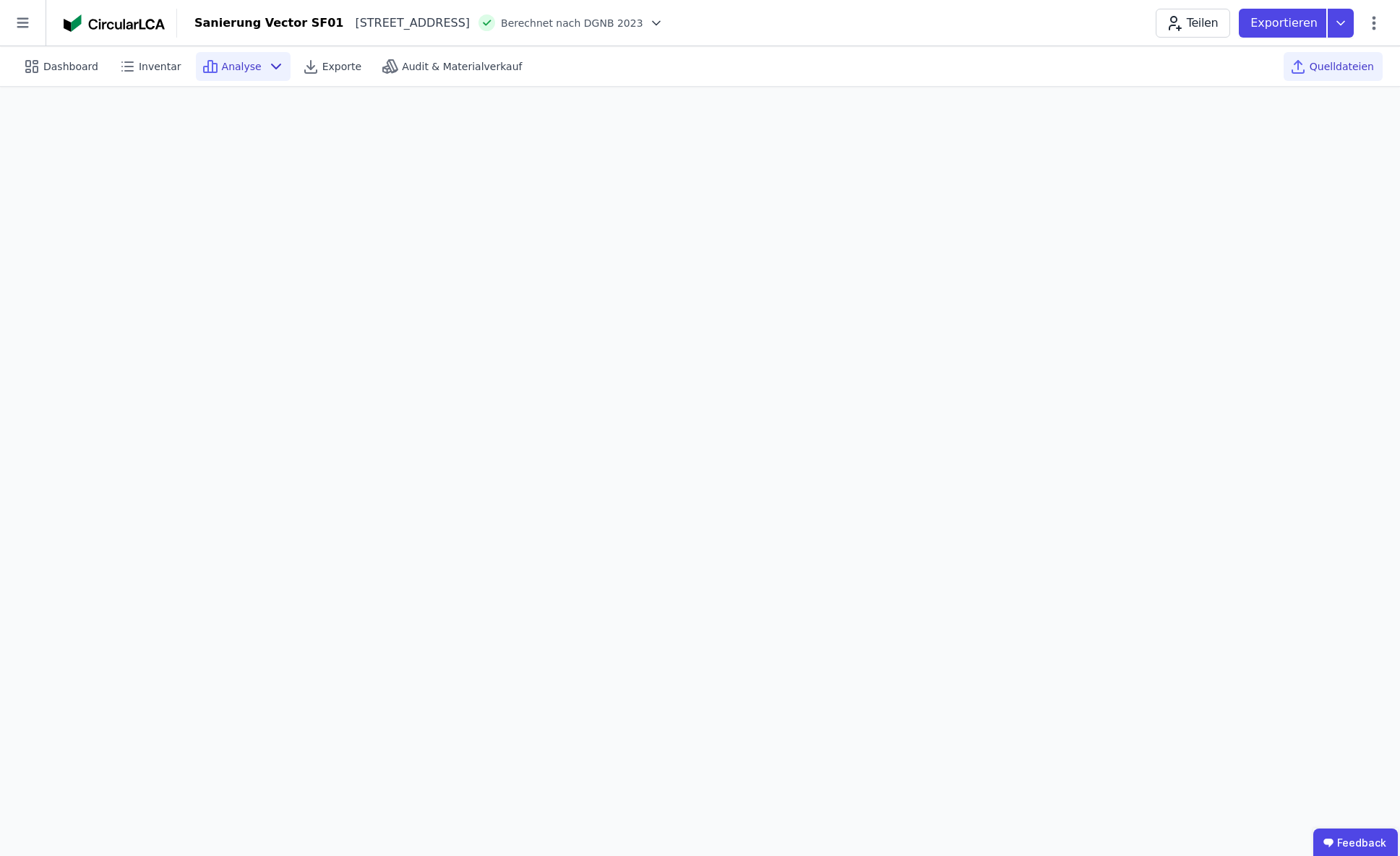
click at [1339, 72] on span "Quelldateien" at bounding box center [1342, 66] width 64 height 15
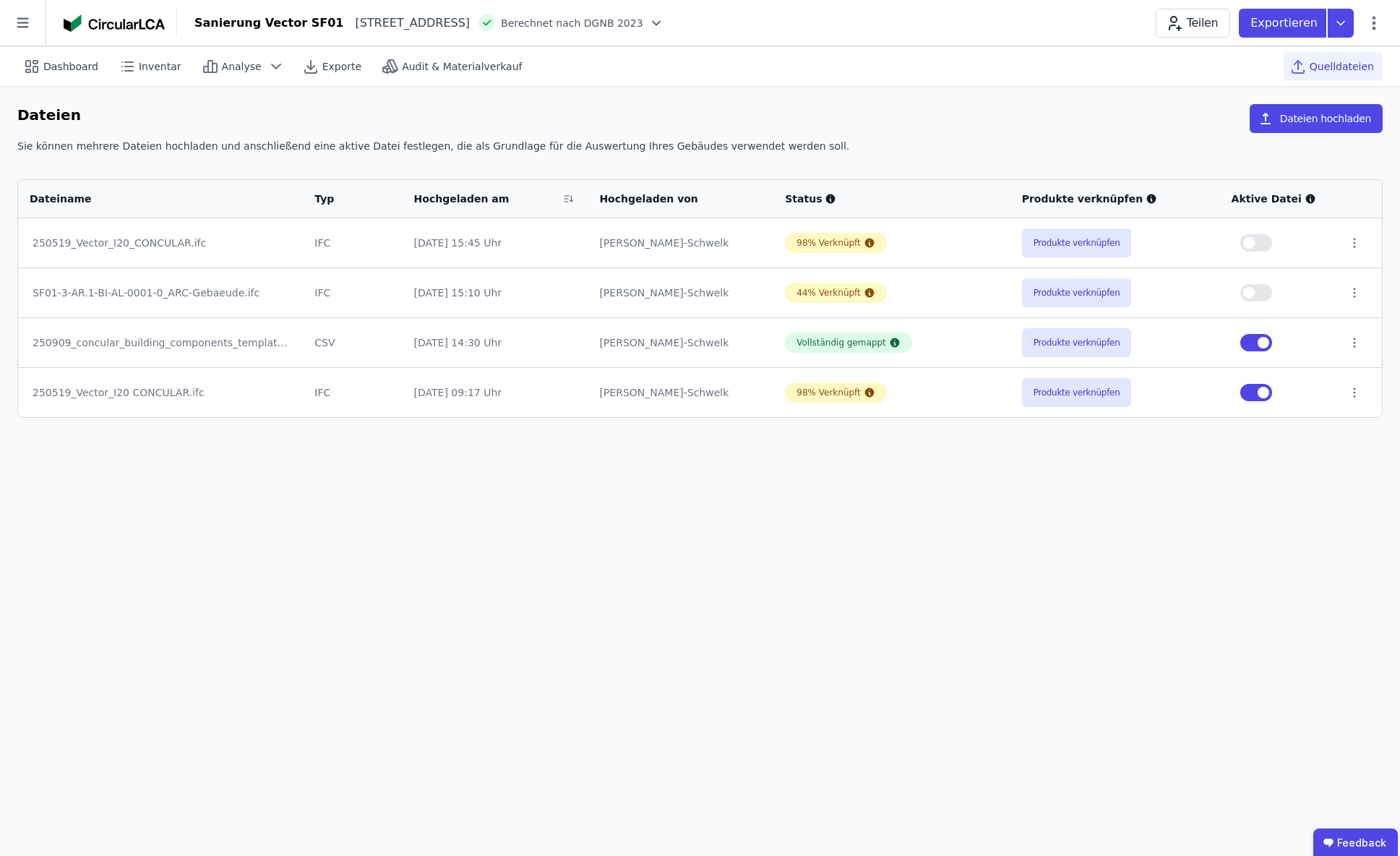
click at [1255, 251] on button "button" at bounding box center [1256, 243] width 32 height 17
click at [1258, 393] on button "button" at bounding box center [1256, 393] width 32 height 17
click at [240, 67] on span "Analyse" at bounding box center [241, 66] width 40 height 15
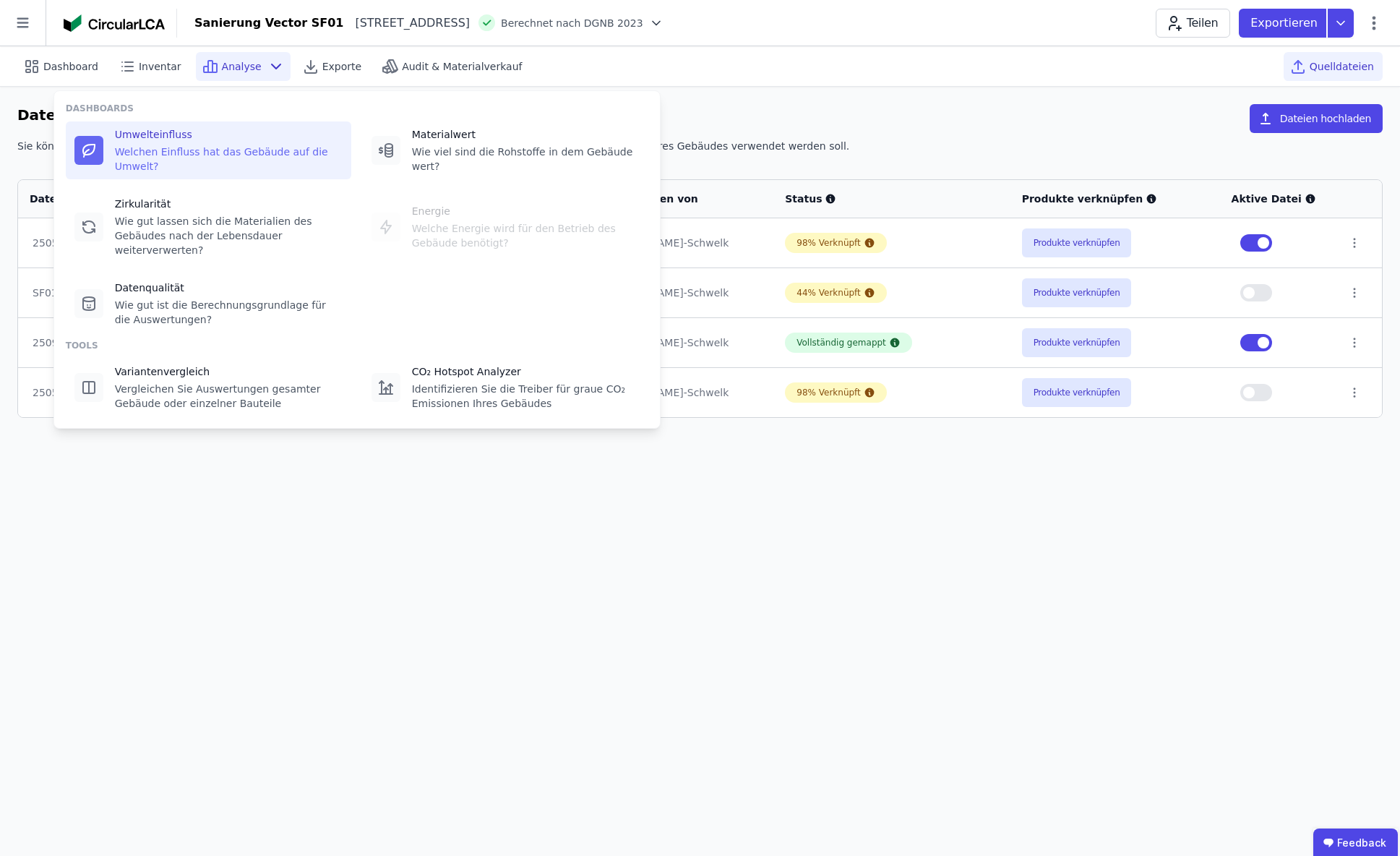
click at [168, 137] on div "Umwelteinfluss" at bounding box center [228, 134] width 227 height 15
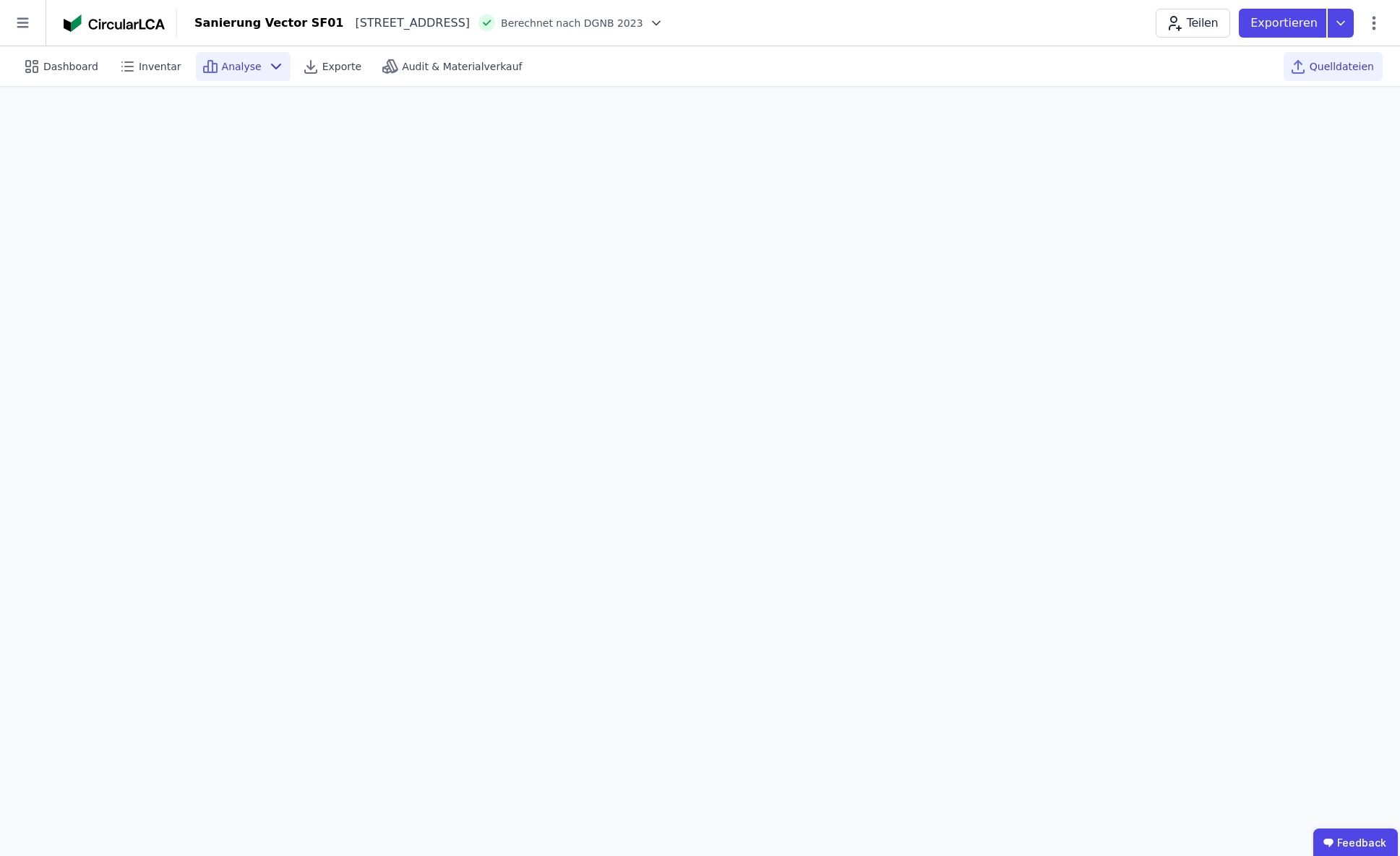
drag, startPoint x: 168, startPoint y: 137, endPoint x: 1346, endPoint y: 68, distance: 1180.0
click at [1346, 68] on span "Quelldateien" at bounding box center [1342, 66] width 64 height 15
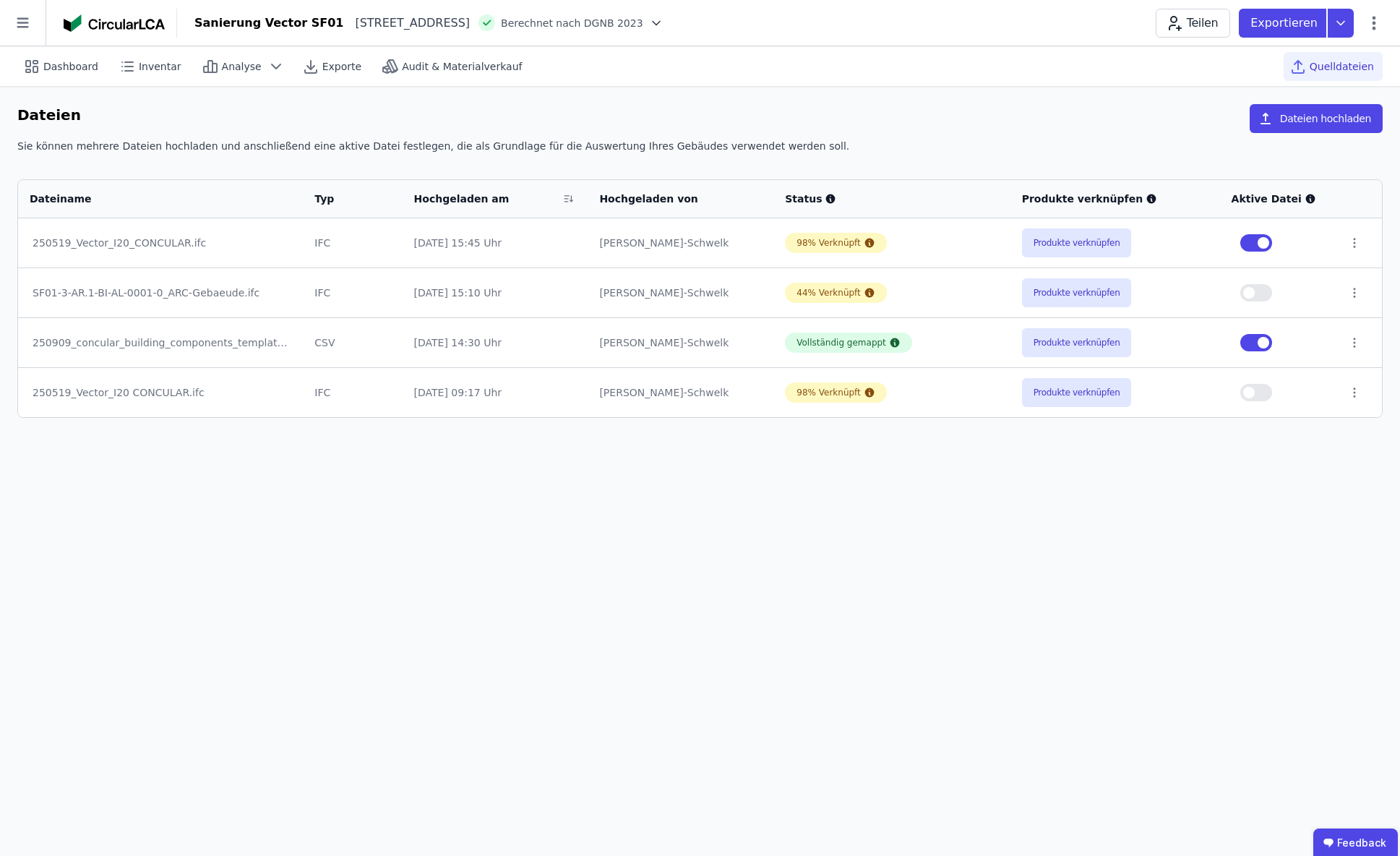
click at [1270, 399] on button "button" at bounding box center [1256, 393] width 32 height 17
click at [1262, 249] on button "button" at bounding box center [1256, 243] width 32 height 17
drag, startPoint x: 1165, startPoint y: 118, endPoint x: 851, endPoint y: 109, distance: 314.1
click at [1164, 118] on div "Dateien Dateien hochladen" at bounding box center [700, 121] width 1366 height 35
click at [234, 71] on span "Analyse" at bounding box center [241, 66] width 40 height 15
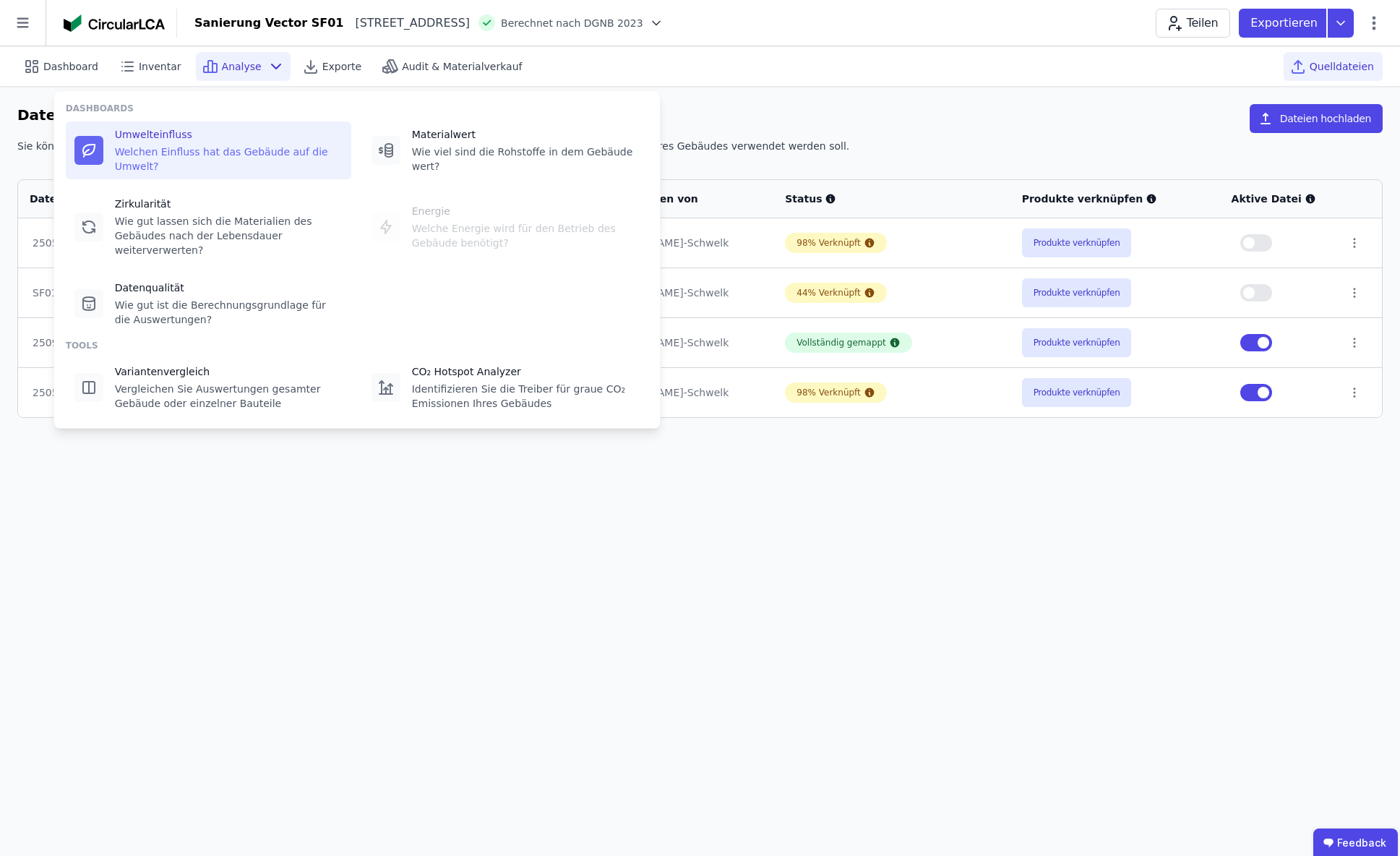
click at [171, 143] on div "Umwelteinfluss Welchen Einfluss hat das Gebäude auf die Umwelt?" at bounding box center [228, 151] width 227 height 47
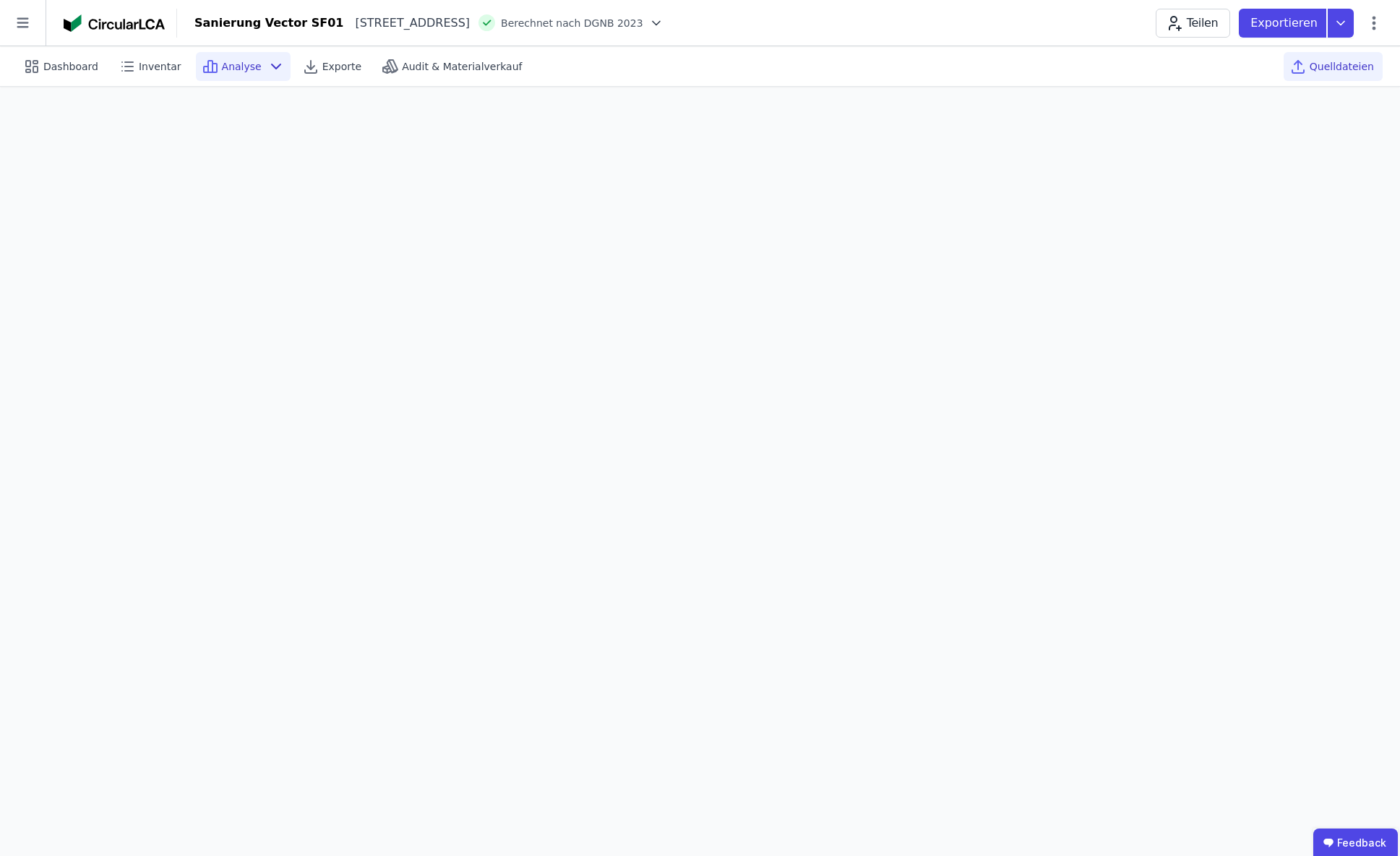
click at [1327, 68] on span "Quelldateien" at bounding box center [1342, 66] width 64 height 15
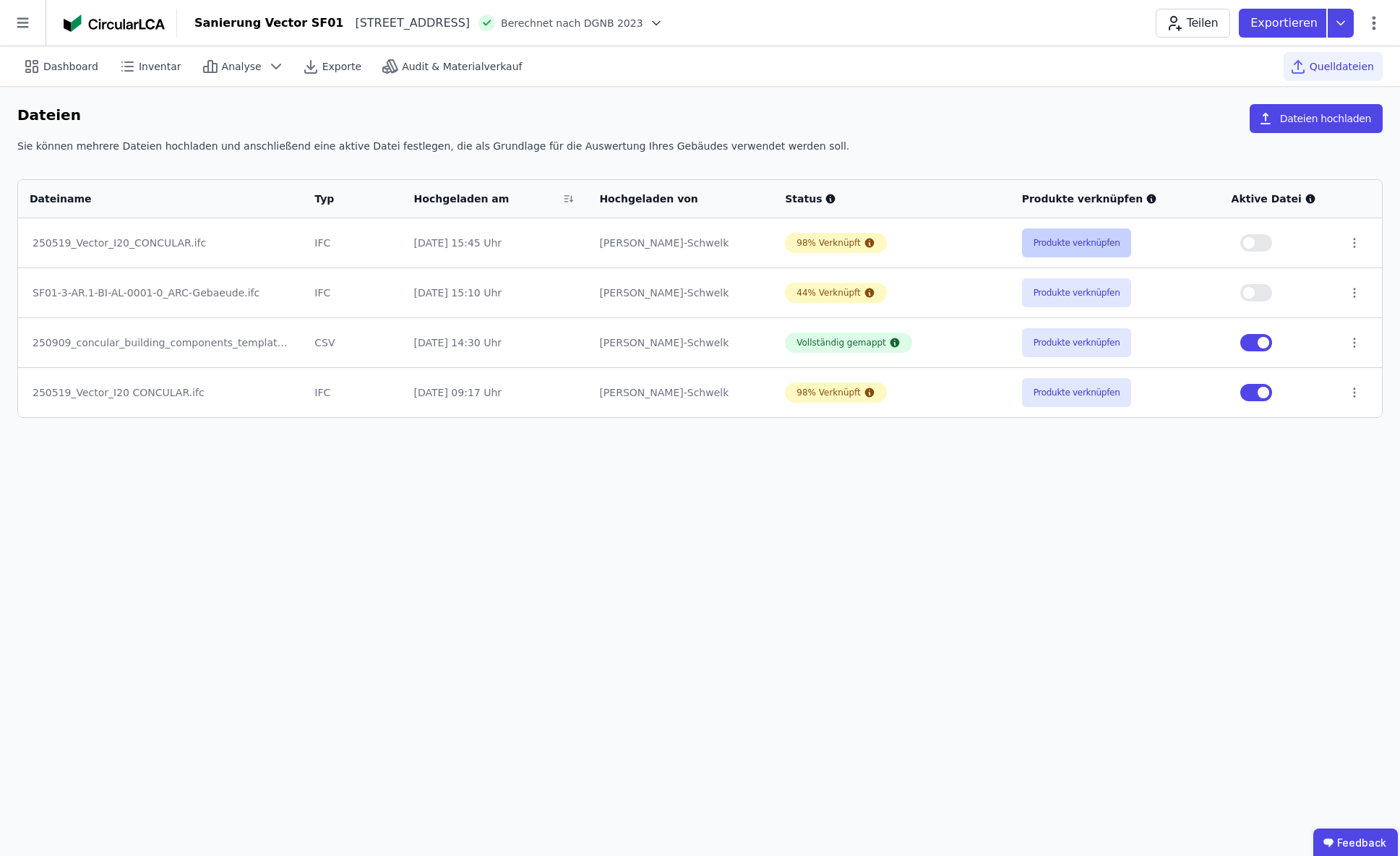
click at [1073, 244] on button "Produkte verknüpfen" at bounding box center [1077, 242] width 110 height 29
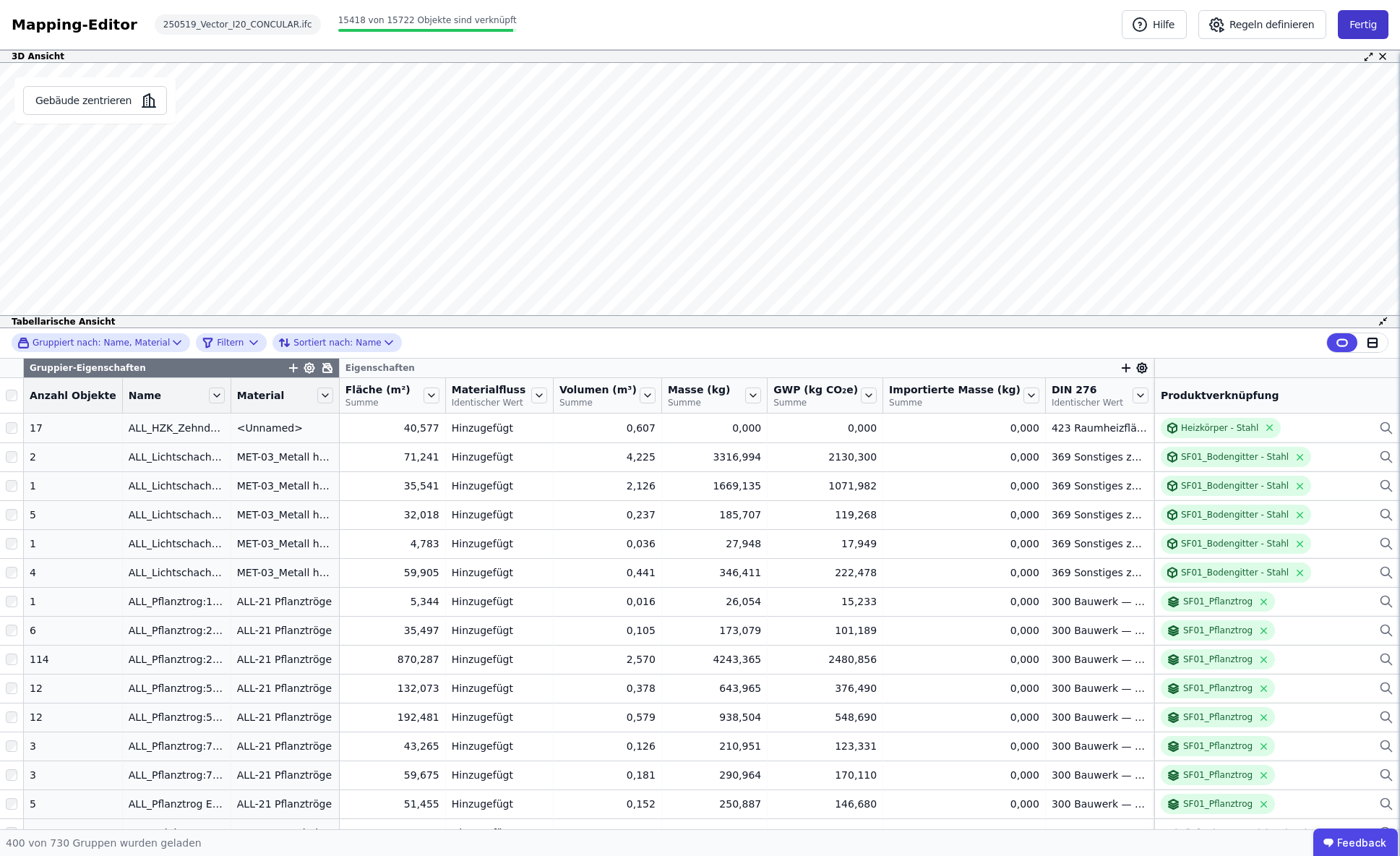
click at [1365, 26] on button "Fertig" at bounding box center [1363, 24] width 50 height 29
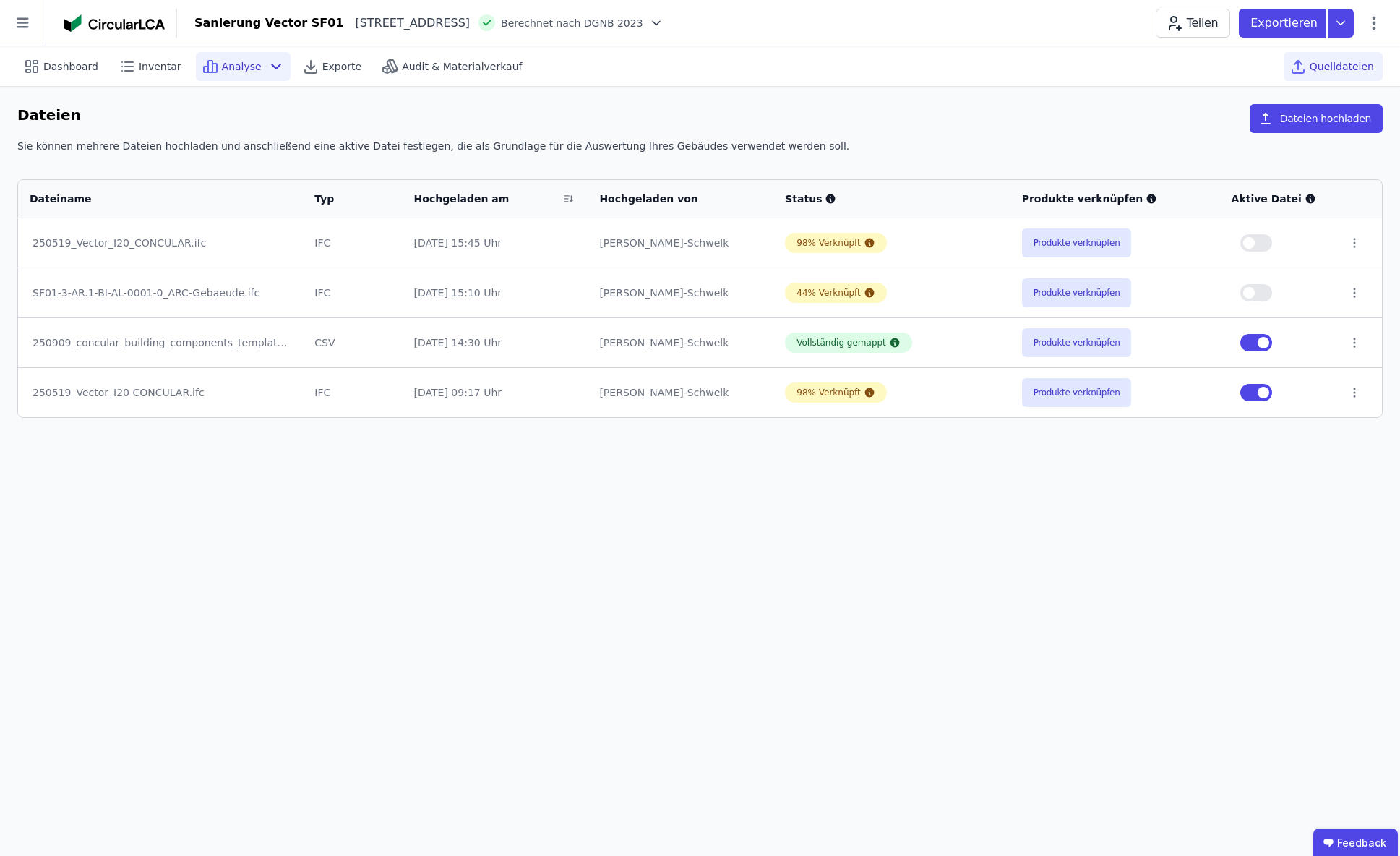
click at [268, 68] on icon at bounding box center [276, 67] width 17 height 17
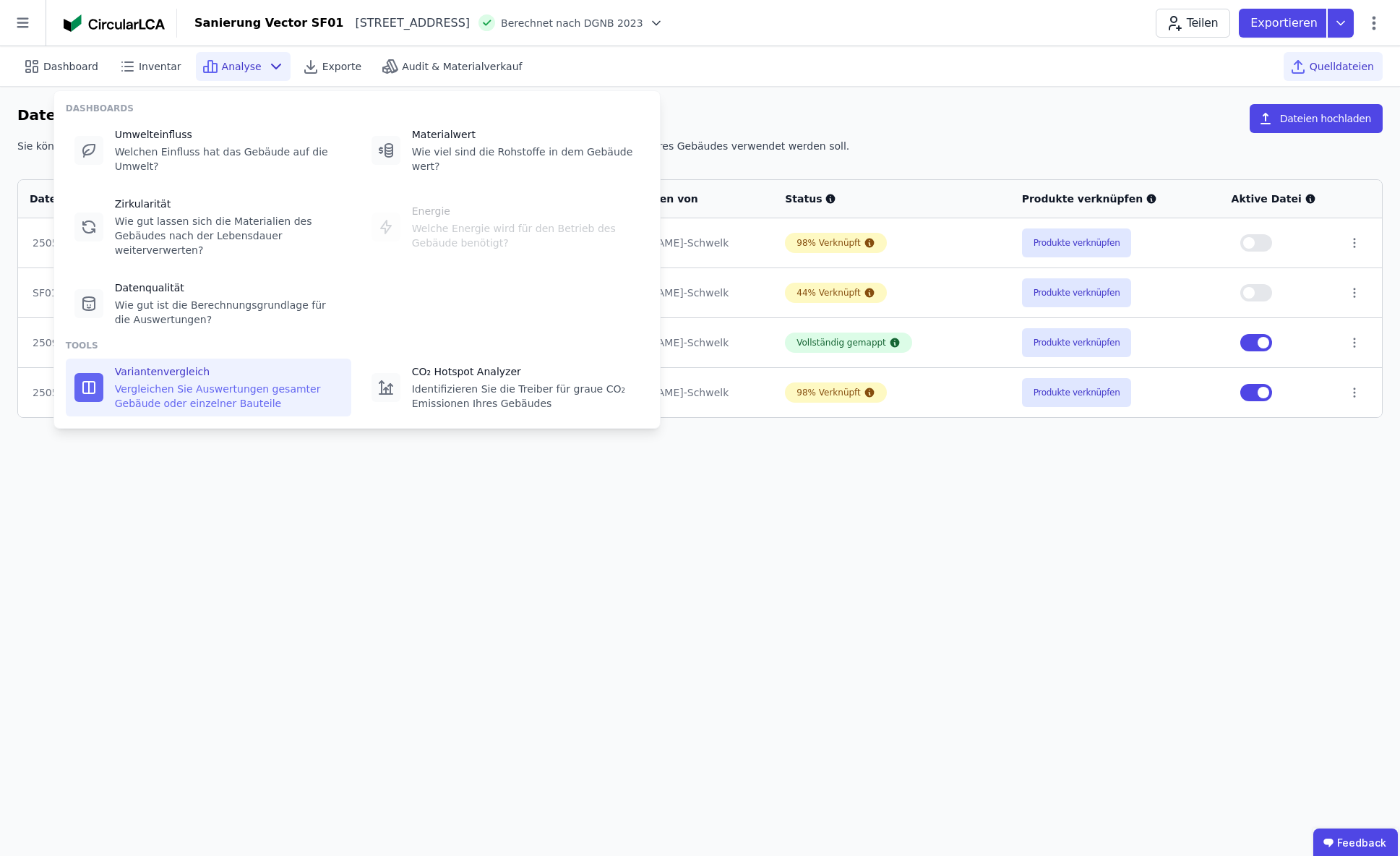
click at [220, 405] on div "Vergleichen Sie Auswertungen gesamter Gebäude oder einzelner Bauteile" at bounding box center [228, 396] width 227 height 29
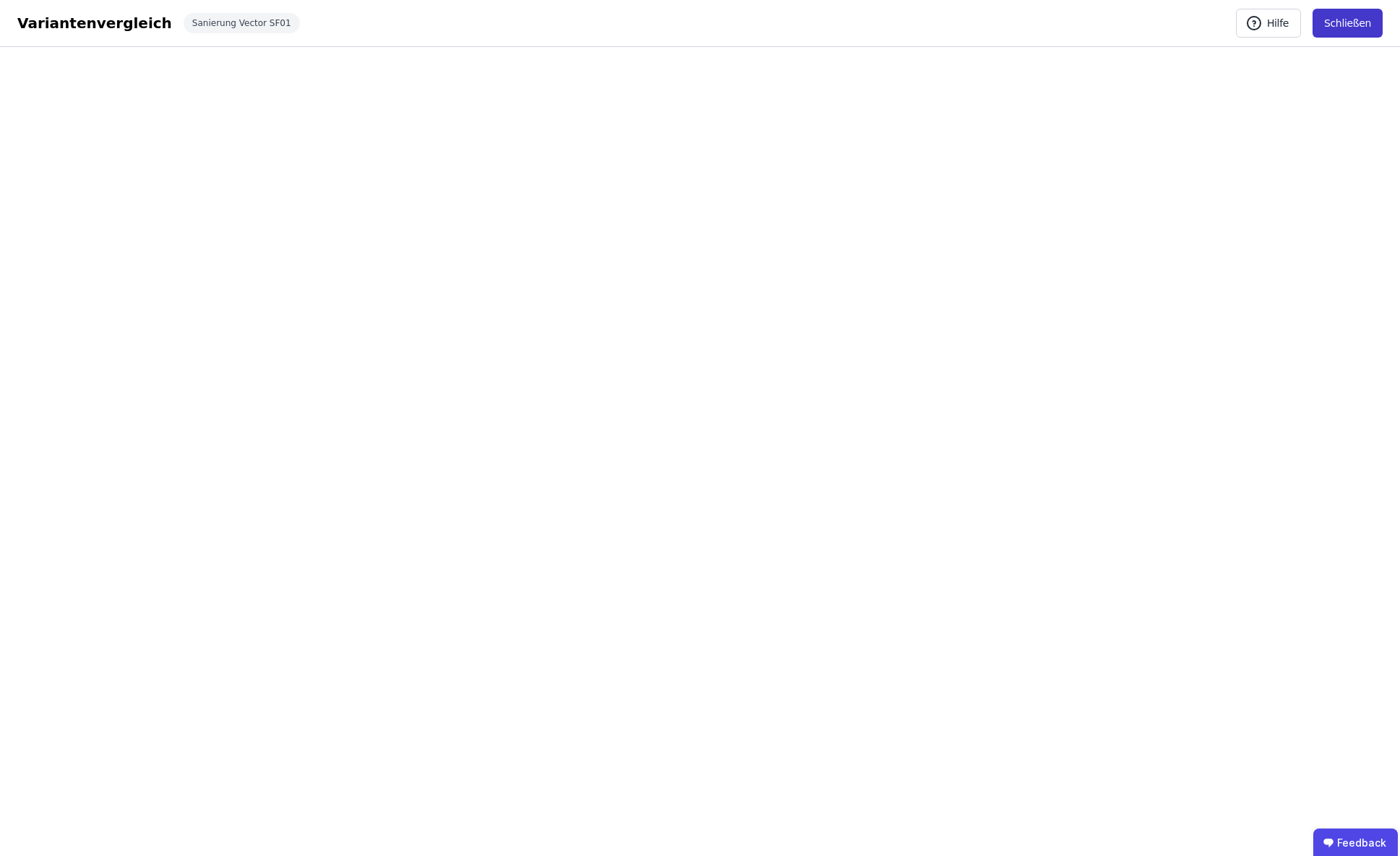
click at [1353, 26] on button "Schließen" at bounding box center [1348, 23] width 70 height 29
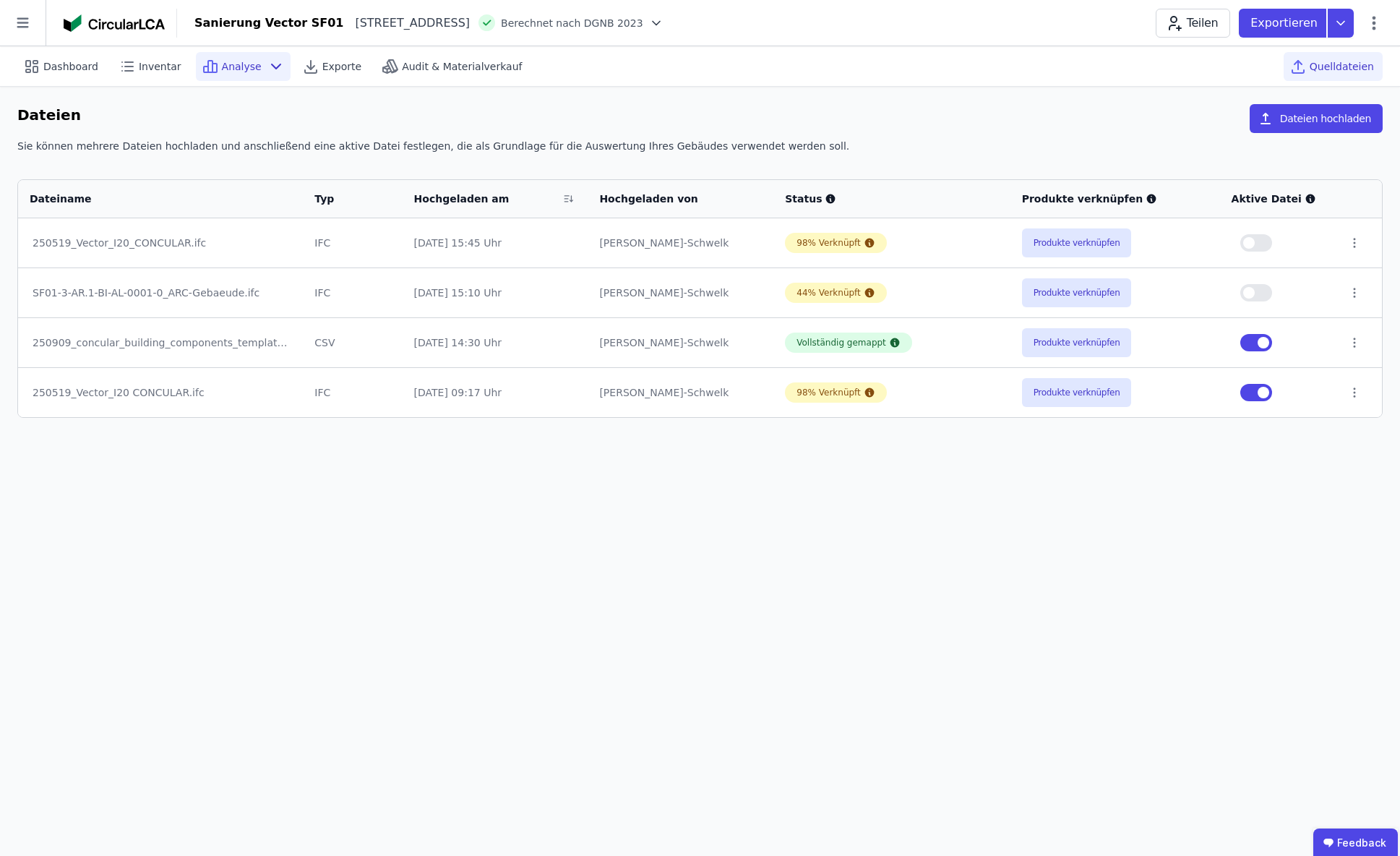
click at [238, 73] on span "Analyse" at bounding box center [241, 66] width 40 height 15
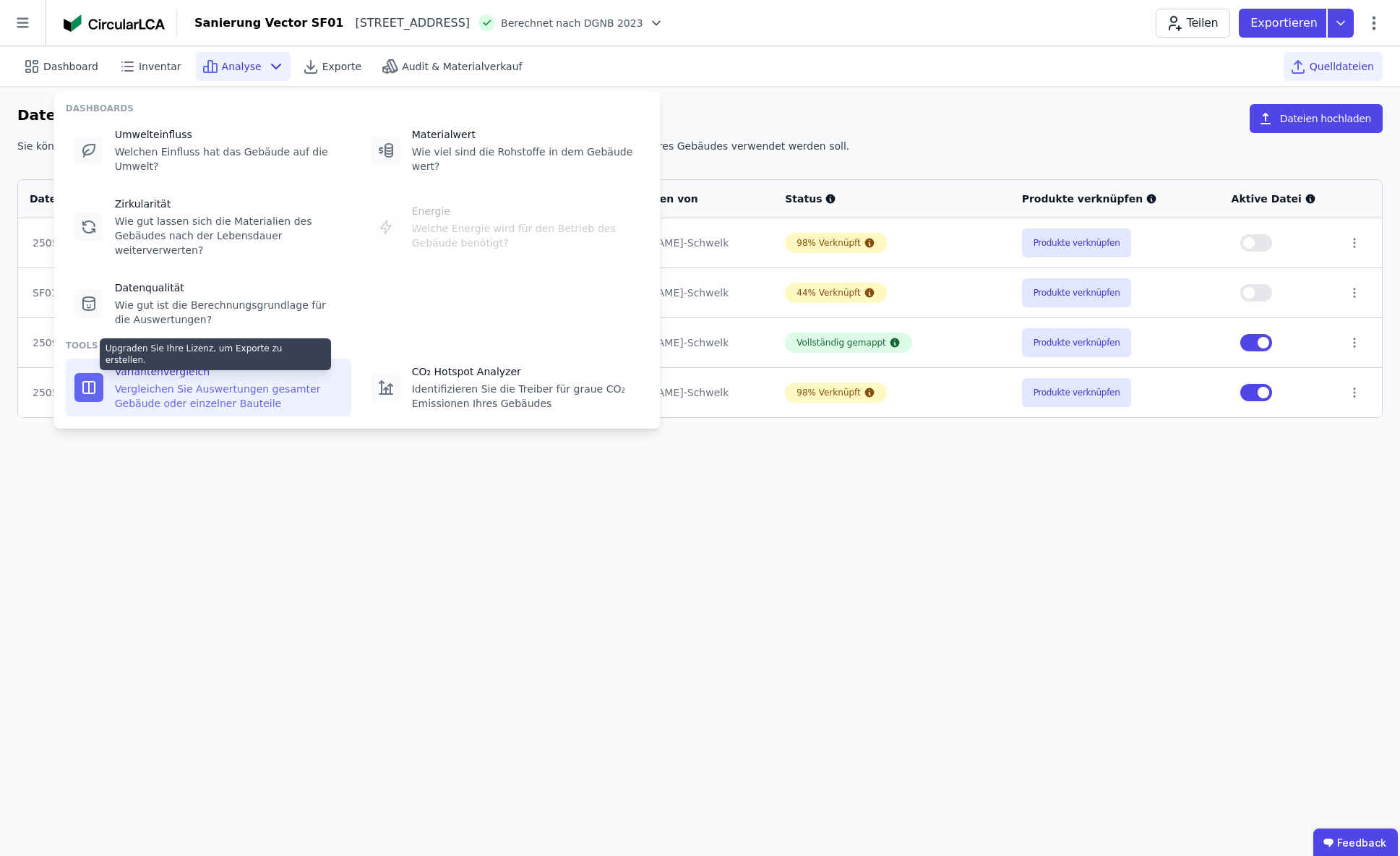
click at [175, 375] on div "Variantenvergleich" at bounding box center [228, 371] width 227 height 15
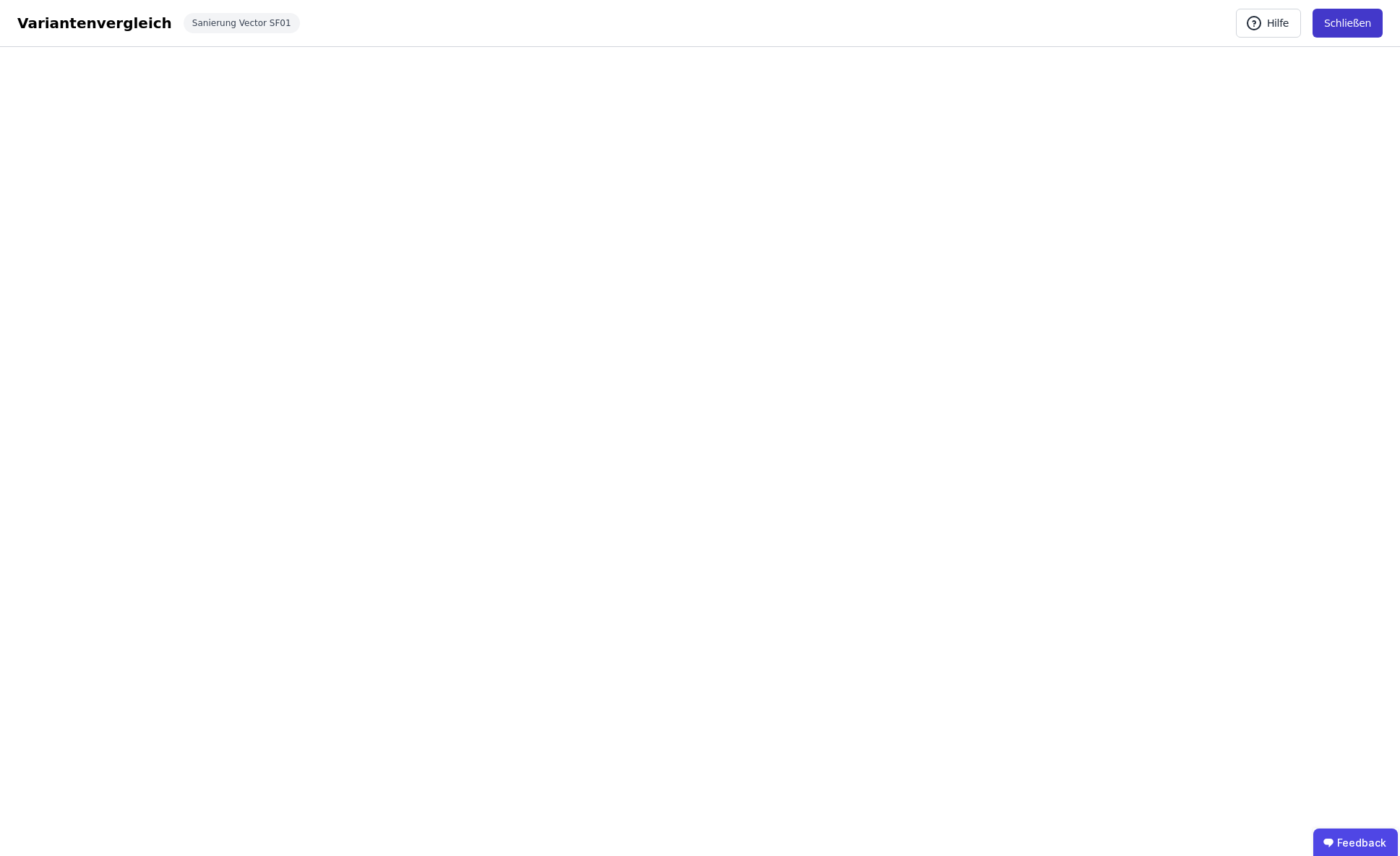
click at [1336, 26] on button "Schließen" at bounding box center [1348, 23] width 70 height 29
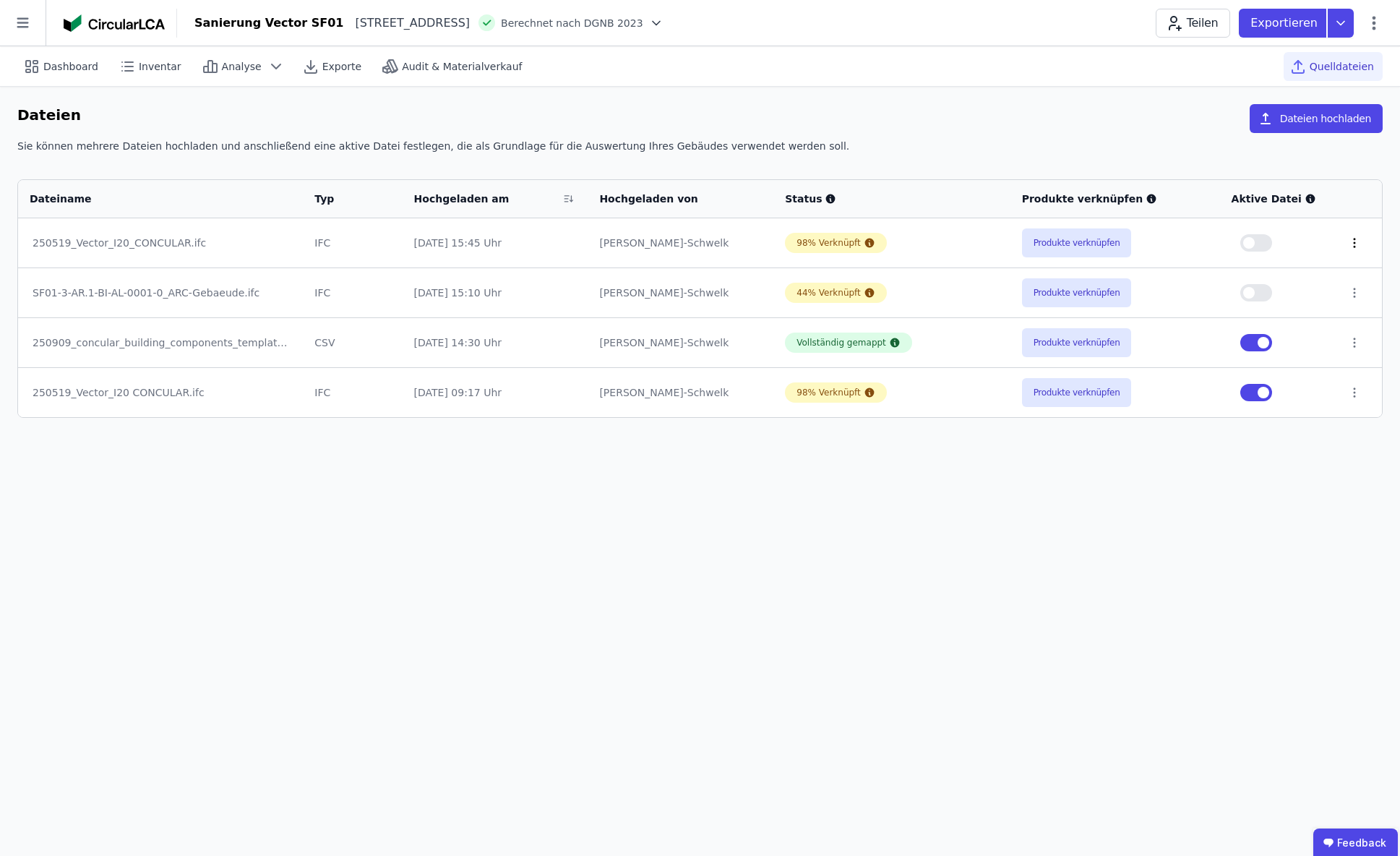
click at [1357, 244] on icon at bounding box center [1354, 243] width 13 height 13
click at [458, 524] on div "Dashboard Inventar Analyse Exporte Audit & Materialverkauf Quelldateien Dateien…" at bounding box center [700, 451] width 1400 height 809
